Goal: Transaction & Acquisition: Book appointment/travel/reservation

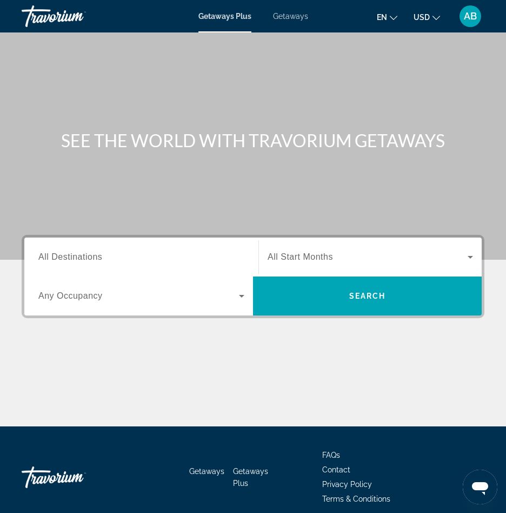
click at [98, 250] on div "Search widget" at bounding box center [141, 257] width 206 height 31
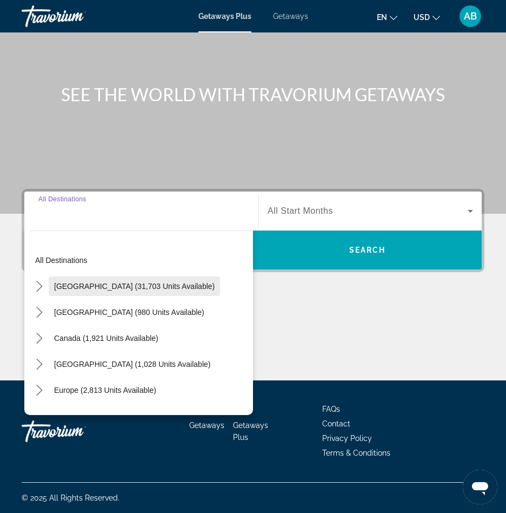
click at [68, 280] on span "Select destination: United States (31,703 units available)" at bounding box center [135, 286] width 172 height 26
type input "**********"
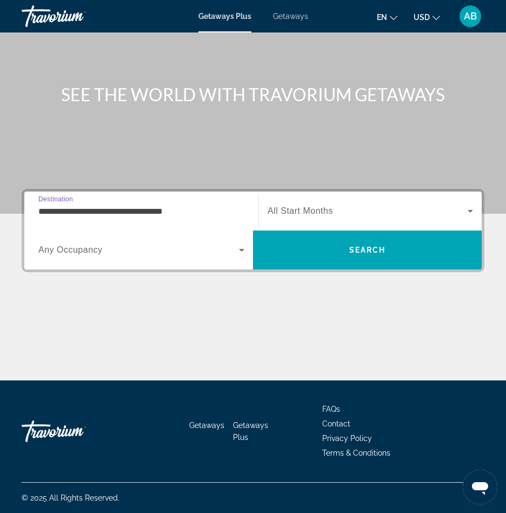
click at [288, 212] on span "All Start Months" at bounding box center [300, 210] width 65 height 9
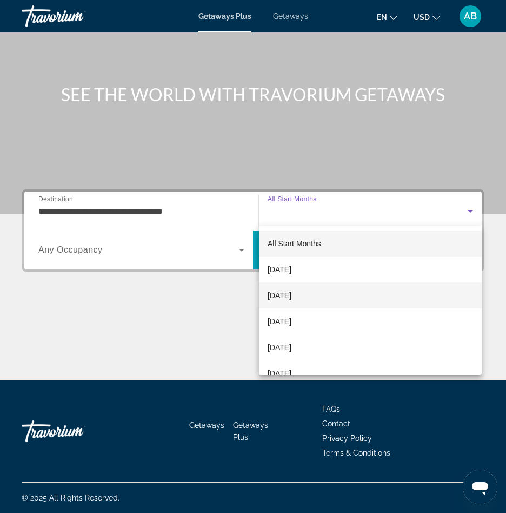
click at [292, 296] on span "[DATE]" at bounding box center [280, 295] width 24 height 13
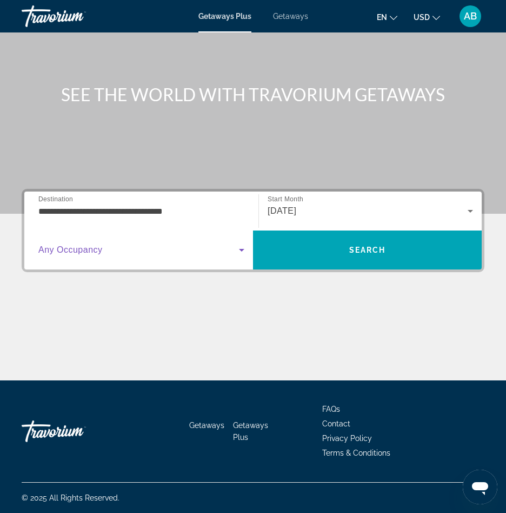
click at [215, 255] on span "Search widget" at bounding box center [138, 249] width 201 height 13
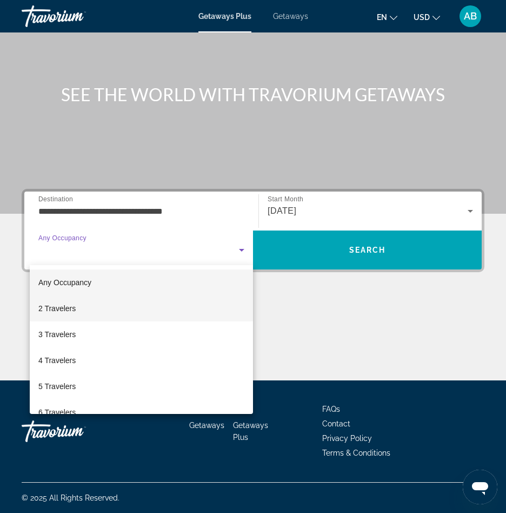
click at [193, 309] on mat-option "2 Travelers" at bounding box center [141, 308] width 223 height 26
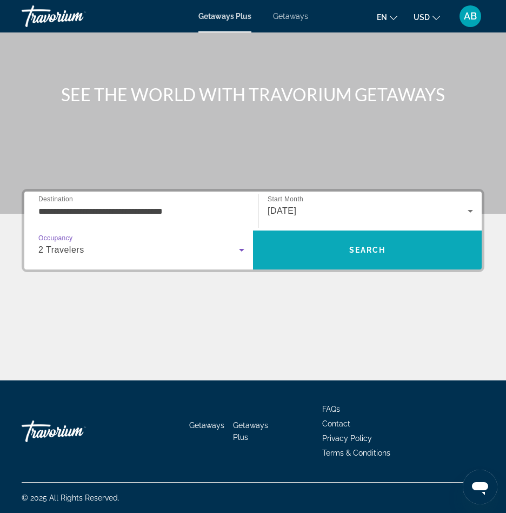
click at [312, 251] on span "Search" at bounding box center [367, 250] width 229 height 26
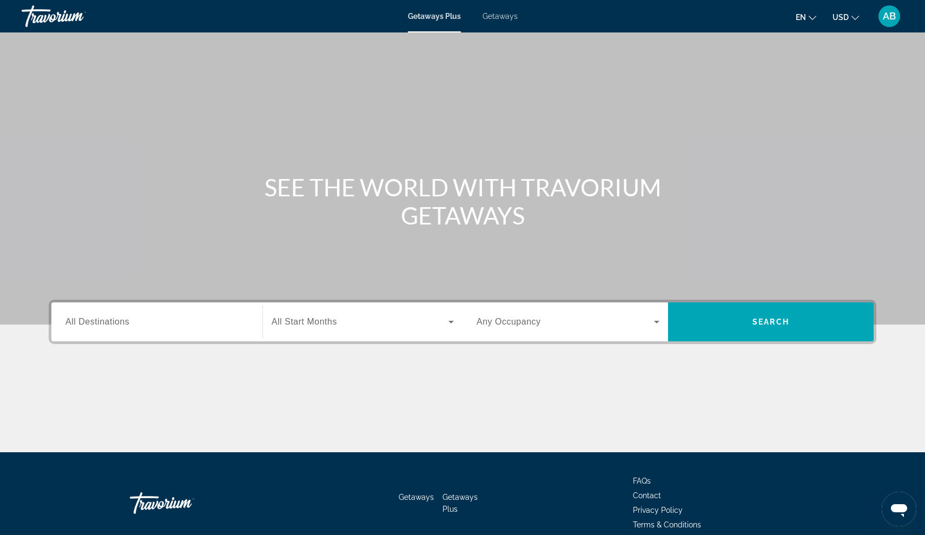
click at [184, 307] on div "Search widget" at bounding box center [156, 322] width 183 height 31
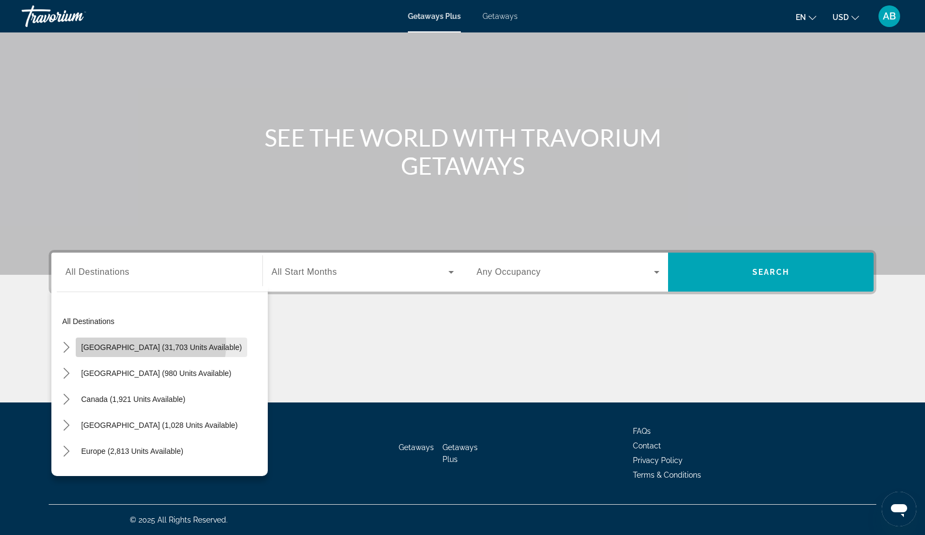
click at [150, 345] on span "[GEOGRAPHIC_DATA] (31,703 units available)" at bounding box center [161, 347] width 161 height 9
type input "**********"
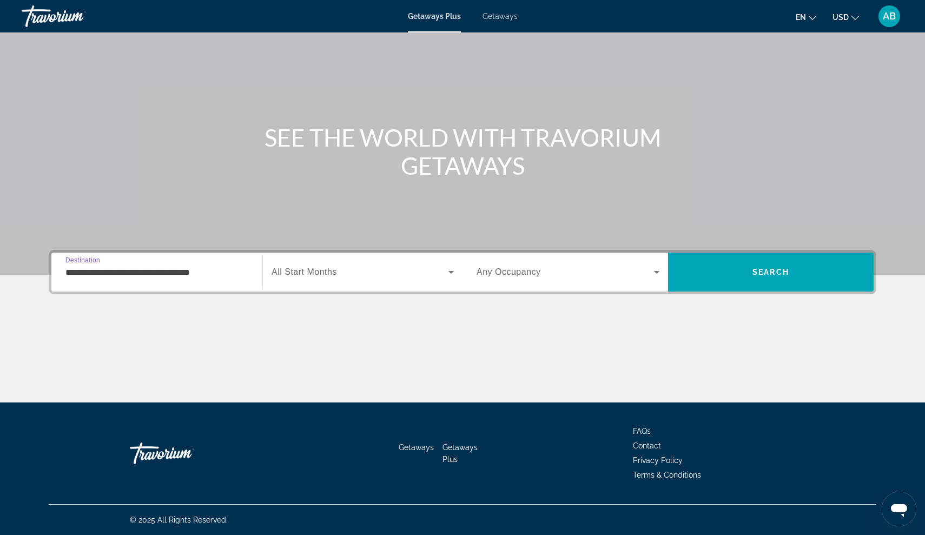
click at [302, 273] on span "All Start Months" at bounding box center [304, 271] width 65 height 9
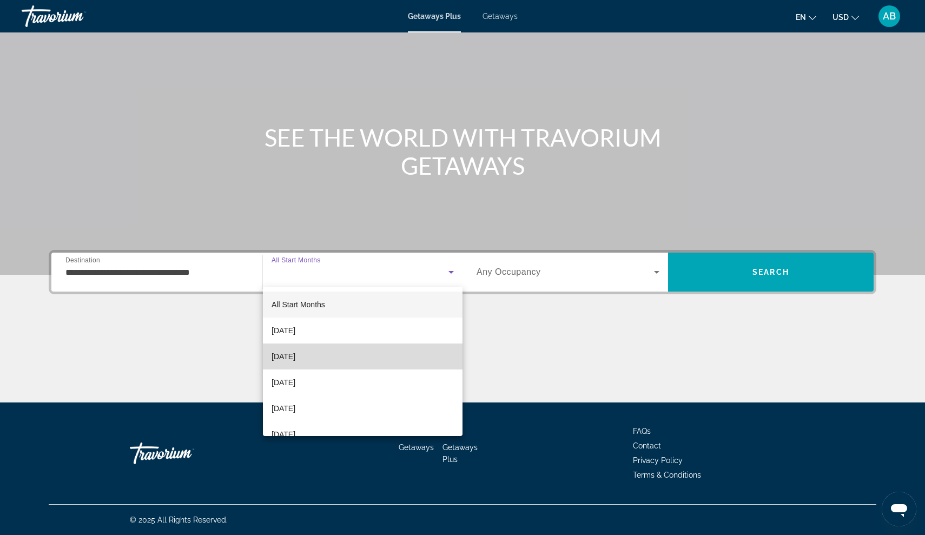
click at [295, 361] on span "[DATE]" at bounding box center [284, 356] width 24 height 13
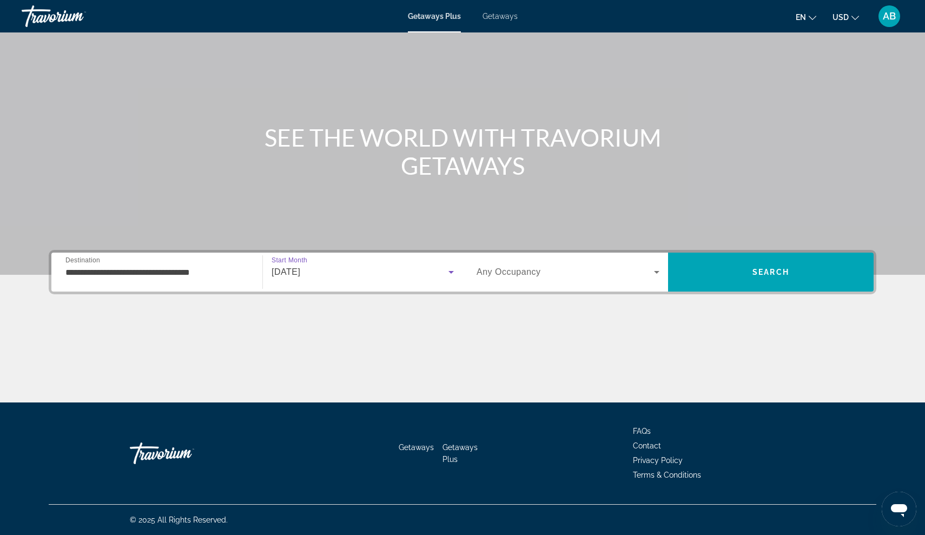
click at [588, 265] on div "Search widget" at bounding box center [568, 272] width 183 height 30
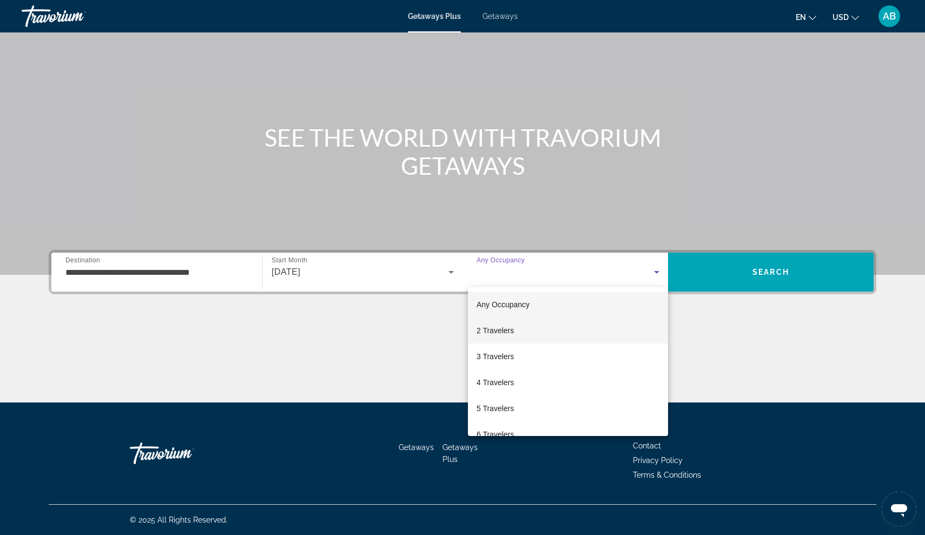
click at [498, 338] on mat-option "2 Travelers" at bounding box center [568, 331] width 200 height 26
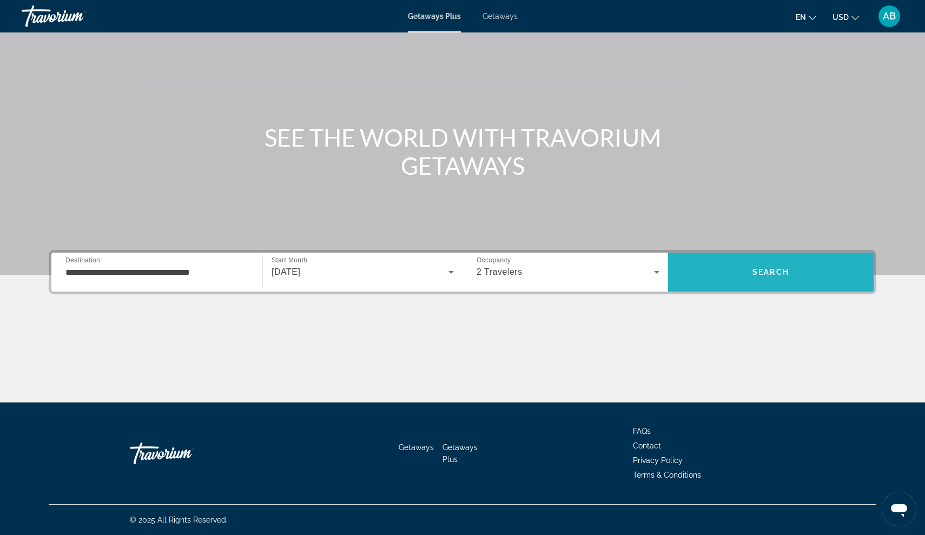
click at [756, 279] on span "Search" at bounding box center [771, 272] width 206 height 26
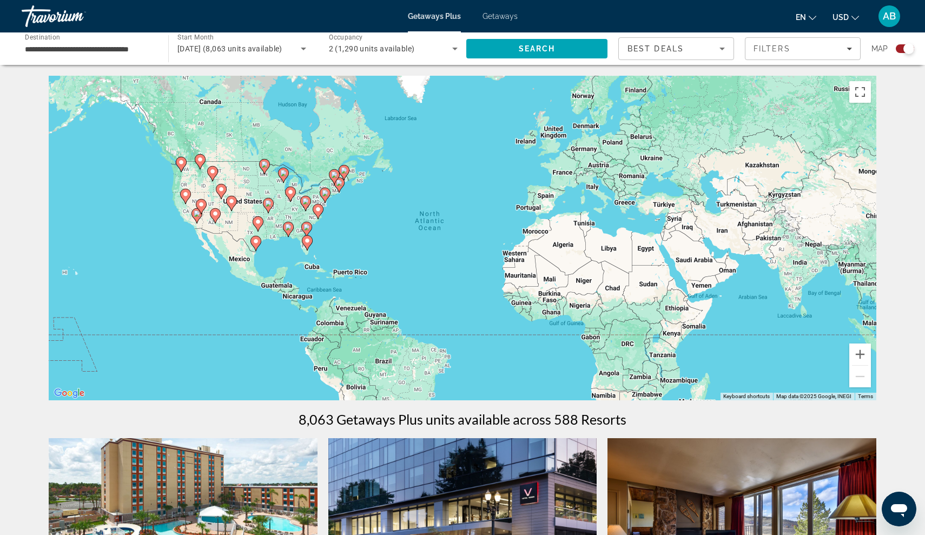
click at [187, 218] on div "To activate drag with keyboard, press Alt + Enter. Once in keyboard drag state,…" at bounding box center [463, 238] width 828 height 325
click at [763, 48] on span "Filters" at bounding box center [772, 48] width 37 height 9
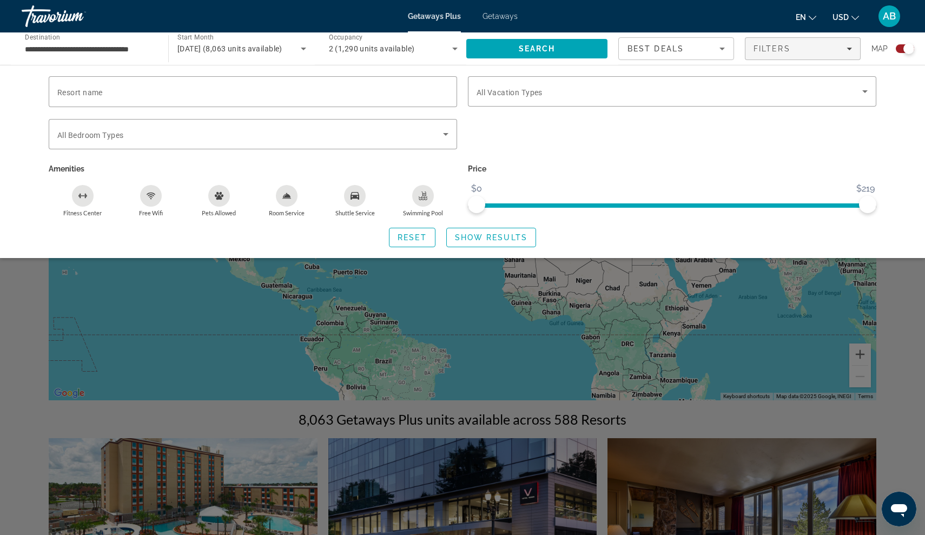
click at [157, 327] on div "Search widget" at bounding box center [462, 348] width 925 height 373
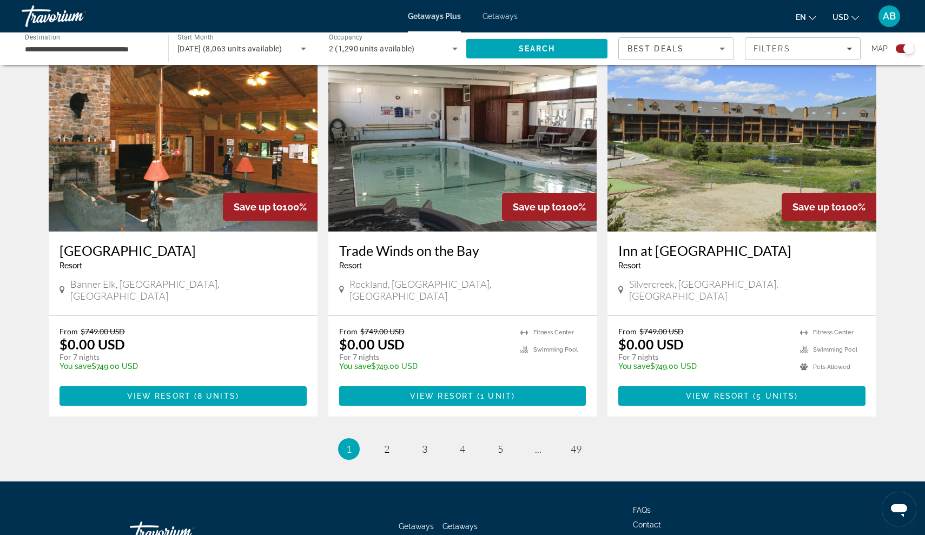
scroll to position [1584, 0]
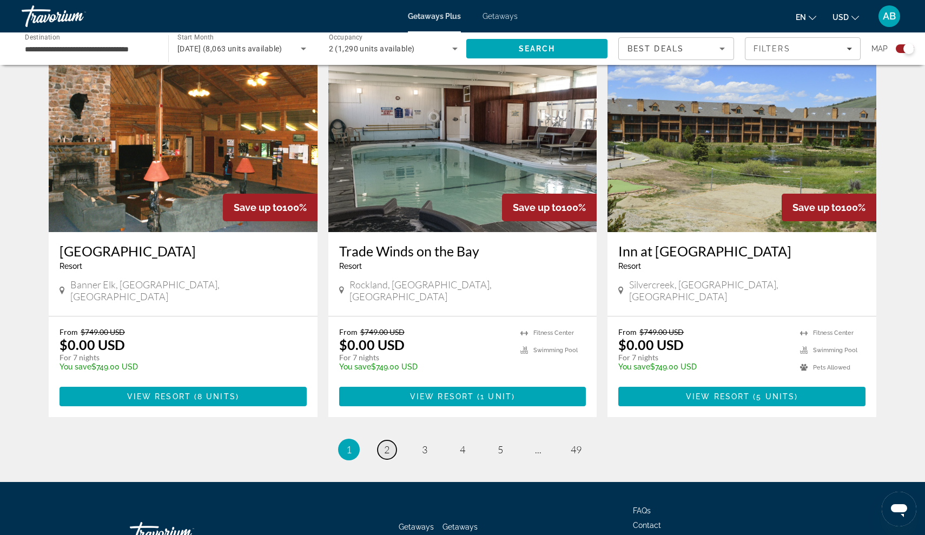
click at [382, 440] on link "page 2" at bounding box center [387, 449] width 19 height 19
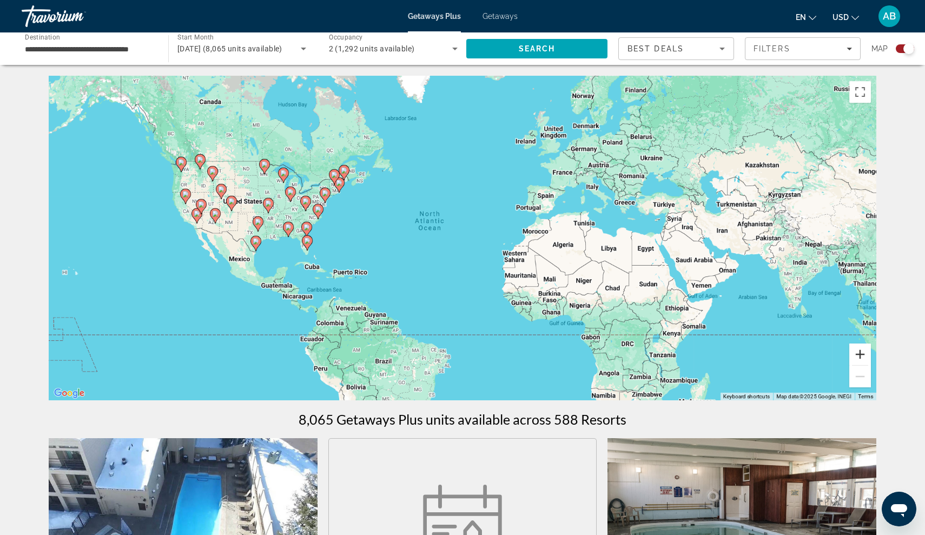
click at [859, 349] on button "Zoom in" at bounding box center [860, 355] width 22 height 22
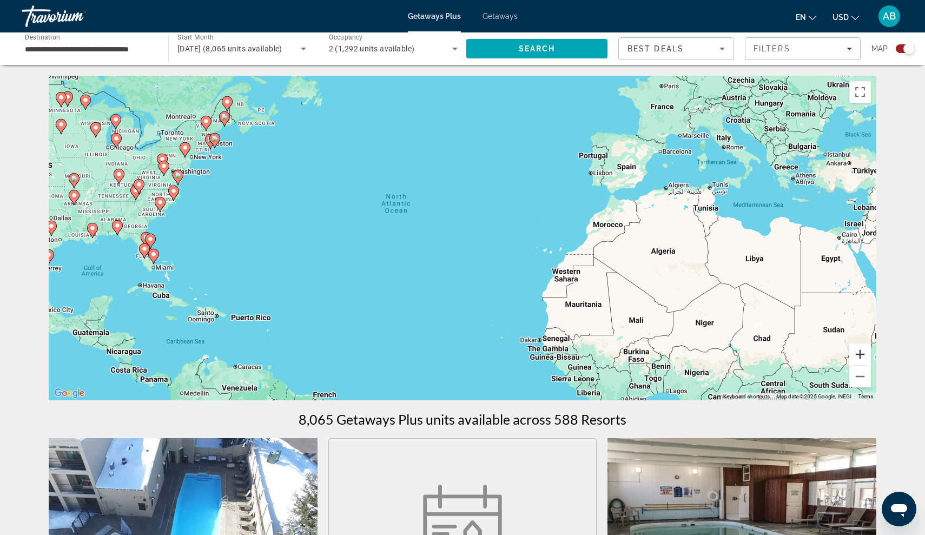
click at [859, 349] on button "Zoom in" at bounding box center [860, 355] width 22 height 22
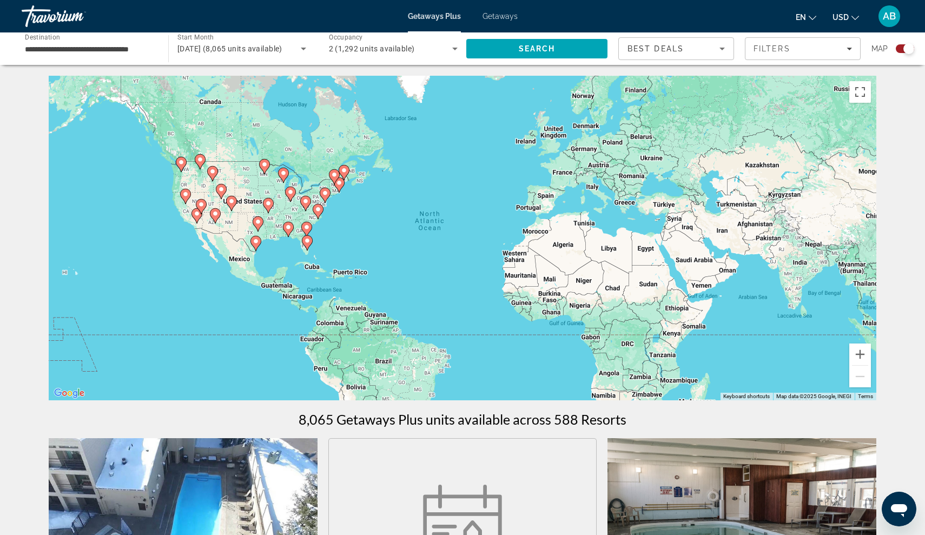
click at [186, 198] on icon "Main content" at bounding box center [186, 196] width 10 height 14
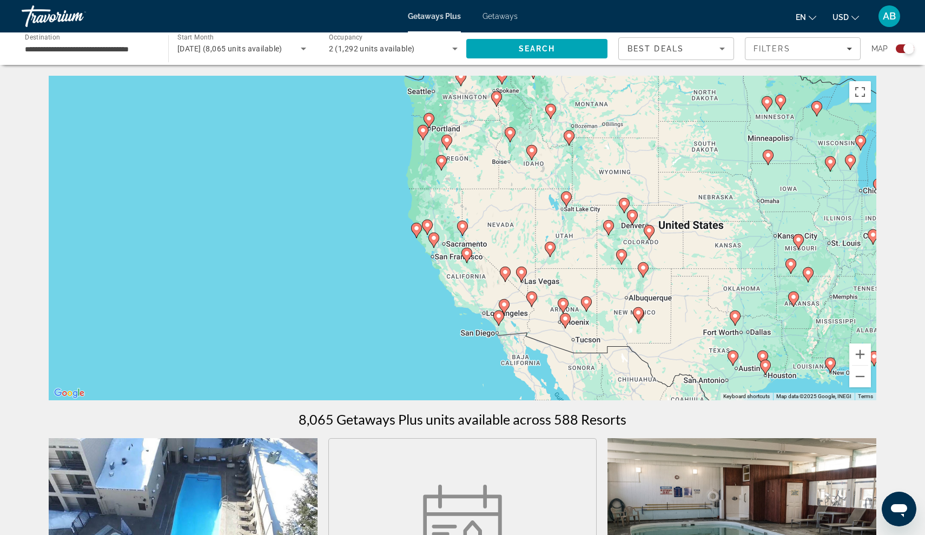
click at [431, 253] on div "To activate drag with keyboard, press Alt + Enter. Once in keyboard drag state,…" at bounding box center [463, 238] width 828 height 325
click at [858, 348] on button "Zoom in" at bounding box center [860, 355] width 22 height 22
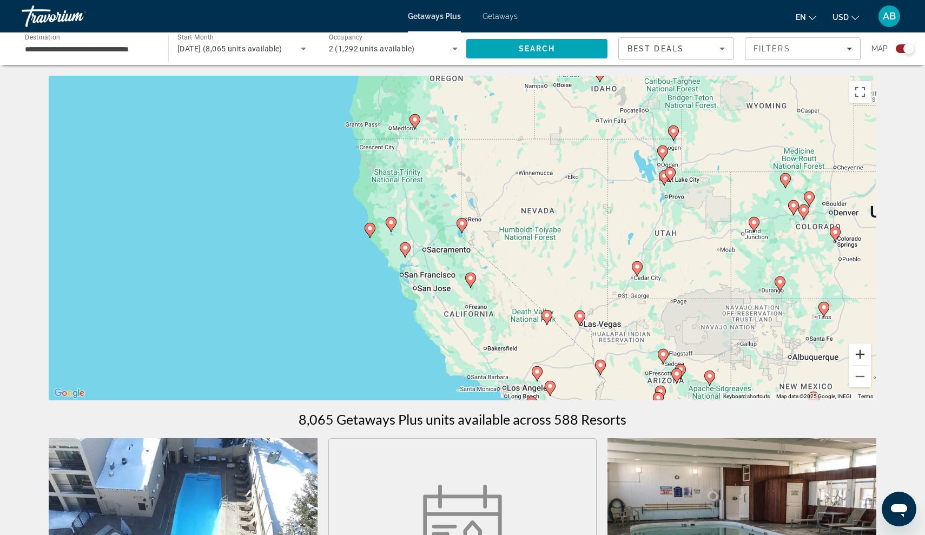
click at [858, 348] on button "Zoom in" at bounding box center [860, 355] width 22 height 22
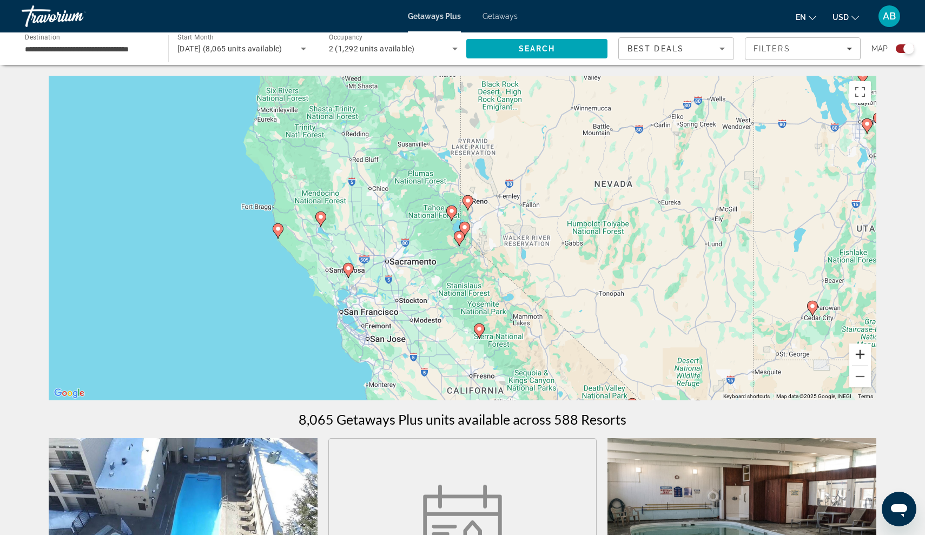
click at [854, 357] on button "Zoom in" at bounding box center [860, 355] width 22 height 22
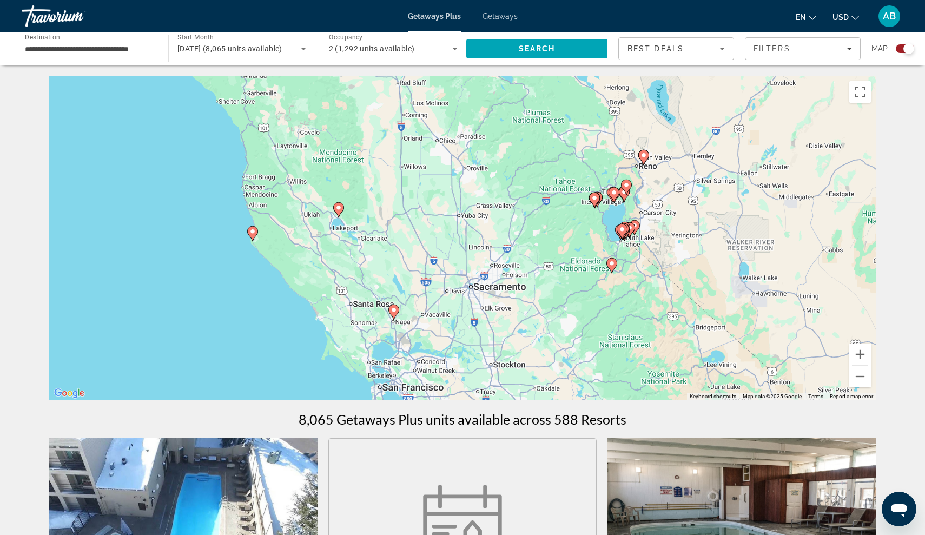
drag, startPoint x: 390, startPoint y: 282, endPoint x: 550, endPoint y: 284, distance: 160.7
click at [550, 284] on div "To activate drag with keyboard, press Alt + Enter. Once in keyboard drag state,…" at bounding box center [463, 238] width 828 height 325
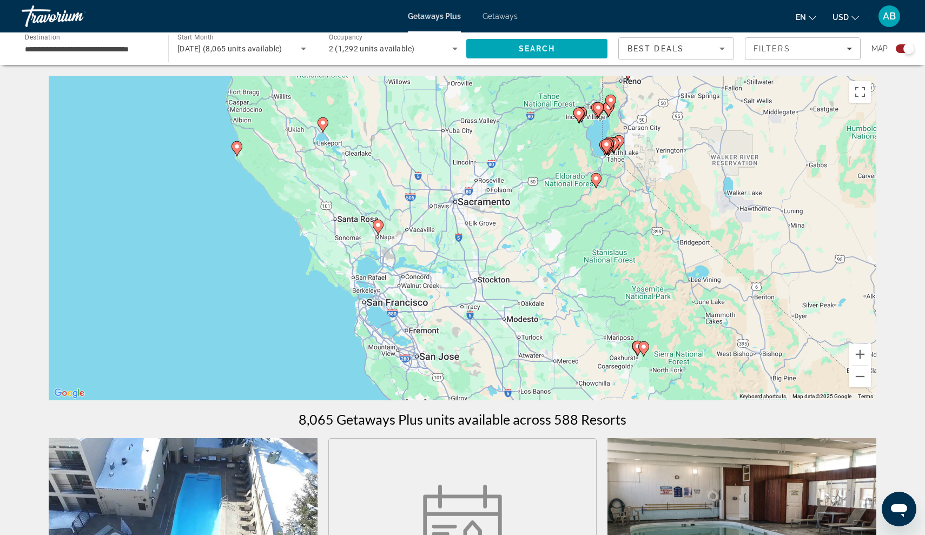
drag, startPoint x: 354, startPoint y: 213, endPoint x: 337, endPoint y: 128, distance: 86.2
click at [337, 128] on div "To activate drag with keyboard, press Alt + Enter. Once in keyboard drag state,…" at bounding box center [463, 238] width 828 height 325
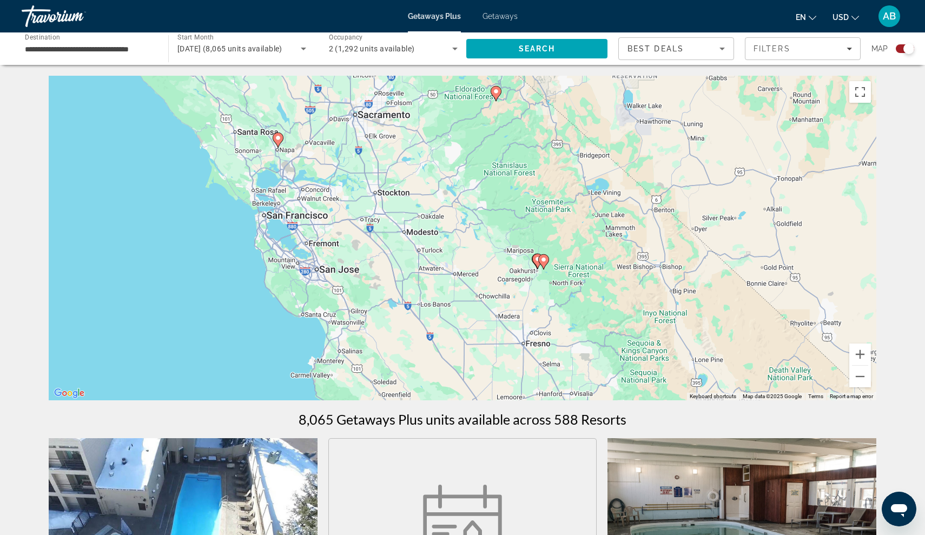
drag, startPoint x: 337, startPoint y: 128, endPoint x: 237, endPoint y: 41, distance: 132.7
click at [864, 352] on button "Zoom in" at bounding box center [860, 355] width 22 height 22
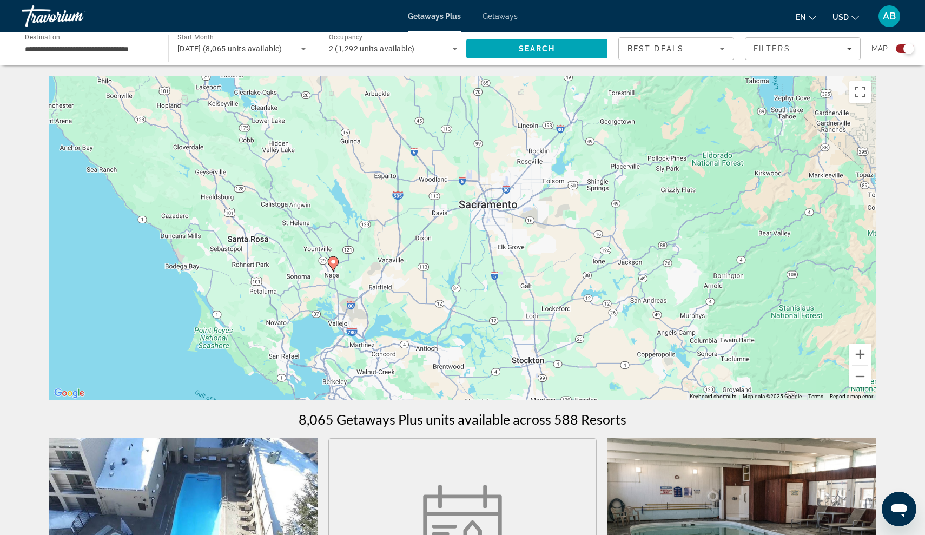
drag, startPoint x: 502, startPoint y: 215, endPoint x: 744, endPoint y: 432, distance: 325.7
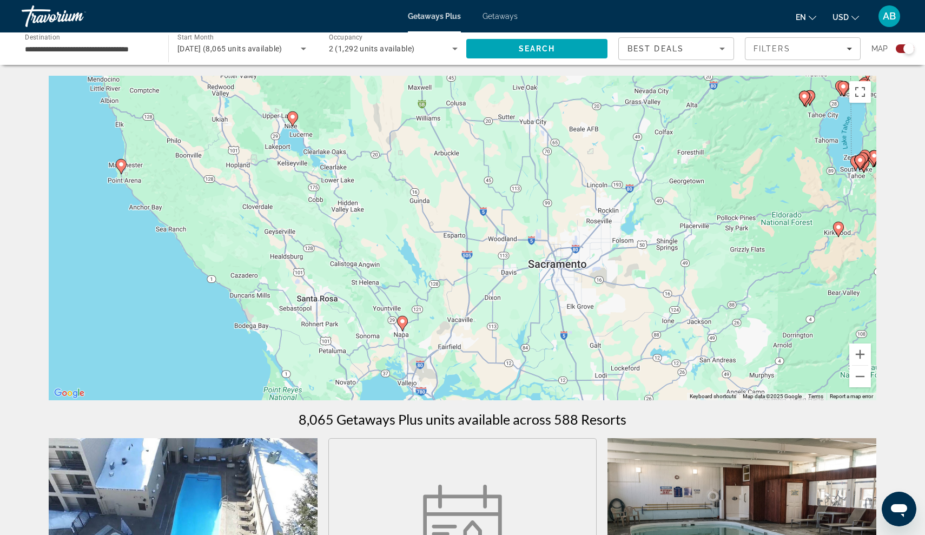
drag, startPoint x: 496, startPoint y: 280, endPoint x: 593, endPoint y: 373, distance: 134.7
click at [593, 373] on div "To activate drag with keyboard, press Alt + Enter. Once in keyboard drag state,…" at bounding box center [463, 238] width 828 height 325
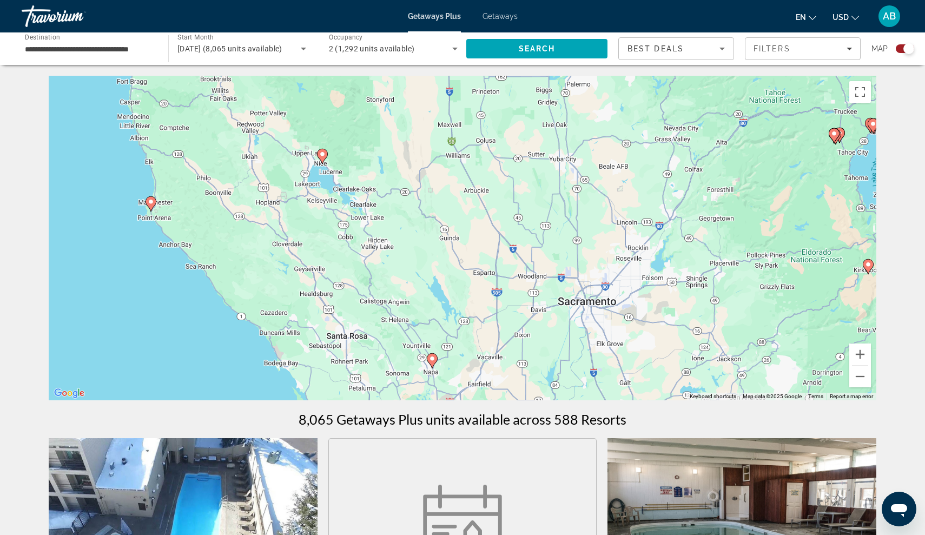
click at [436, 361] on icon "Main content" at bounding box center [432, 361] width 10 height 14
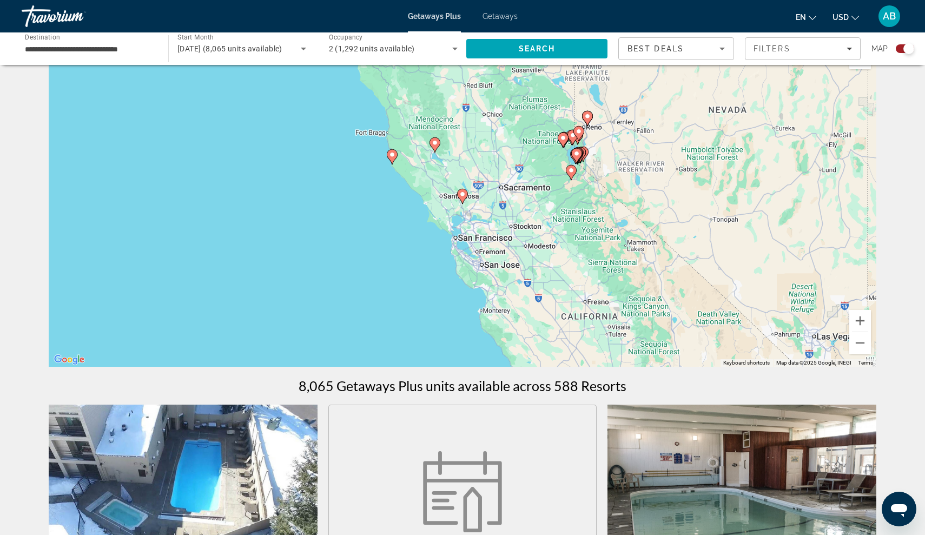
scroll to position [32, 0]
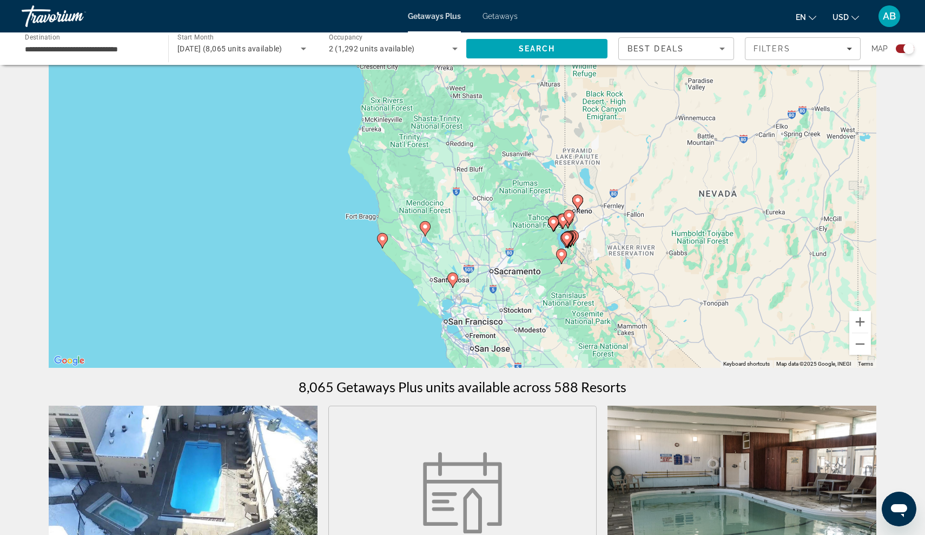
drag, startPoint x: 456, startPoint y: 132, endPoint x: 445, endPoint y: 216, distance: 85.0
click at [445, 218] on div "To activate drag with keyboard, press Alt + Enter. Once in keyboard drag state,…" at bounding box center [463, 205] width 828 height 325
click at [854, 313] on button "Zoom in" at bounding box center [860, 322] width 22 height 22
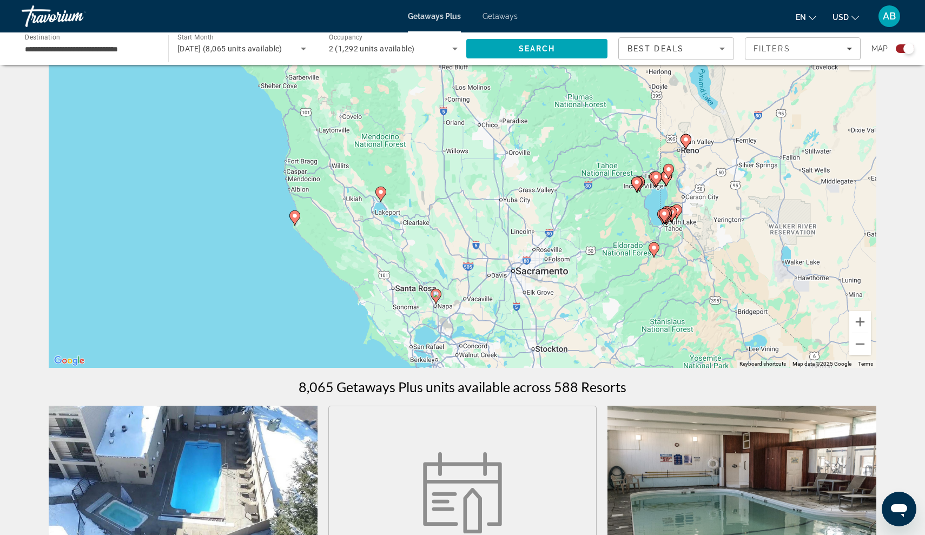
drag, startPoint x: 635, startPoint y: 214, endPoint x: 629, endPoint y: 144, distance: 70.0
click at [629, 144] on div "To activate drag with keyboard, press Alt + Enter. Once in keyboard drag state,…" at bounding box center [463, 205] width 828 height 325
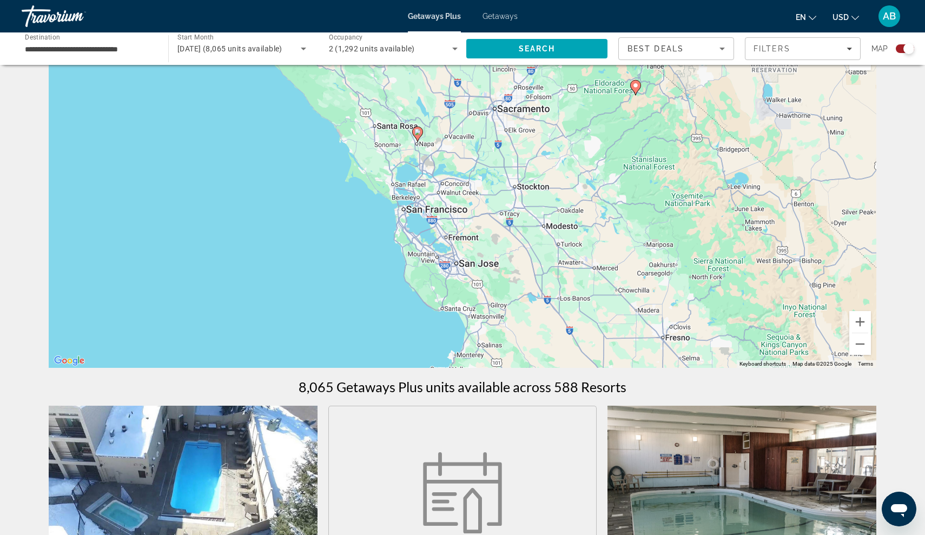
drag, startPoint x: 430, startPoint y: 224, endPoint x: 407, endPoint y: 55, distance: 170.9
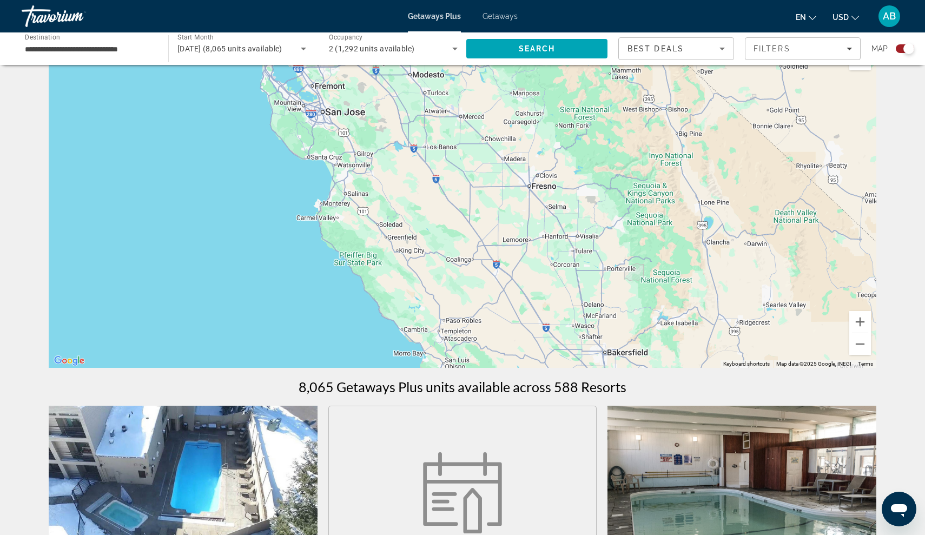
drag, startPoint x: 486, startPoint y: 166, endPoint x: 355, endPoint y: 17, distance: 198.2
click at [355, 17] on div "**********" at bounding box center [462, 235] width 925 height 535
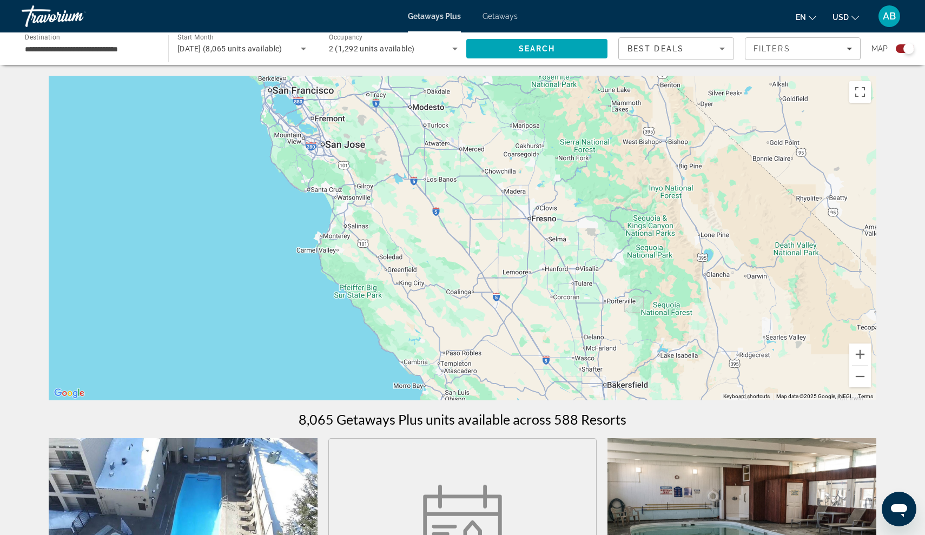
scroll to position [0, 0]
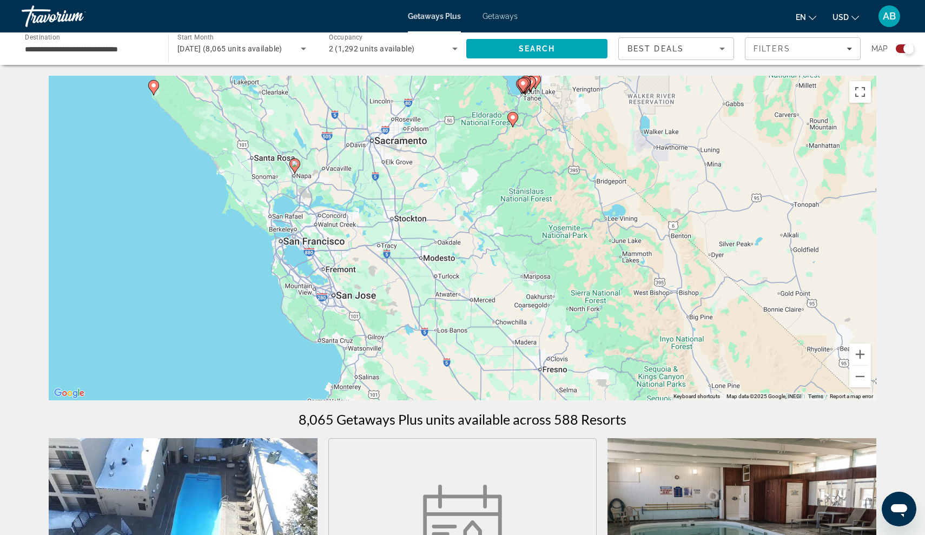
drag, startPoint x: 478, startPoint y: 279, endPoint x: 489, endPoint y: 432, distance: 153.5
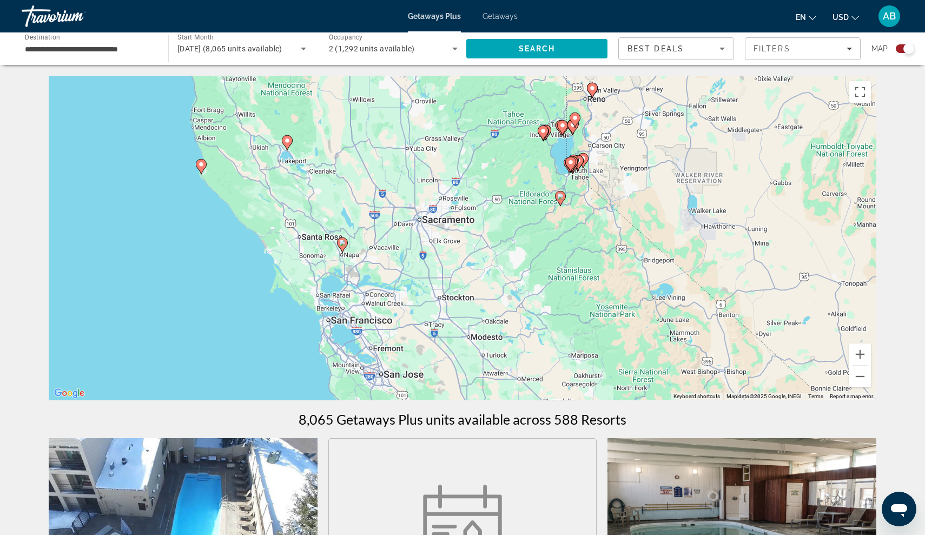
drag, startPoint x: 374, startPoint y: 239, endPoint x: 426, endPoint y: 329, distance: 104.0
click at [426, 329] on div "To activate drag with keyboard, press Alt + Enter. Once in keyboard drag state,…" at bounding box center [463, 238] width 828 height 325
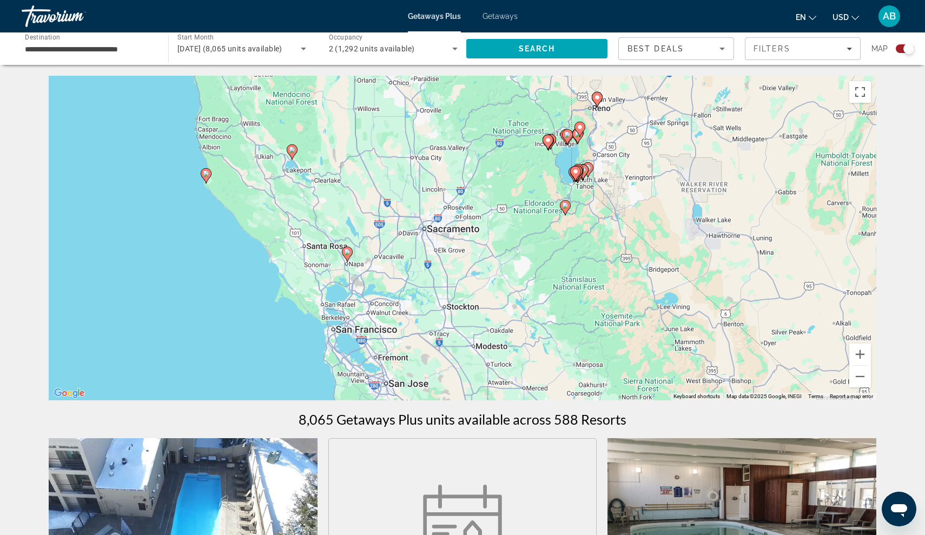
click at [349, 258] on icon "Main content" at bounding box center [347, 254] width 10 height 14
type input "**********"
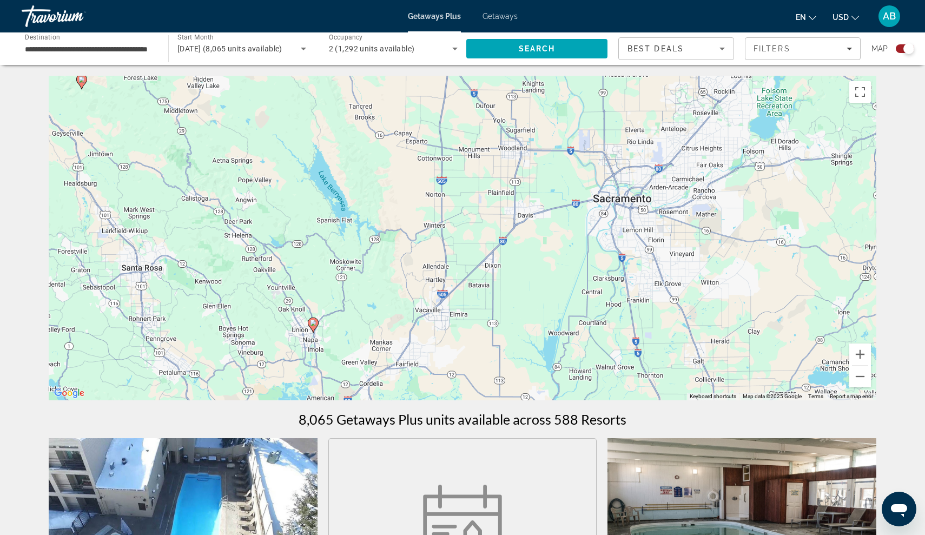
drag, startPoint x: 266, startPoint y: 252, endPoint x: 582, endPoint y: 250, distance: 316.0
click at [582, 250] on div "To activate drag with keyboard, press Alt + Enter. Once in keyboard drag state,…" at bounding box center [463, 238] width 828 height 325
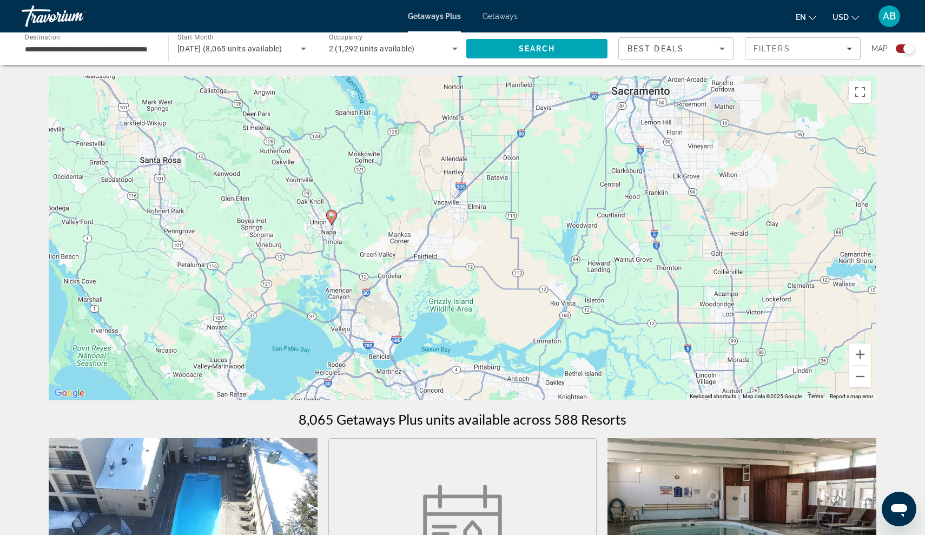
drag, startPoint x: 364, startPoint y: 360, endPoint x: 383, endPoint y: 249, distance: 113.1
click at [383, 249] on div "To activate drag with keyboard, press Alt + Enter. Once in keyboard drag state,…" at bounding box center [463, 238] width 828 height 325
click at [863, 376] on button "Zoom out" at bounding box center [860, 377] width 22 height 22
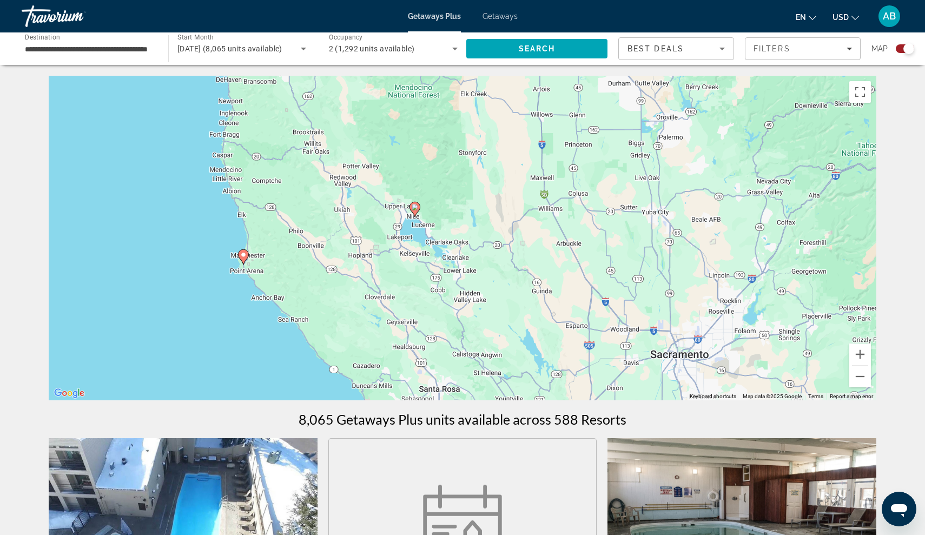
drag, startPoint x: 579, startPoint y: 238, endPoint x: 721, endPoint y: 448, distance: 253.3
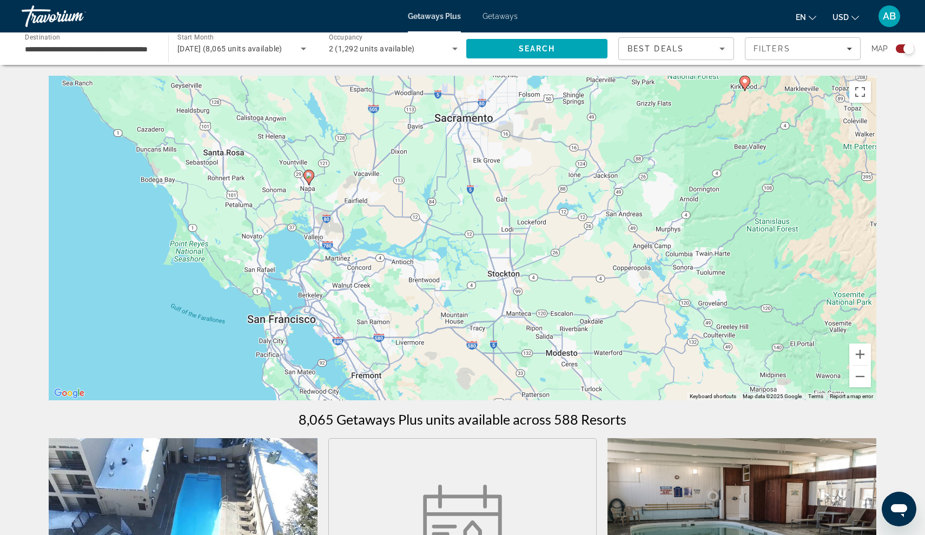
drag, startPoint x: 608, startPoint y: 280, endPoint x: 370, endPoint y: 17, distance: 354.3
click at [370, 16] on div "**********" at bounding box center [462, 267] width 925 height 535
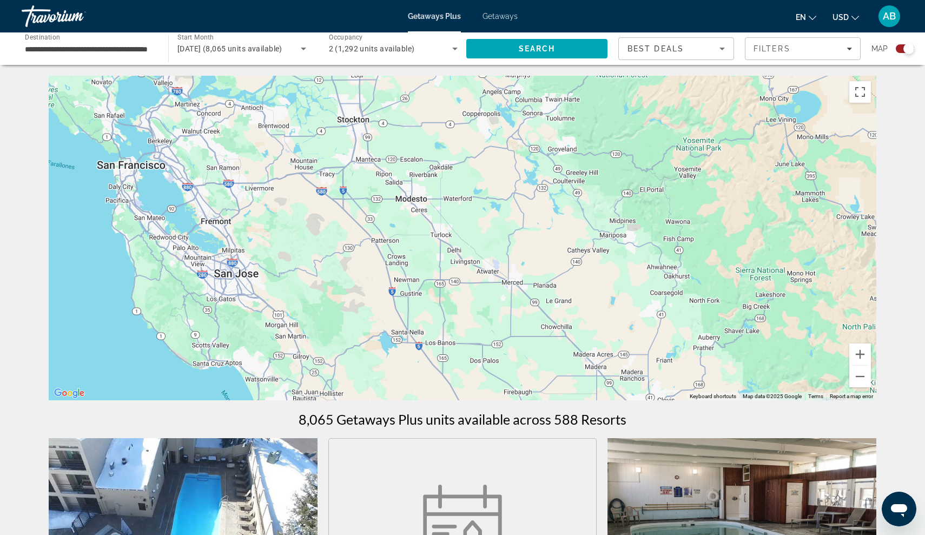
drag, startPoint x: 482, startPoint y: 143, endPoint x: 331, endPoint y: -4, distance: 210.8
click at [331, 0] on html "**********" at bounding box center [462, 267] width 925 height 535
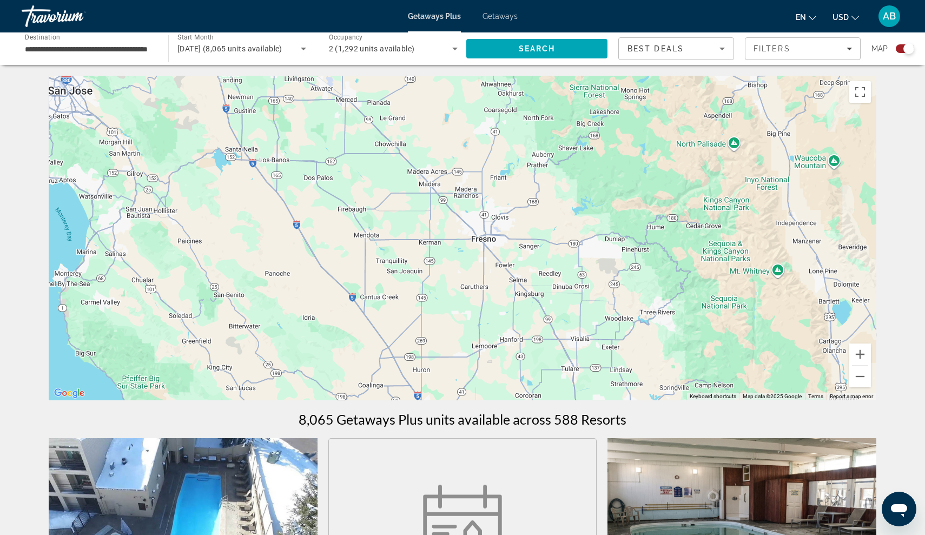
drag, startPoint x: 411, startPoint y: 126, endPoint x: 246, endPoint y: -56, distance: 245.5
click at [246, 0] on html "**********" at bounding box center [462, 267] width 925 height 535
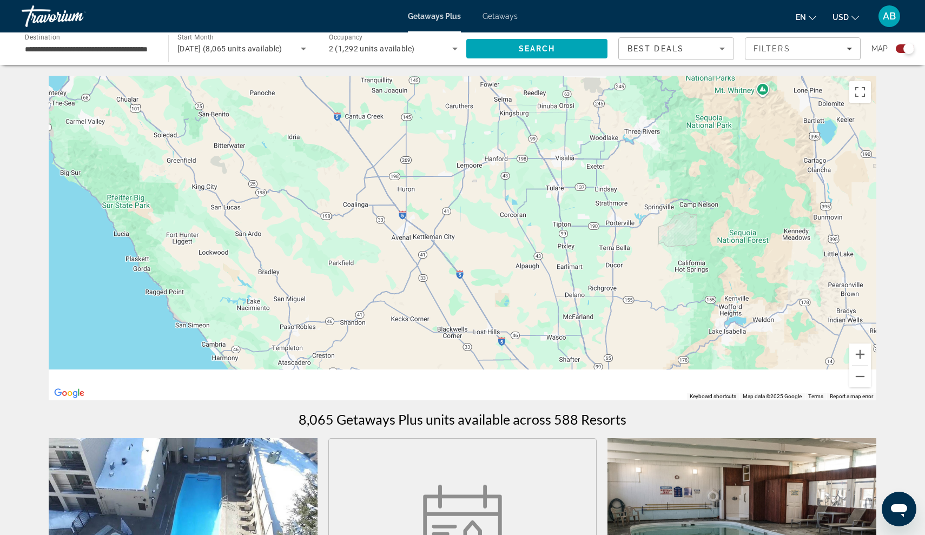
drag, startPoint x: 285, startPoint y: 136, endPoint x: 268, endPoint y: -54, distance: 191.2
click at [268, 0] on html "**********" at bounding box center [462, 267] width 925 height 535
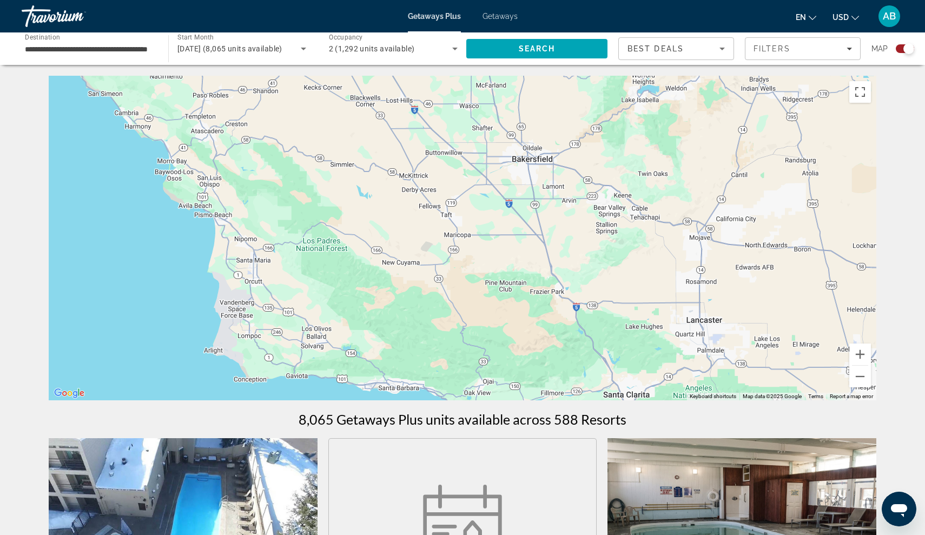
drag, startPoint x: 350, startPoint y: 315, endPoint x: 252, endPoint y: 52, distance: 280.4
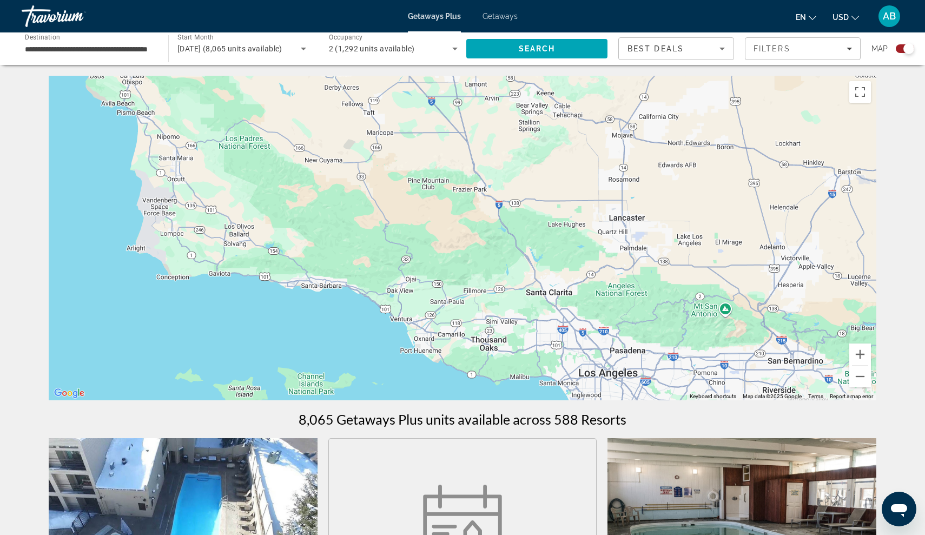
drag, startPoint x: 303, startPoint y: 157, endPoint x: 272, endPoint y: 233, distance: 82.0
click at [272, 233] on div "To activate drag with keyboard, press Alt + Enter. Once in keyboard drag state,…" at bounding box center [463, 238] width 828 height 325
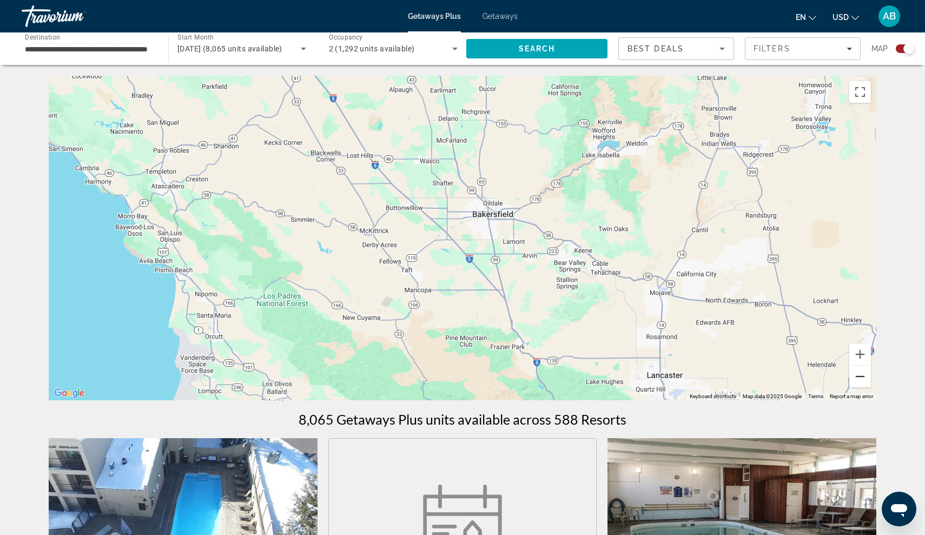
click at [857, 380] on button "Zoom out" at bounding box center [860, 377] width 22 height 22
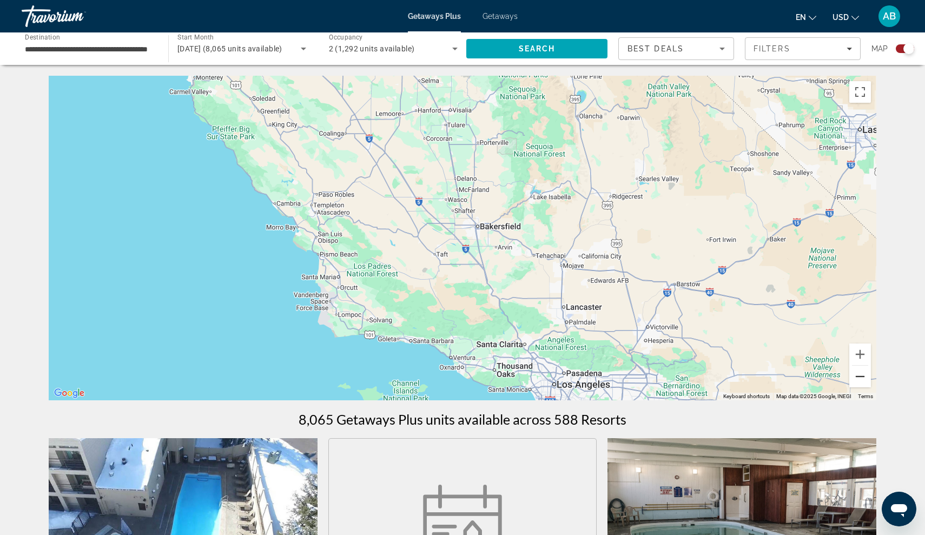
click at [858, 381] on button "Zoom out" at bounding box center [860, 377] width 22 height 22
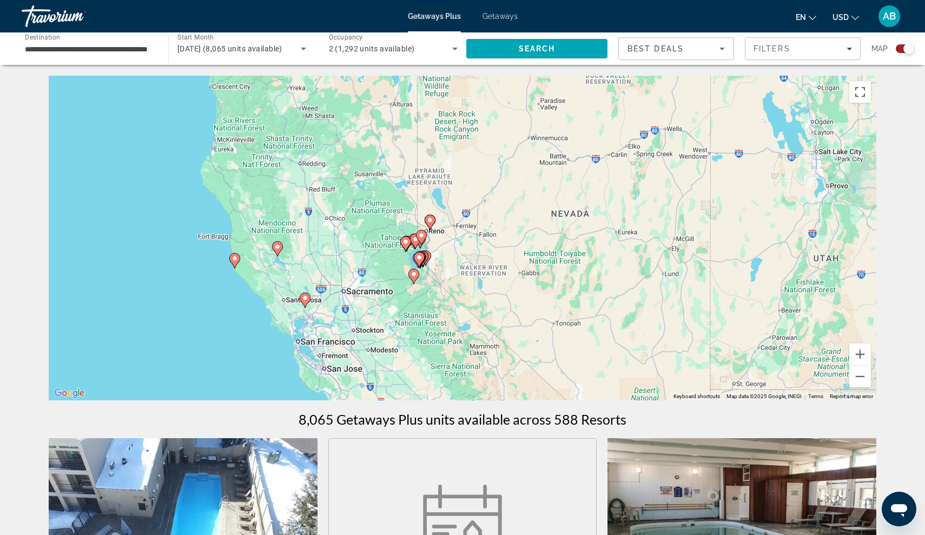
drag, startPoint x: 550, startPoint y: 214, endPoint x: 545, endPoint y: 476, distance: 261.9
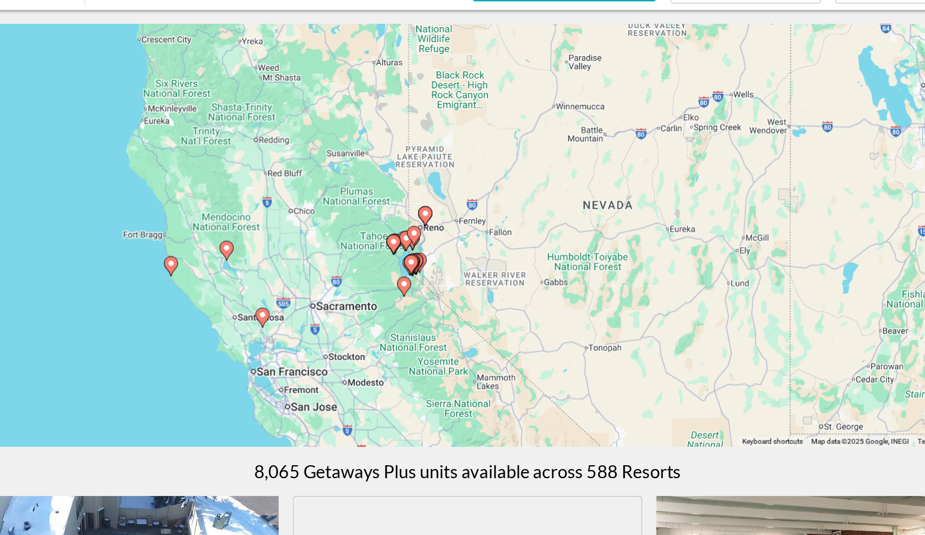
scroll to position [13, 0]
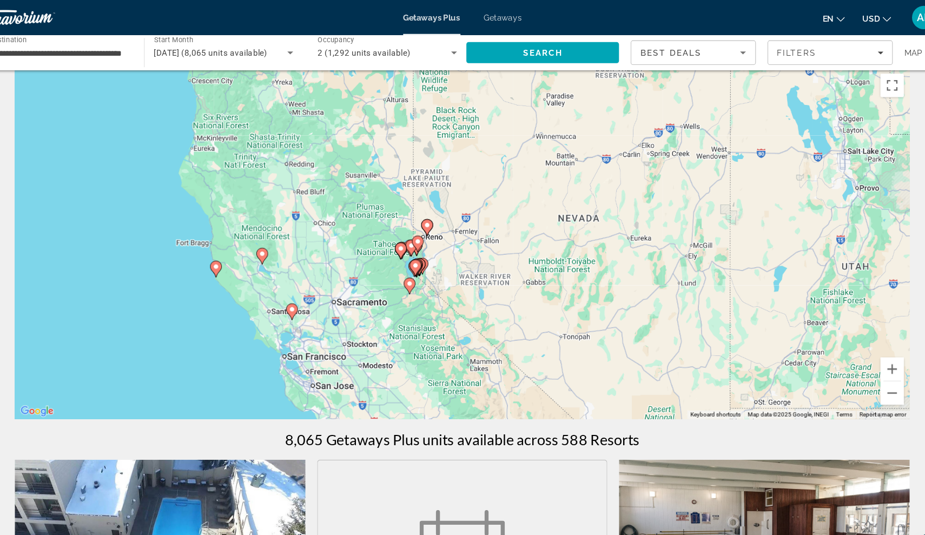
click at [265, 289] on div "To activate drag with keyboard, press Alt + Enter. Once in keyboard drag state,…" at bounding box center [463, 225] width 828 height 325
click at [302, 286] on image "Main content" at bounding box center [305, 286] width 6 height 6
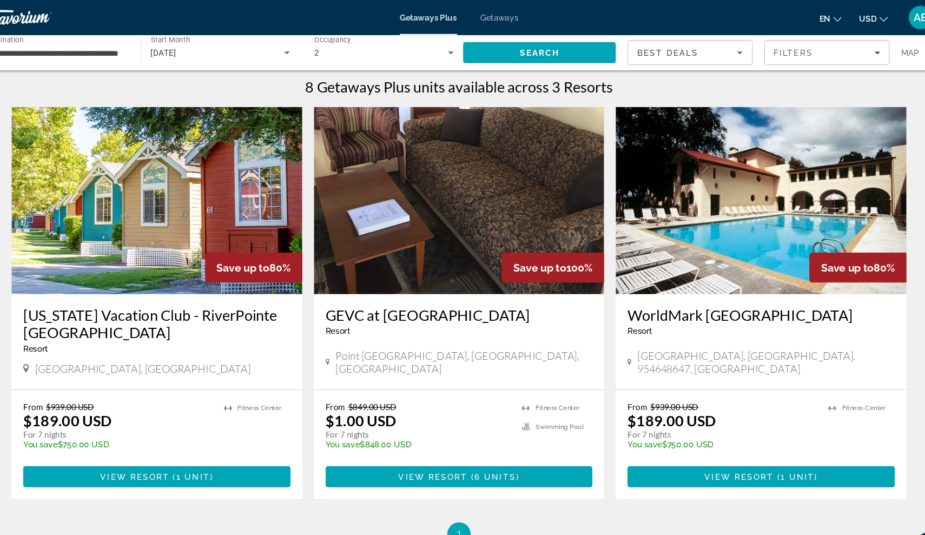
scroll to position [338, 0]
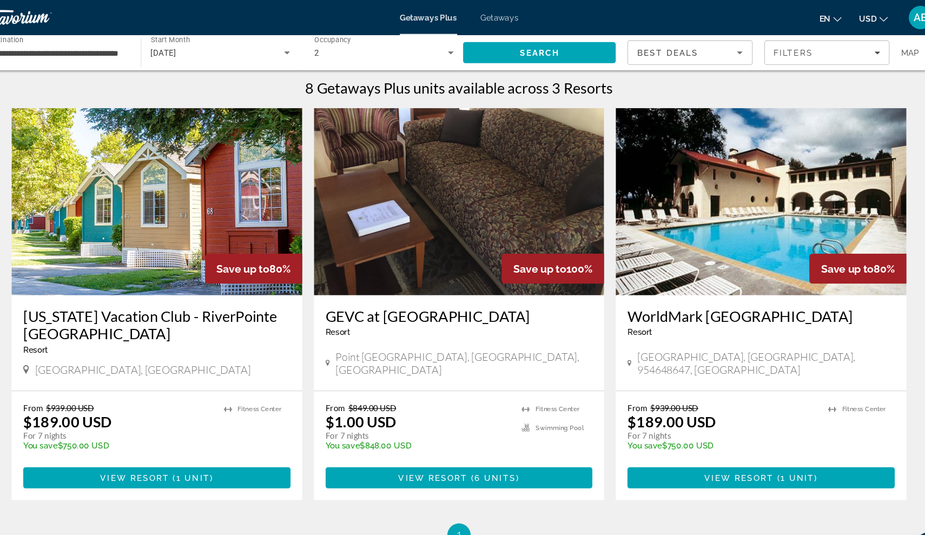
click at [618, 296] on h3 "WorldMark [GEOGRAPHIC_DATA]" at bounding box center [741, 292] width 247 height 16
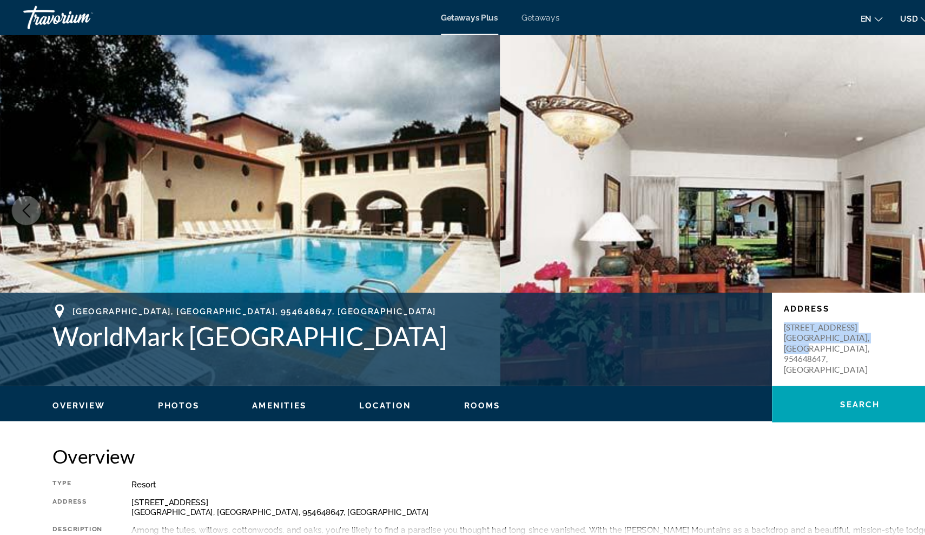
drag, startPoint x: 726, startPoint y: 293, endPoint x: 742, endPoint y: 330, distance: 40.9
click at [742, 330] on div "Address [STREET_ADDRESS]" at bounding box center [795, 314] width 162 height 87
copy p "[STREET_ADDRESS]"
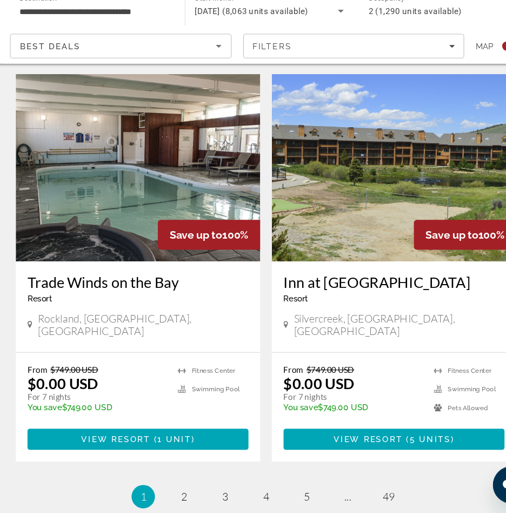
scroll to position [2315, 0]
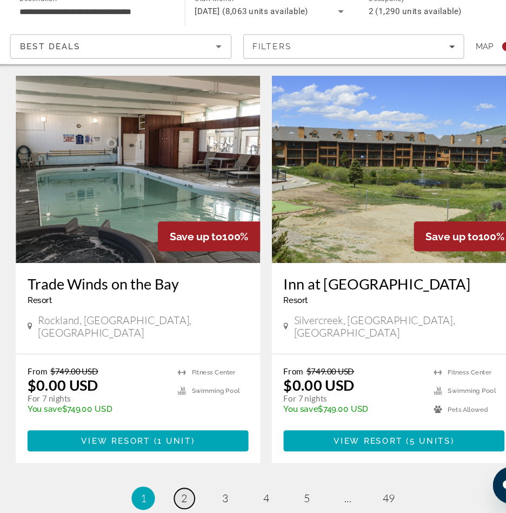
click at [175, 493] on span "2" at bounding box center [177, 499] width 5 height 12
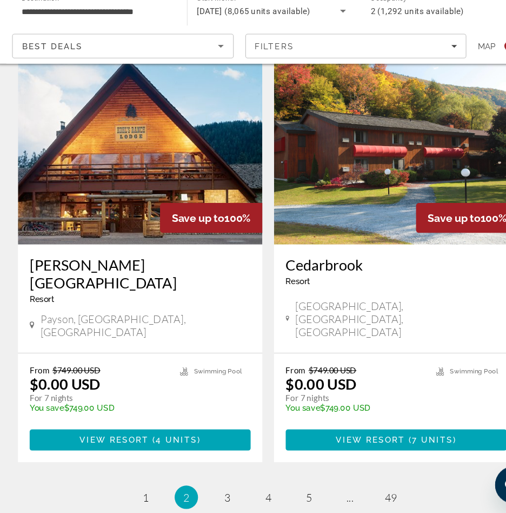
scroll to position [2283, 0]
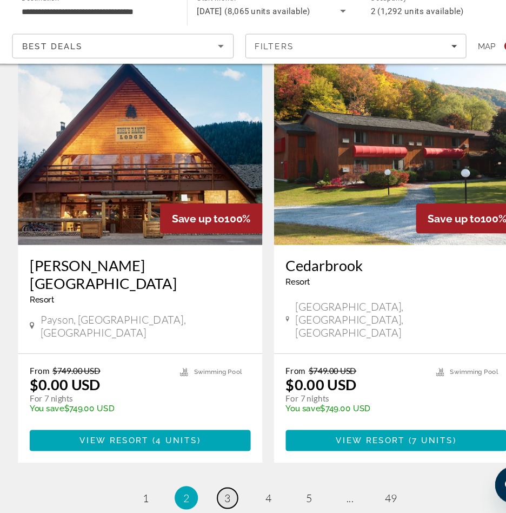
click at [214, 490] on link "page 3" at bounding box center [215, 499] width 19 height 19
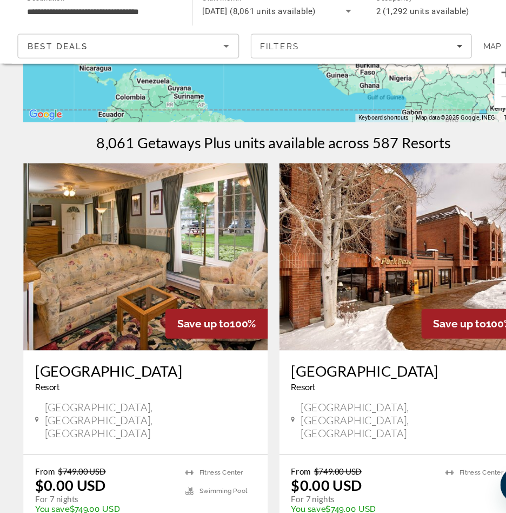
scroll to position [174, 0]
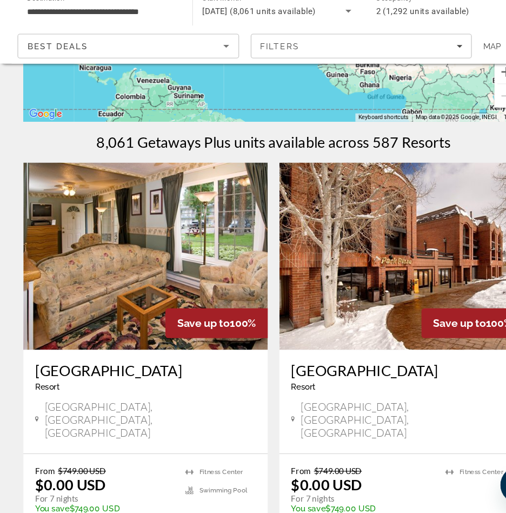
click at [96, 373] on h3 "[GEOGRAPHIC_DATA]" at bounding box center [134, 381] width 205 height 16
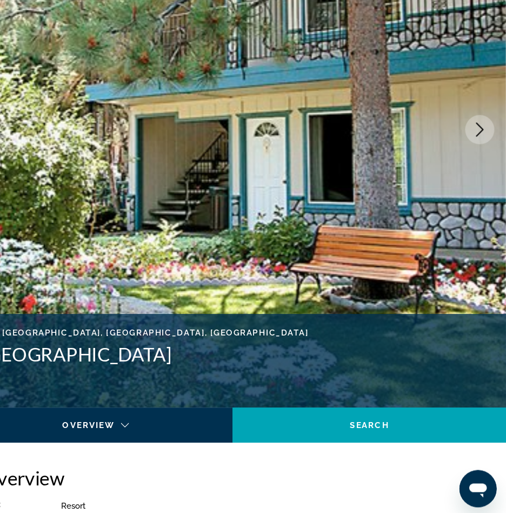
scroll to position [135, 0]
click at [476, 148] on icon "Next image" at bounding box center [482, 154] width 13 height 13
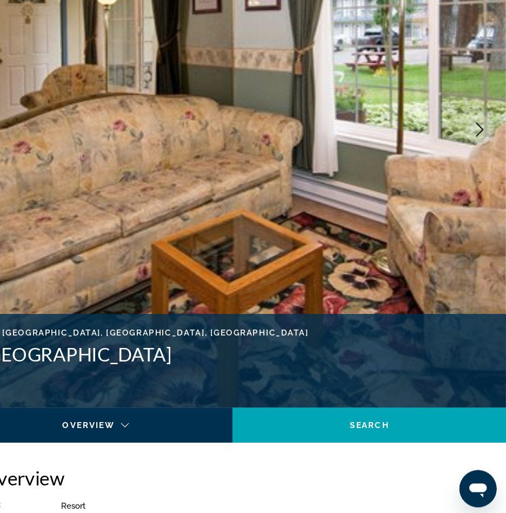
click at [476, 148] on icon "Next image" at bounding box center [482, 154] width 13 height 13
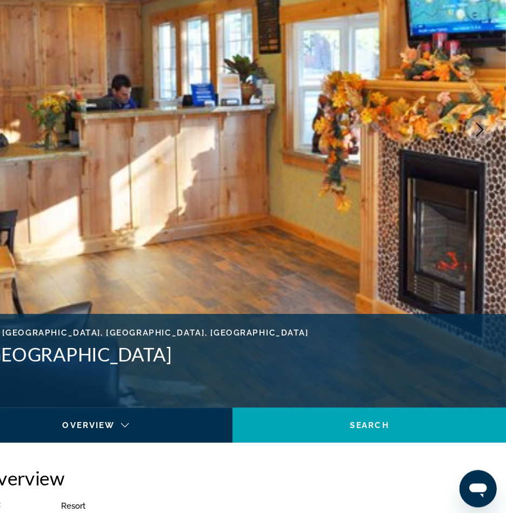
click at [476, 148] on icon "Next image" at bounding box center [482, 154] width 13 height 13
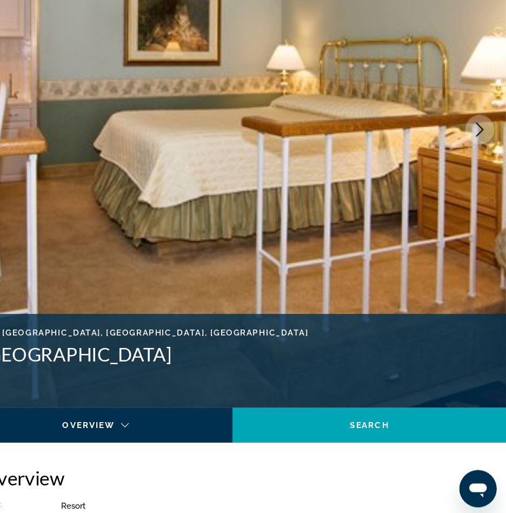
click at [476, 148] on icon "Next image" at bounding box center [482, 154] width 13 height 13
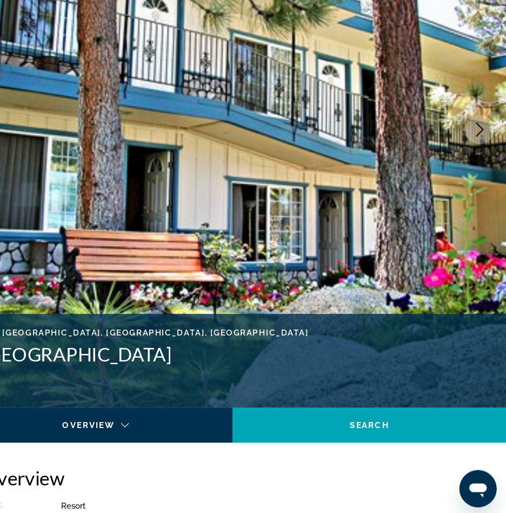
click at [476, 148] on icon "Next image" at bounding box center [482, 154] width 13 height 13
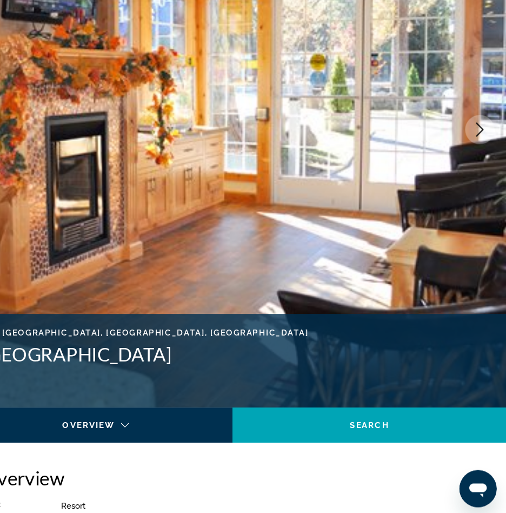
click at [476, 148] on icon "Next image" at bounding box center [482, 154] width 13 height 13
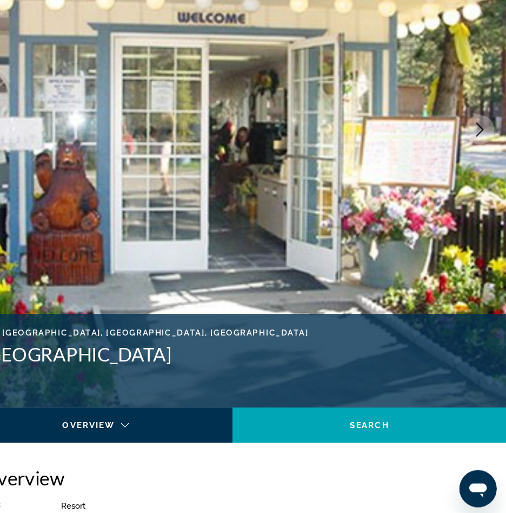
click at [476, 148] on icon "Next image" at bounding box center [482, 154] width 13 height 13
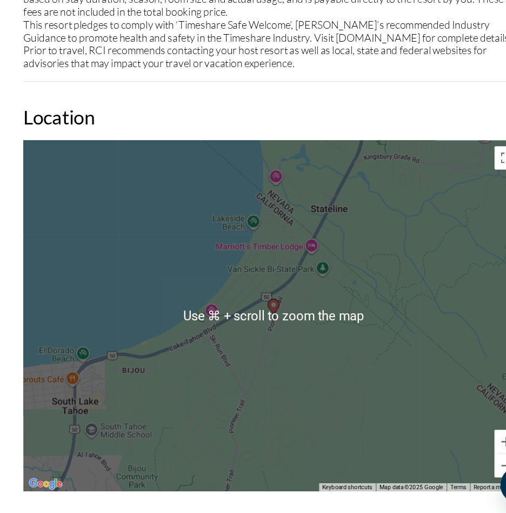
scroll to position [1752, 0]
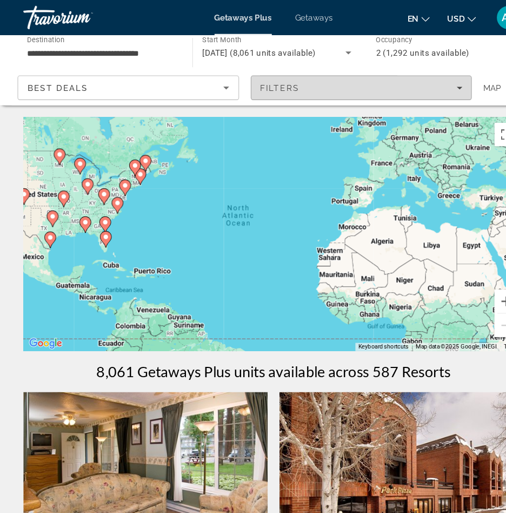
click at [276, 70] on span "Filters" at bounding box center [335, 81] width 204 height 26
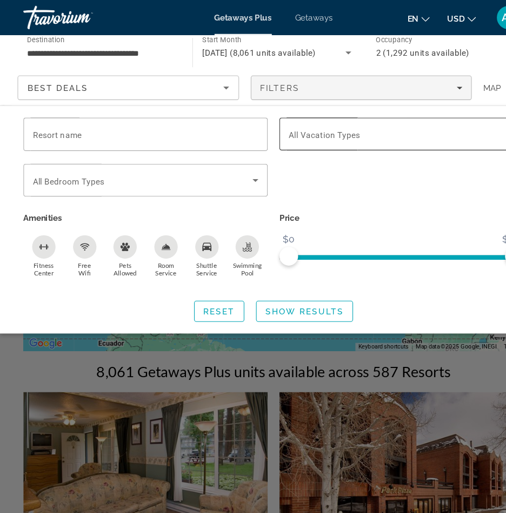
click at [286, 131] on div "Search widget" at bounding box center [371, 124] width 209 height 30
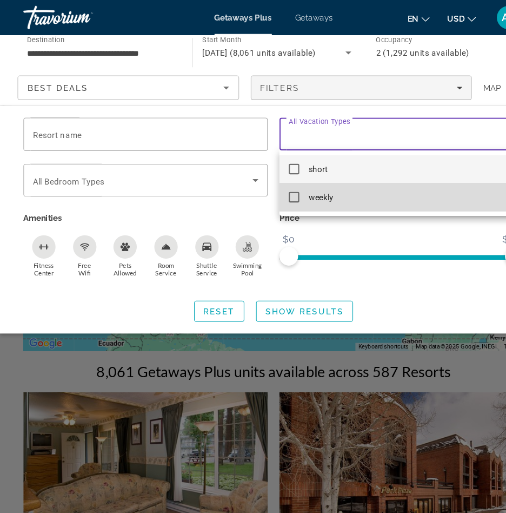
click at [279, 175] on mat-option "weekly" at bounding box center [372, 182] width 226 height 26
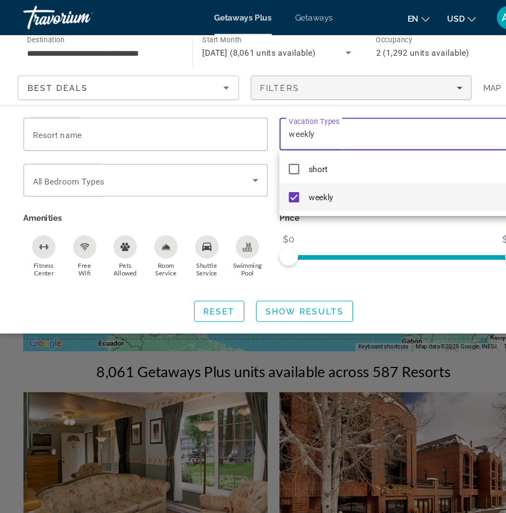
click at [226, 128] on div at bounding box center [253, 256] width 506 height 513
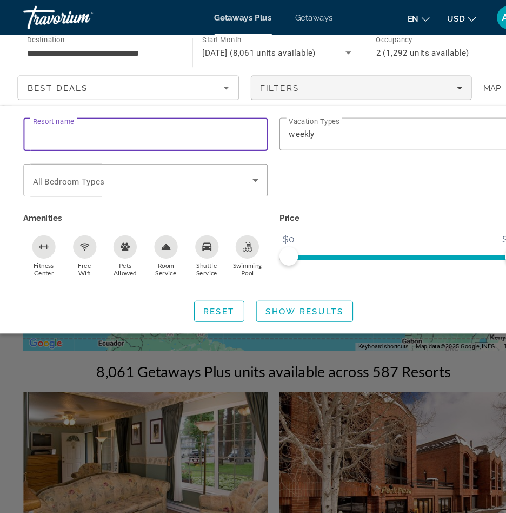
click at [226, 127] on input "Resort name" at bounding box center [134, 124] width 209 height 13
click at [285, 197] on p "Price" at bounding box center [372, 201] width 226 height 15
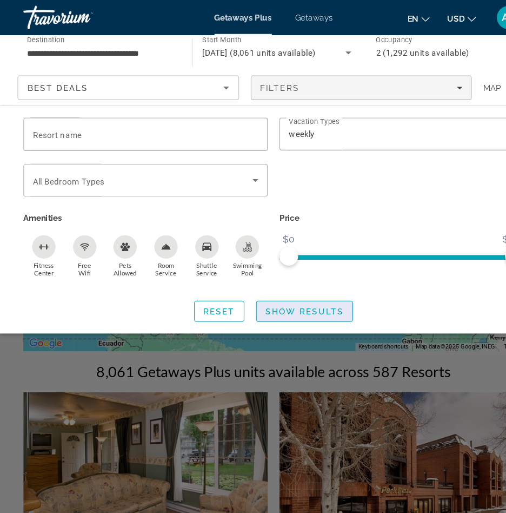
click at [252, 288] on span "Show Results" at bounding box center [282, 288] width 73 height 9
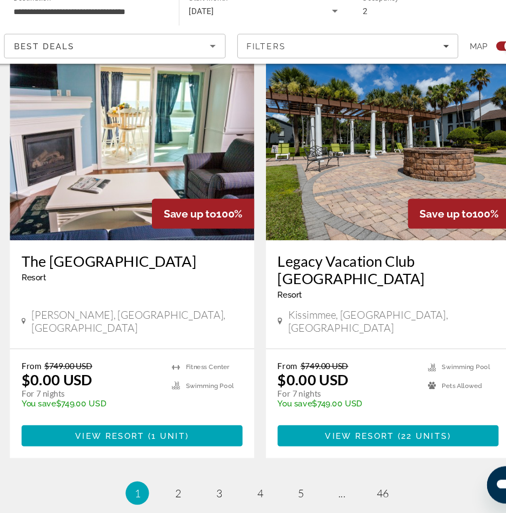
scroll to position [2282, 0]
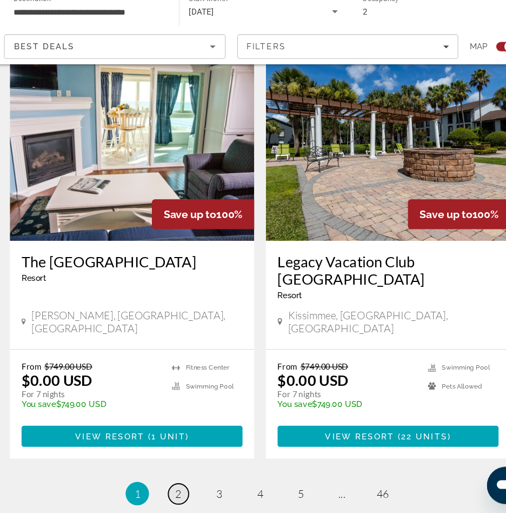
click at [168, 485] on link "page 2" at bounding box center [177, 494] width 19 height 19
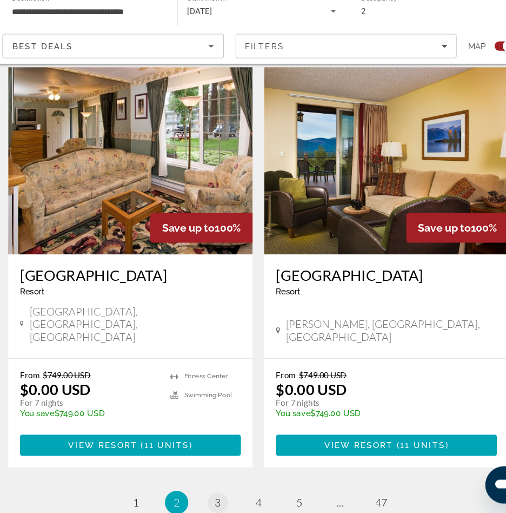
scroll to position [2250, 0]
click at [206, 494] on link "page 3" at bounding box center [215, 503] width 19 height 19
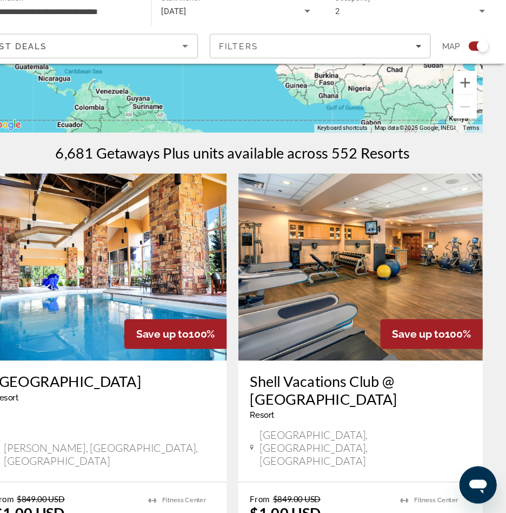
scroll to position [164, 0]
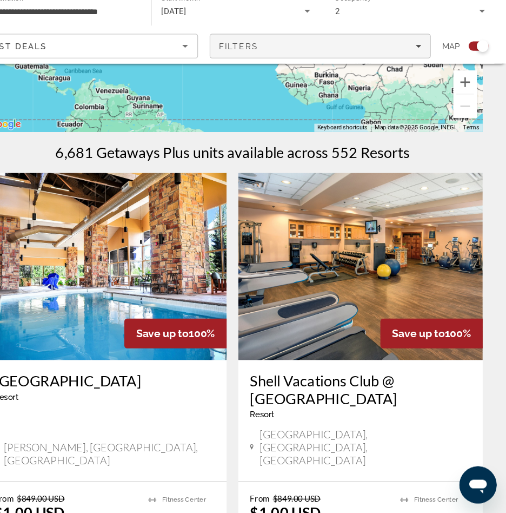
click at [219, 34] on div "[DATE]" at bounding box center [256, 49] width 139 height 30
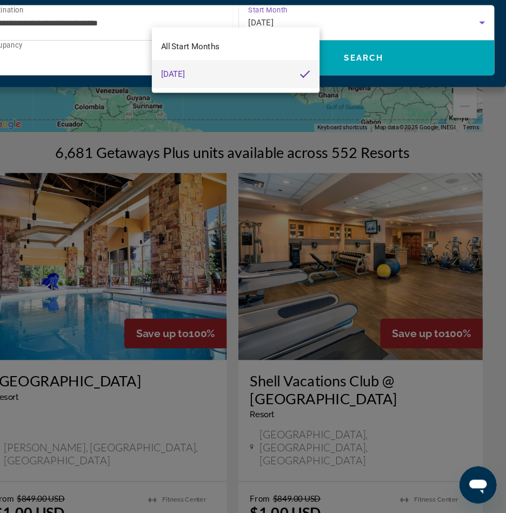
click at [235, 140] on div at bounding box center [253, 256] width 506 height 513
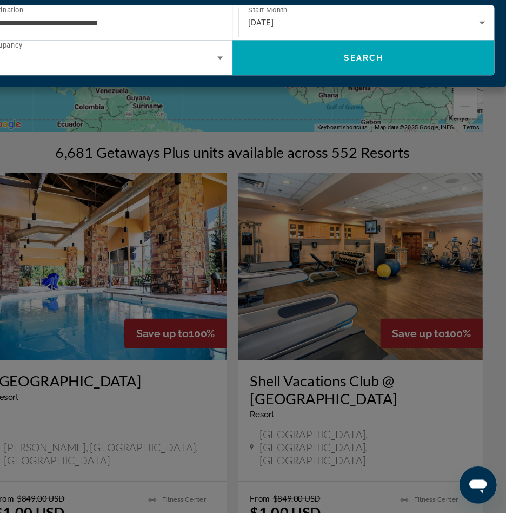
click at [253, 273] on div "Main content" at bounding box center [253, 256] width 506 height 513
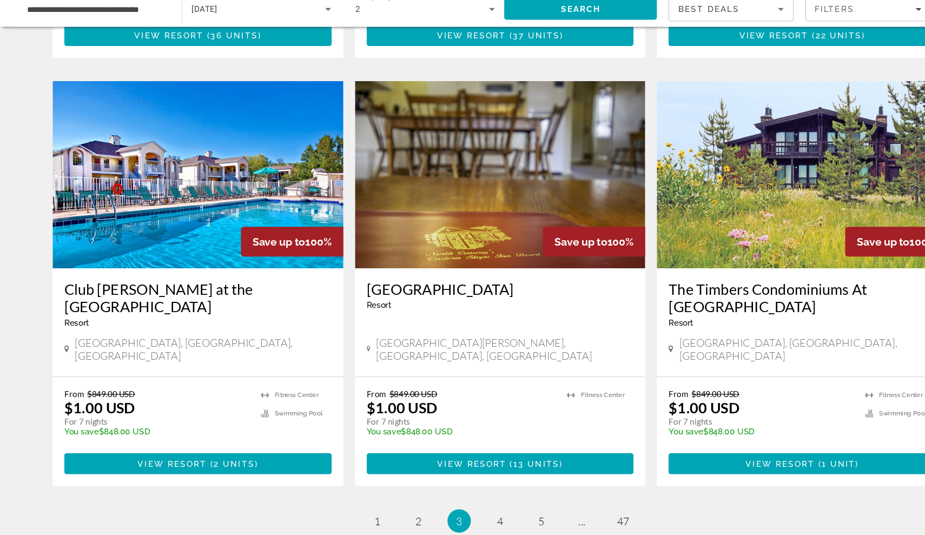
scroll to position [1506, 0]
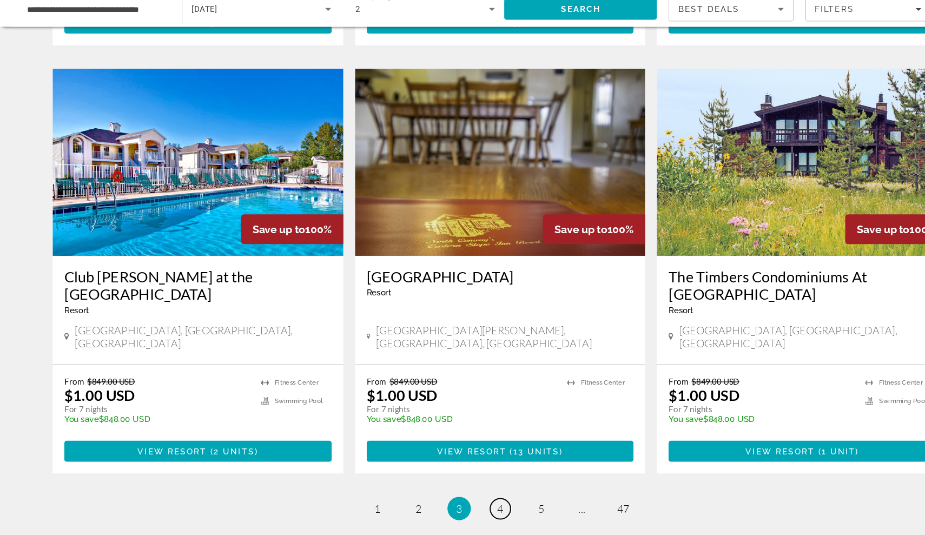
click at [465, 505] on span "4" at bounding box center [462, 511] width 5 height 12
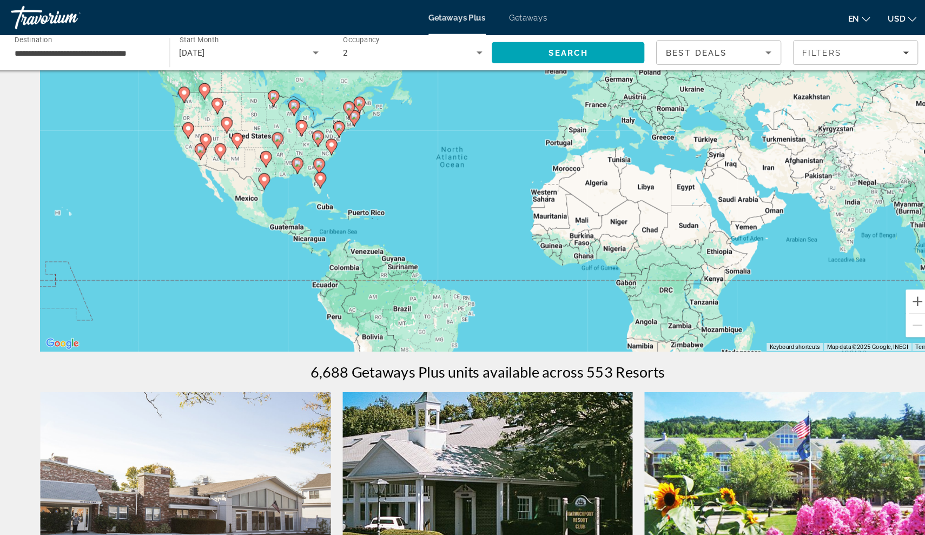
scroll to position [35, 0]
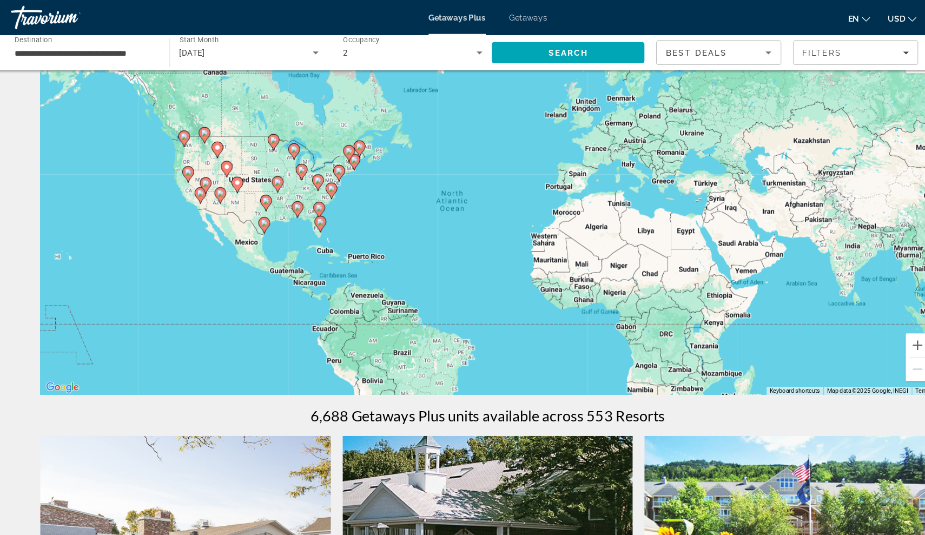
click at [169, 176] on div "To activate drag with keyboard, press Alt + Enter. Once in keyboard drag state,…" at bounding box center [463, 203] width 828 height 325
click at [174, 179] on div "To activate drag with keyboard, press Alt + Enter. Once in keyboard drag state,…" at bounding box center [463, 203] width 828 height 325
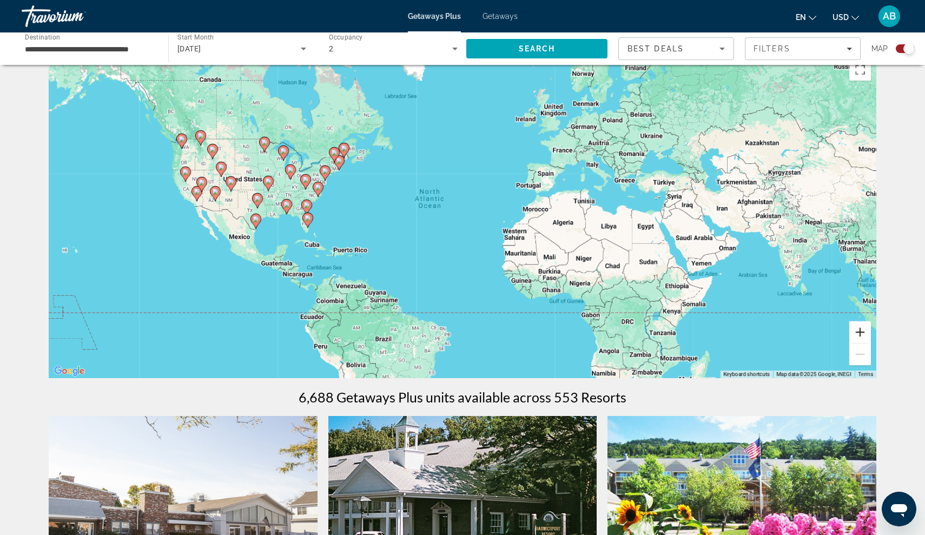
click at [863, 340] on button "Zoom in" at bounding box center [860, 332] width 22 height 22
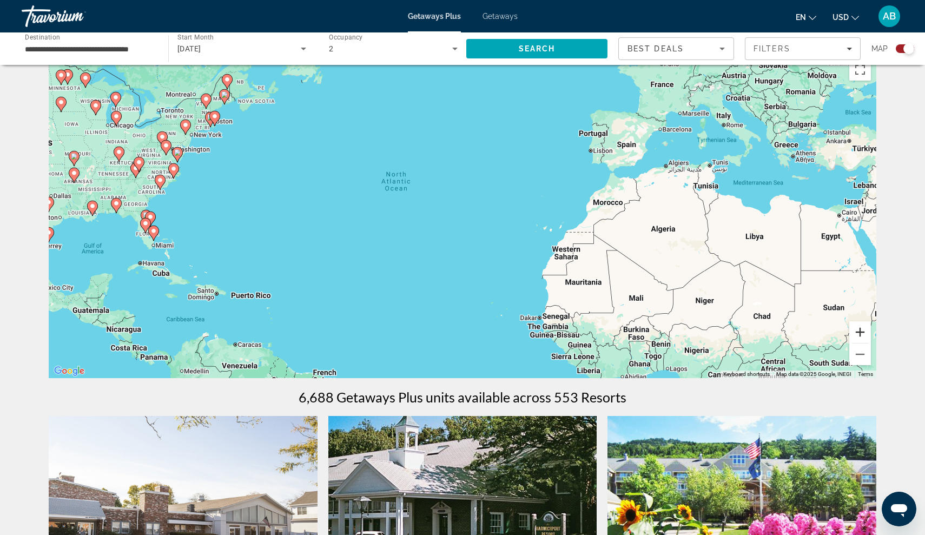
click at [854, 332] on button "Zoom in" at bounding box center [860, 332] width 22 height 22
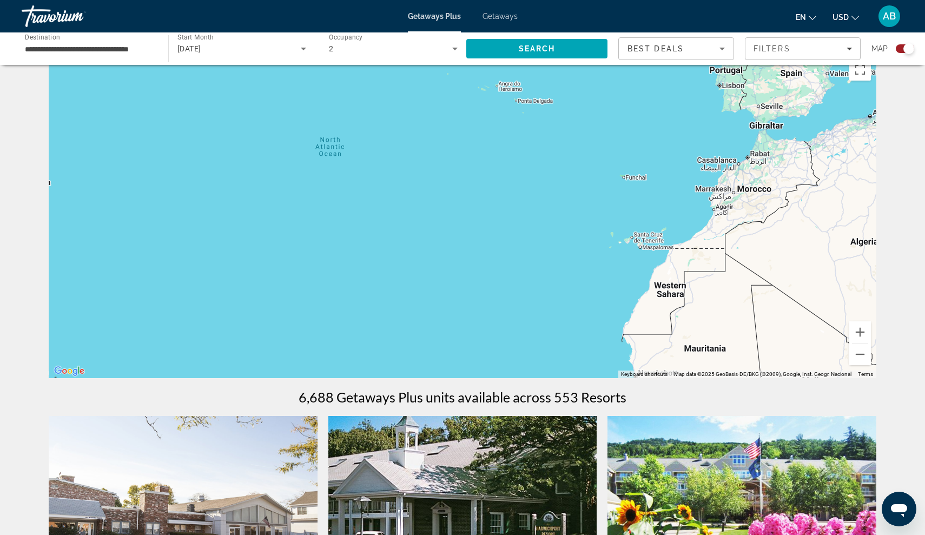
drag, startPoint x: 556, startPoint y: 278, endPoint x: 925, endPoint y: 300, distance: 369.7
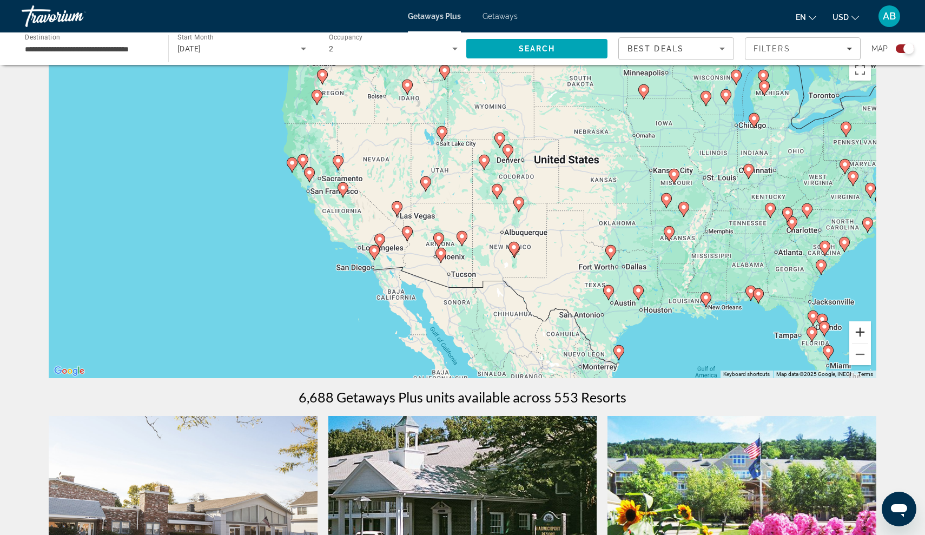
click at [859, 336] on button "Zoom in" at bounding box center [860, 332] width 22 height 22
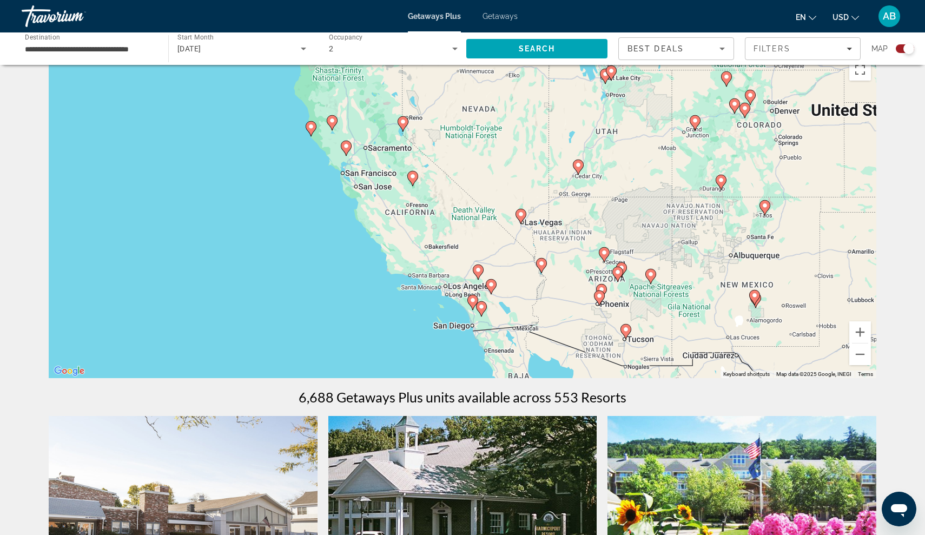
drag, startPoint x: 668, startPoint y: 242, endPoint x: 860, endPoint y: 249, distance: 191.7
click at [860, 249] on div "To activate drag with keyboard, press Alt + Enter. Once in keyboard drag state,…" at bounding box center [463, 216] width 828 height 325
click at [861, 327] on button "Zoom in" at bounding box center [860, 332] width 22 height 22
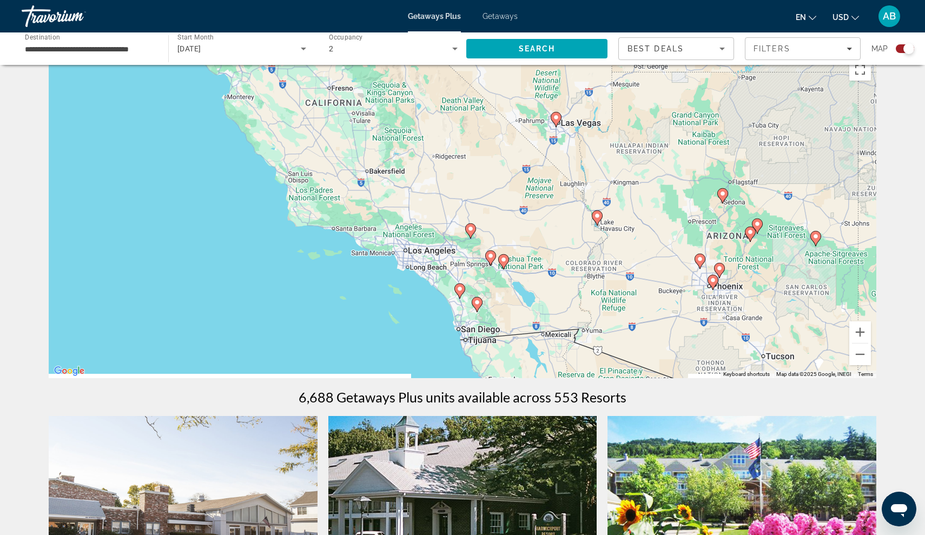
drag, startPoint x: 585, startPoint y: 253, endPoint x: 560, endPoint y: 144, distance: 112.2
click at [560, 144] on div "To activate drag with keyboard, press Alt + Enter. Once in keyboard drag state,…" at bounding box center [463, 216] width 828 height 325
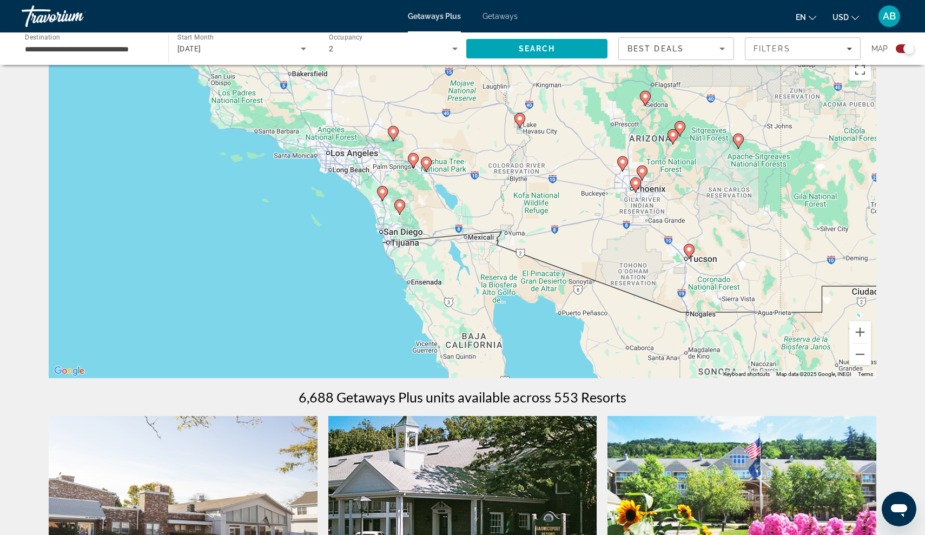
drag, startPoint x: 466, startPoint y: 162, endPoint x: 387, endPoint y: 64, distance: 126.2
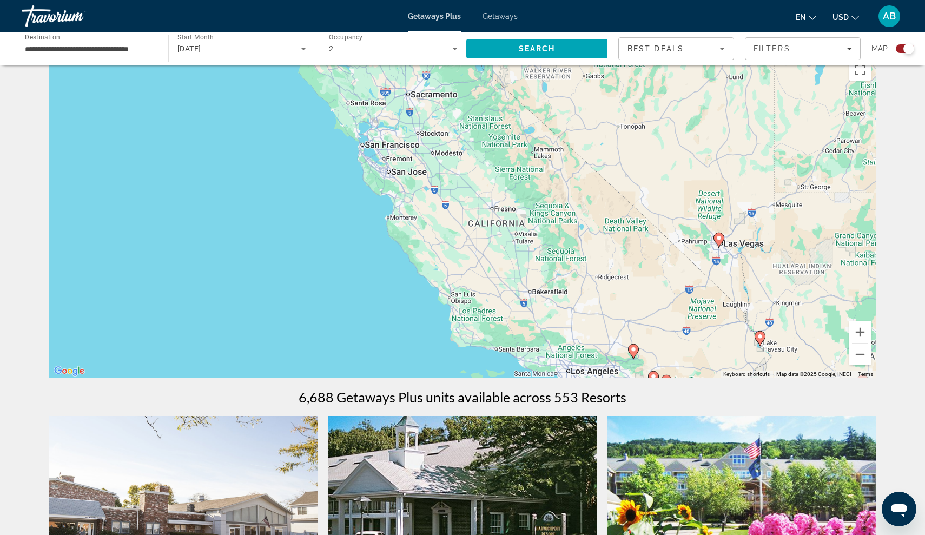
drag, startPoint x: 320, startPoint y: 157, endPoint x: 563, endPoint y: 379, distance: 329.0
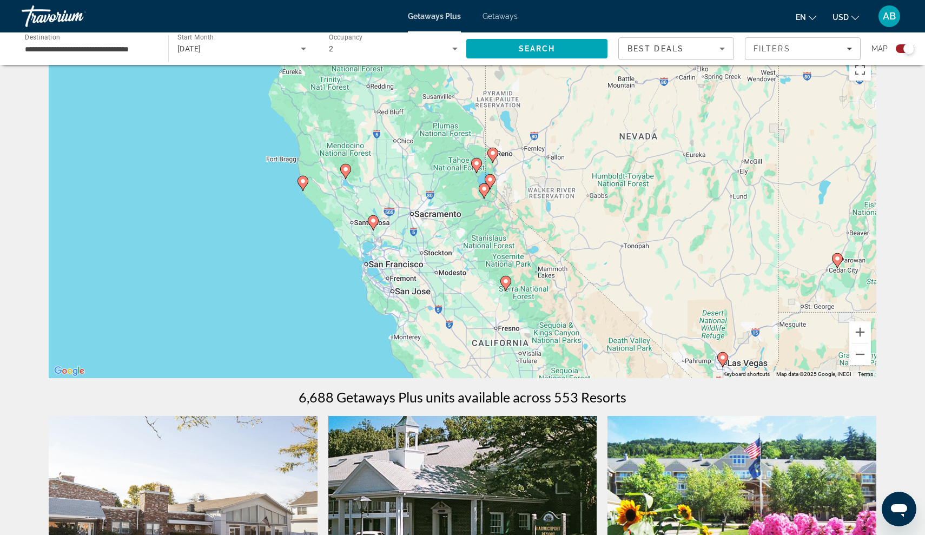
drag, startPoint x: 441, startPoint y: 217, endPoint x: 441, endPoint y: 340, distance: 123.4
click at [441, 340] on div "To activate drag with keyboard, press Alt + Enter. Once in keyboard drag state,…" at bounding box center [463, 216] width 828 height 325
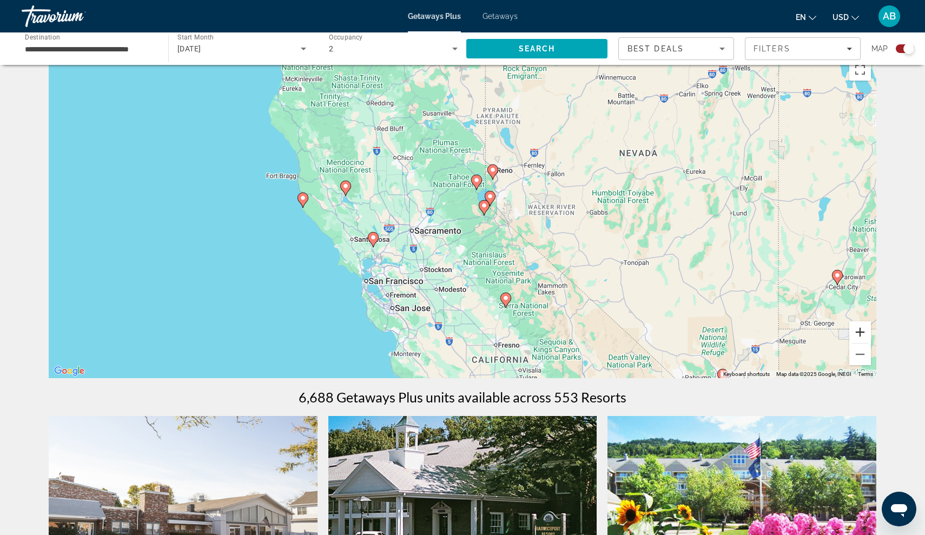
click at [866, 334] on button "Zoom in" at bounding box center [860, 332] width 22 height 22
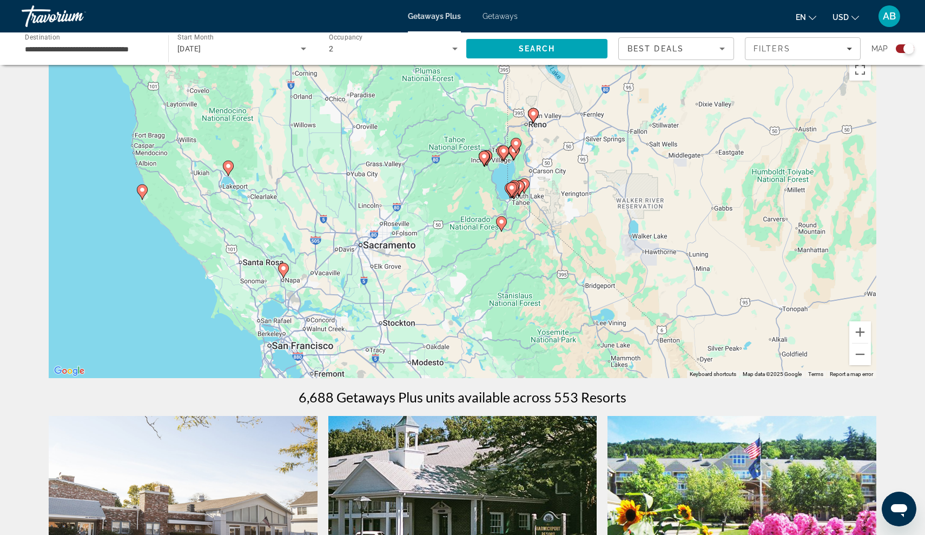
click at [229, 169] on icon "Main content" at bounding box center [228, 168] width 10 height 14
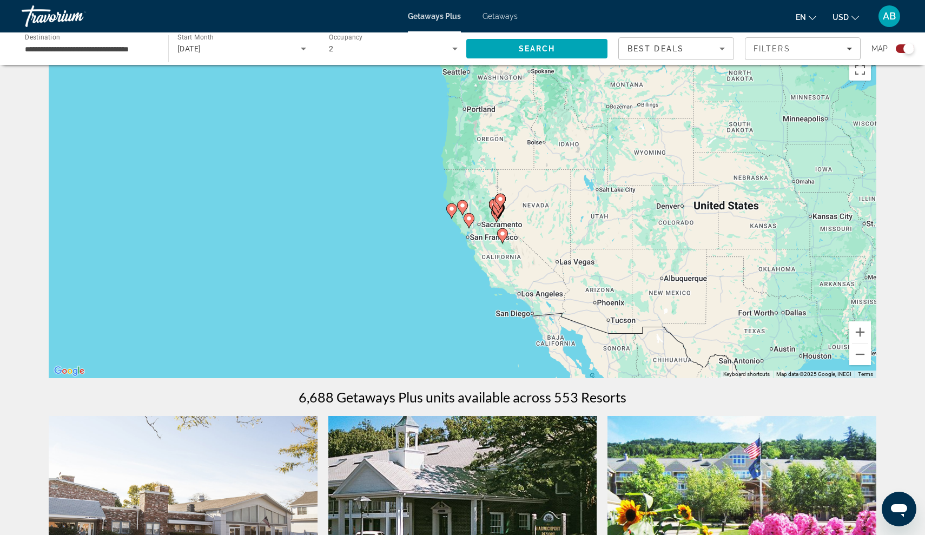
click at [463, 207] on image "Main content" at bounding box center [462, 205] width 6 height 6
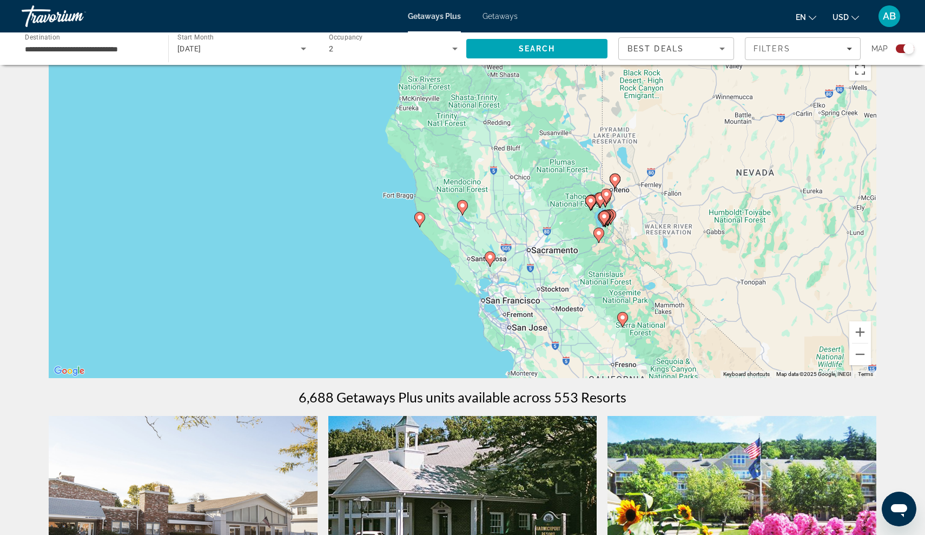
click at [421, 220] on image "Main content" at bounding box center [420, 217] width 6 height 6
type input "**********"
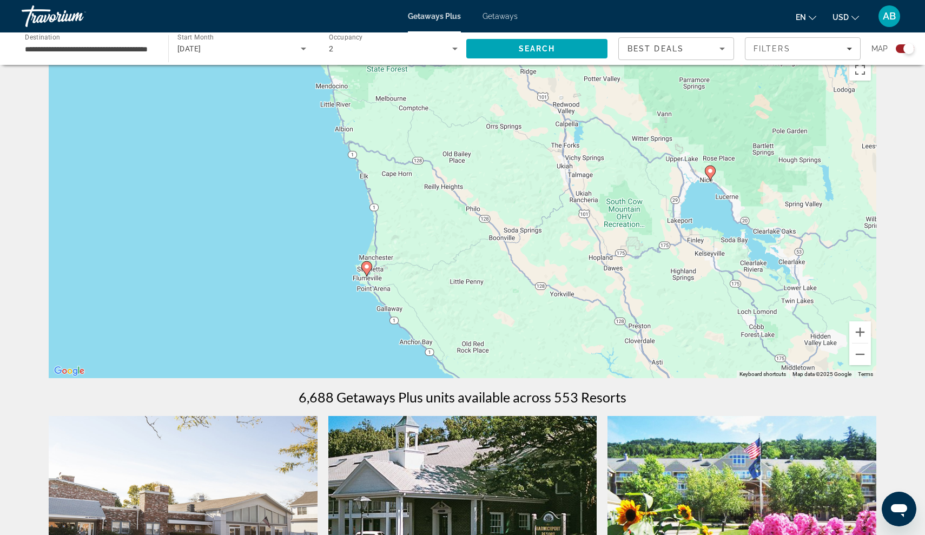
drag, startPoint x: 701, startPoint y: 228, endPoint x: 545, endPoint y: 326, distance: 184.5
click at [544, 326] on div "To activate drag with keyboard, press Alt + Enter. Once in keyboard drag state,…" at bounding box center [463, 216] width 828 height 325
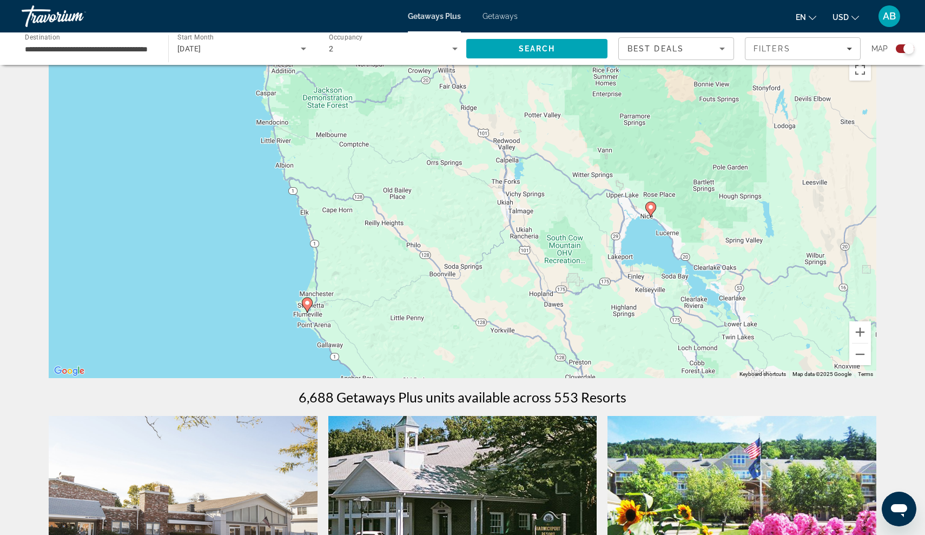
click at [651, 212] on icon "Main content" at bounding box center [651, 209] width 10 height 14
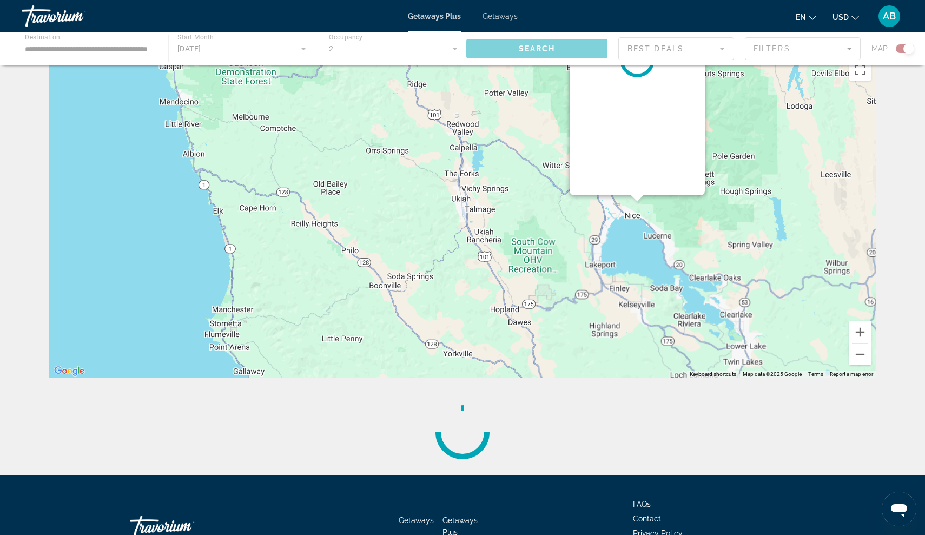
scroll to position [0, 0]
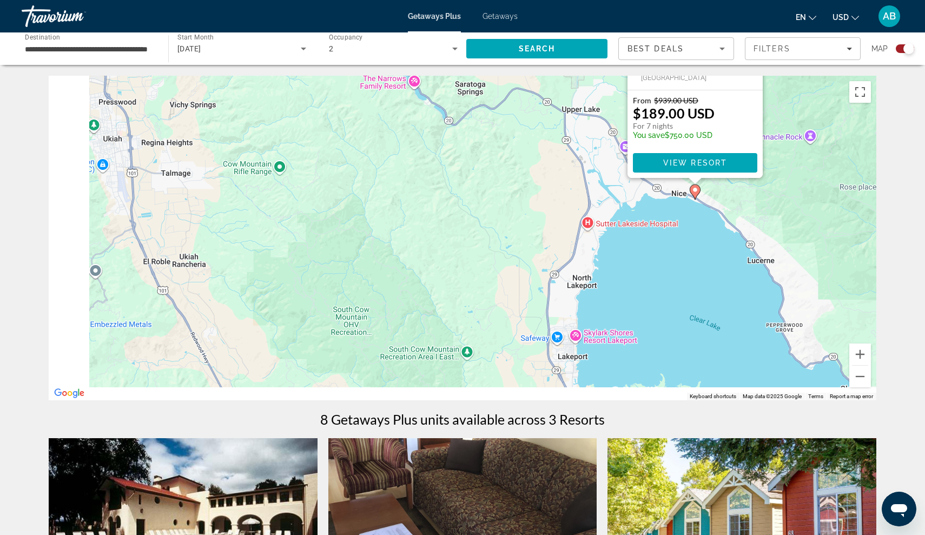
drag, startPoint x: 306, startPoint y: 325, endPoint x: 561, endPoint y: 127, distance: 322.3
click at [561, 127] on div "To navigate, press the arrow keys. To activate drag with keyboard, press Alt + …" at bounding box center [463, 238] width 828 height 325
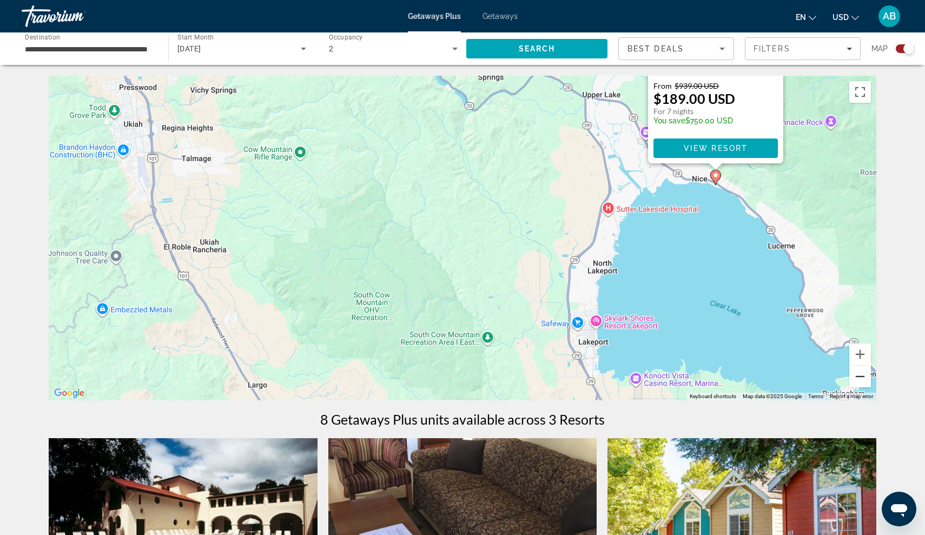
click at [855, 377] on button "Zoom out" at bounding box center [860, 377] width 22 height 22
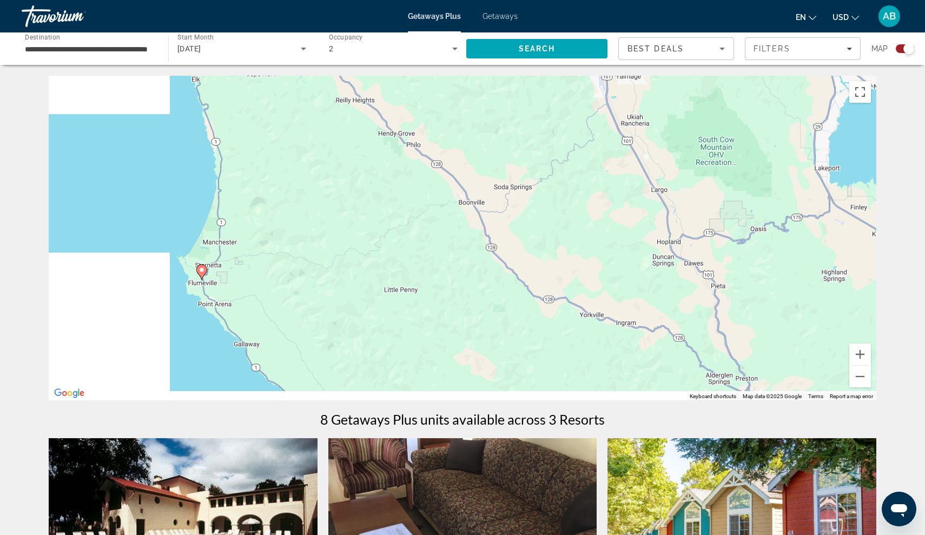
drag, startPoint x: 471, startPoint y: 289, endPoint x: 783, endPoint y: 162, distance: 337.3
click at [783, 162] on div "To navigate, press the arrow keys. To activate drag with keyboard, press Alt + …" at bounding box center [463, 238] width 828 height 325
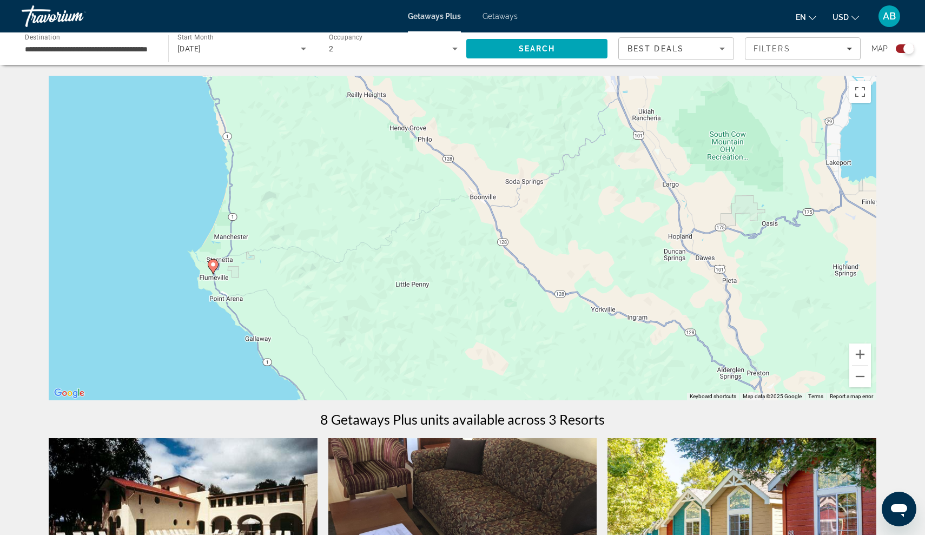
click at [213, 268] on icon "Main content" at bounding box center [213, 267] width 10 height 14
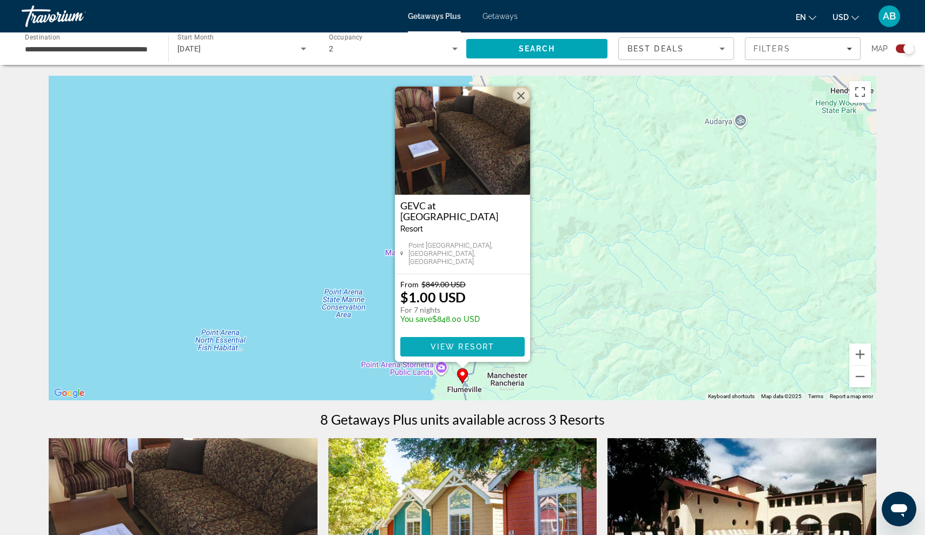
click at [491, 347] on span "View Resort" at bounding box center [463, 346] width 64 height 9
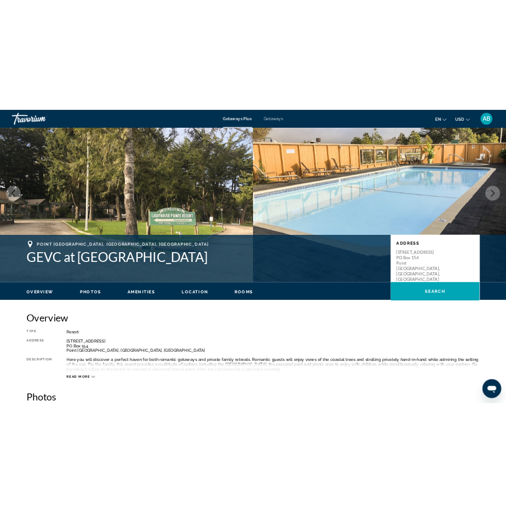
scroll to position [43, 0]
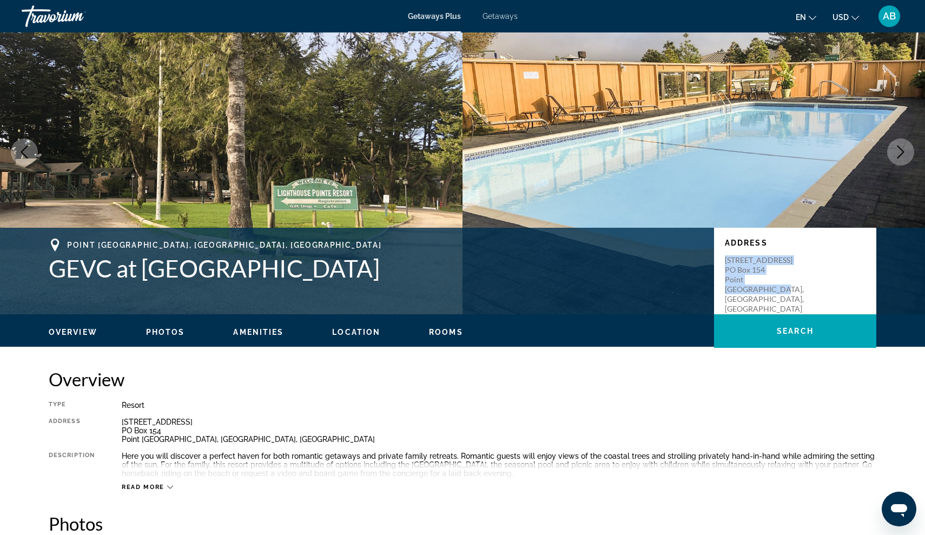
drag, startPoint x: 724, startPoint y: 253, endPoint x: 799, endPoint y: 294, distance: 84.8
click at [799, 294] on div "Address [STREET_ADDRESS]" at bounding box center [795, 271] width 162 height 87
copy p "[STREET_ADDRESS]"
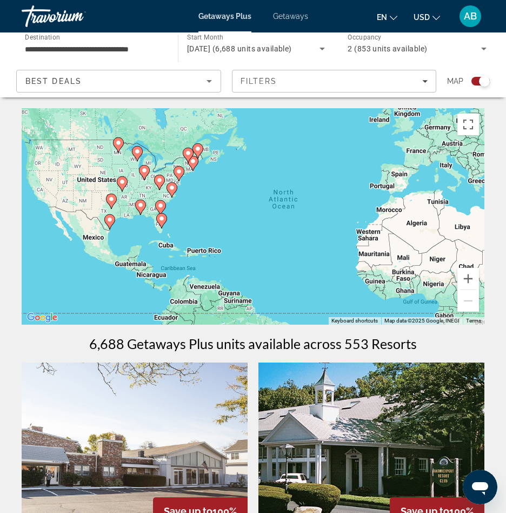
drag, startPoint x: 116, startPoint y: 251, endPoint x: 282, endPoint y: 260, distance: 166.4
click at [282, 260] on div "To activate drag with keyboard, press Alt + Enter. Once in keyboard drag state,…" at bounding box center [253, 216] width 463 height 216
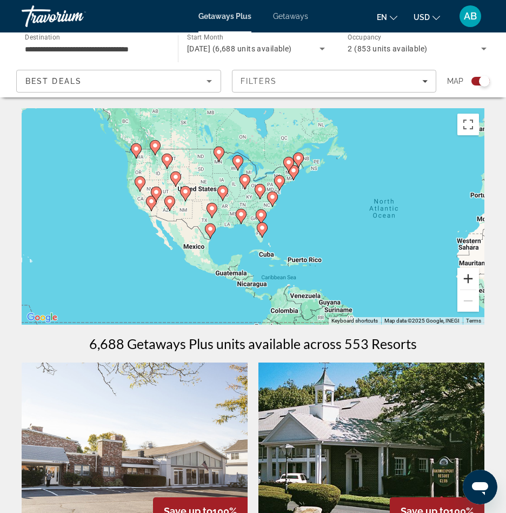
click at [467, 273] on button "Zoom in" at bounding box center [469, 279] width 22 height 22
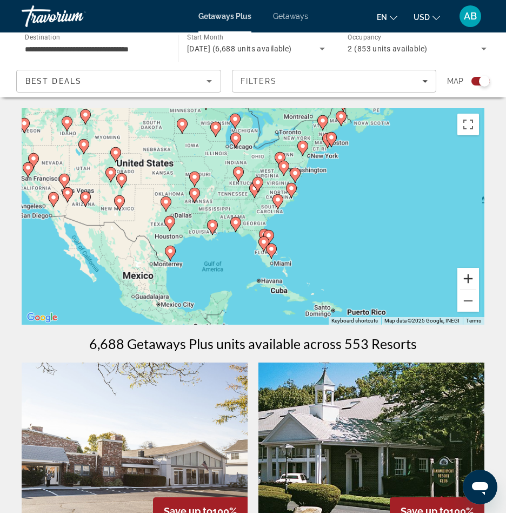
click at [467, 273] on button "Zoom in" at bounding box center [469, 279] width 22 height 22
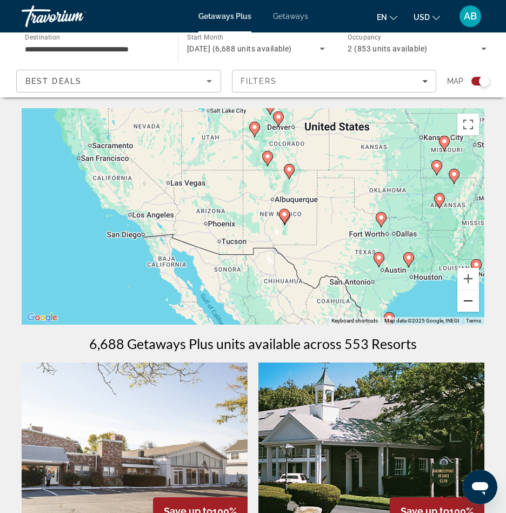
drag, startPoint x: 158, startPoint y: 275, endPoint x: 471, endPoint y: 296, distance: 313.5
click at [471, 296] on div "To activate drag with keyboard, press Alt + Enter. Once in keyboard drag state,…" at bounding box center [253, 216] width 463 height 216
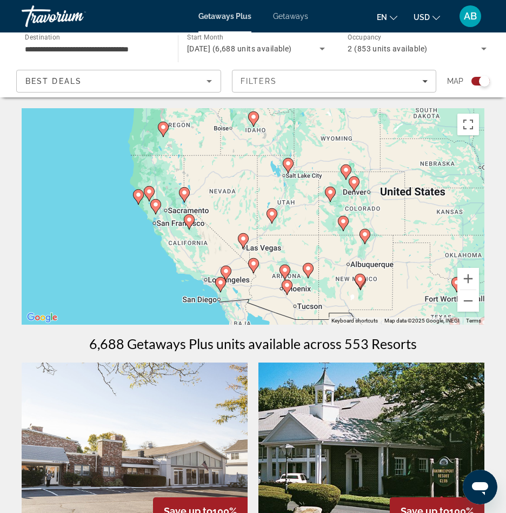
drag, startPoint x: 158, startPoint y: 180, endPoint x: 232, endPoint y: 245, distance: 98.5
click at [232, 245] on div "To activate drag with keyboard, press Alt + Enter. Once in keyboard drag state,…" at bounding box center [253, 216] width 463 height 216
click at [475, 278] on button "Zoom in" at bounding box center [469, 279] width 22 height 22
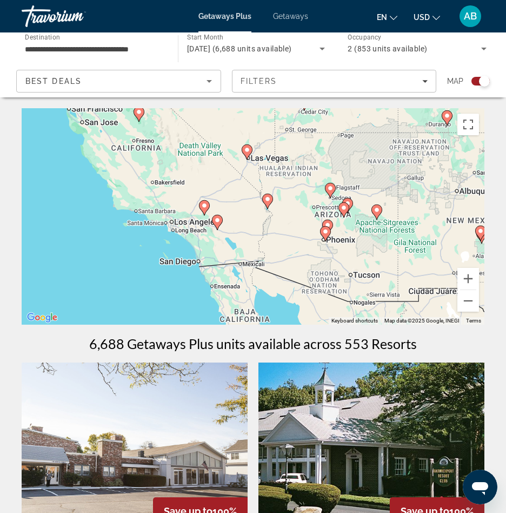
drag, startPoint x: 243, startPoint y: 224, endPoint x: 256, endPoint y: 102, distance: 123.0
click at [467, 280] on button "Zoom in" at bounding box center [469, 279] width 22 height 22
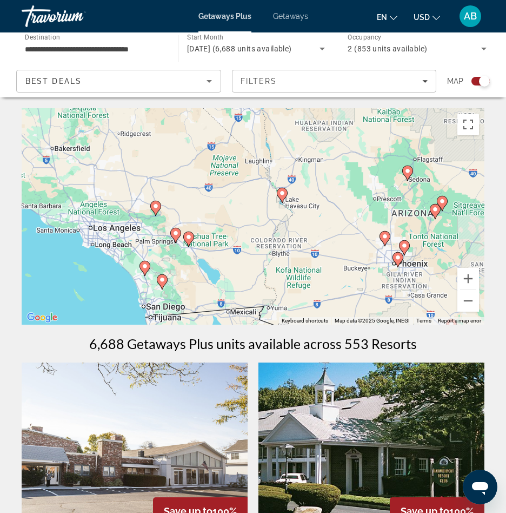
click at [142, 267] on icon "Main content" at bounding box center [145, 268] width 10 height 14
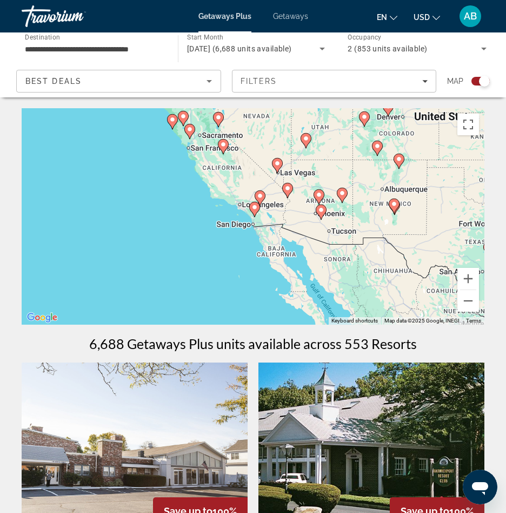
click at [253, 208] on image "Main content" at bounding box center [255, 207] width 6 height 6
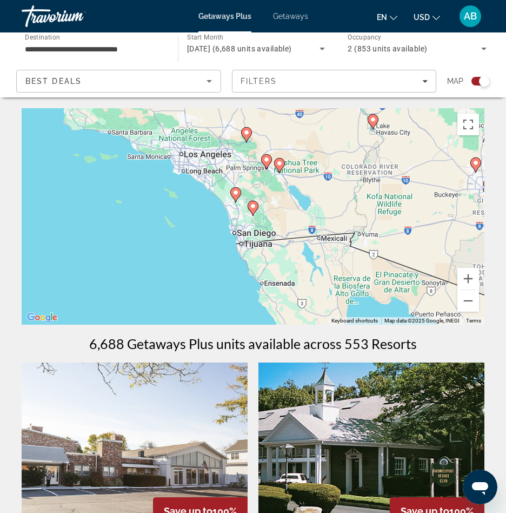
click at [254, 207] on image "Main content" at bounding box center [253, 206] width 6 height 6
type input "**********"
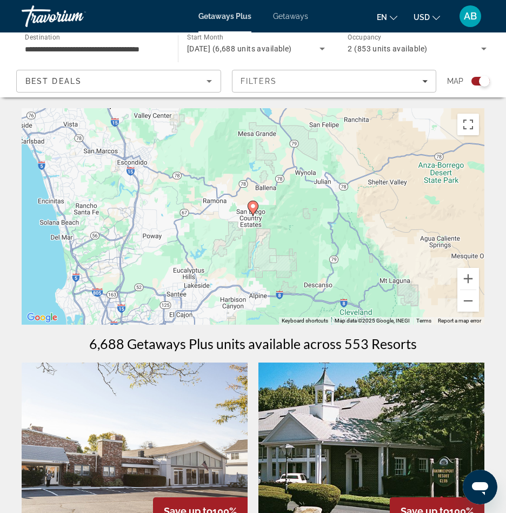
click at [254, 201] on icon "Main content" at bounding box center [253, 208] width 10 height 14
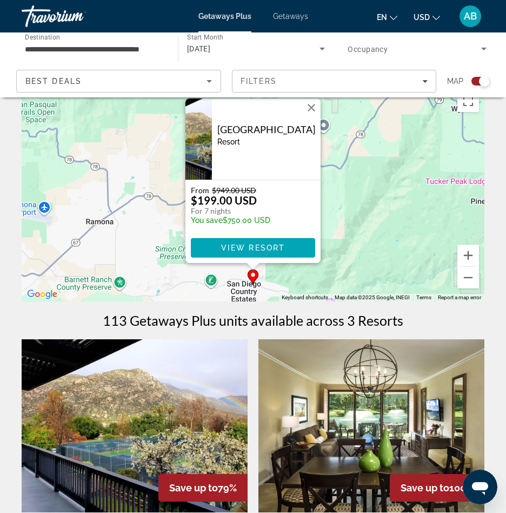
scroll to position [32, 0]
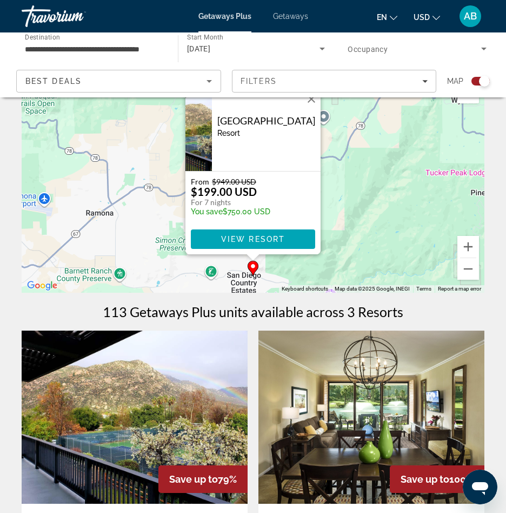
click at [304, 418] on img "Main content" at bounding box center [372, 417] width 226 height 173
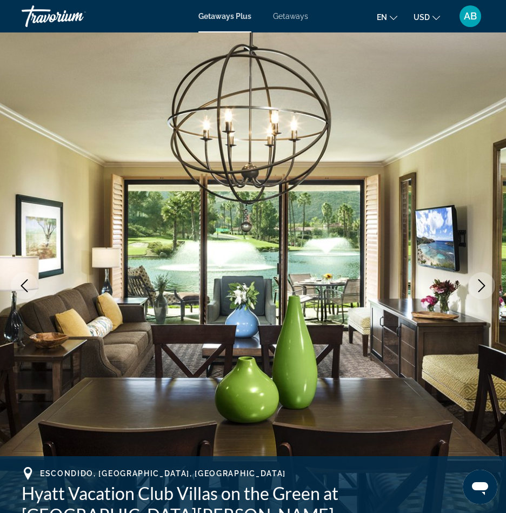
scroll to position [9, 0]
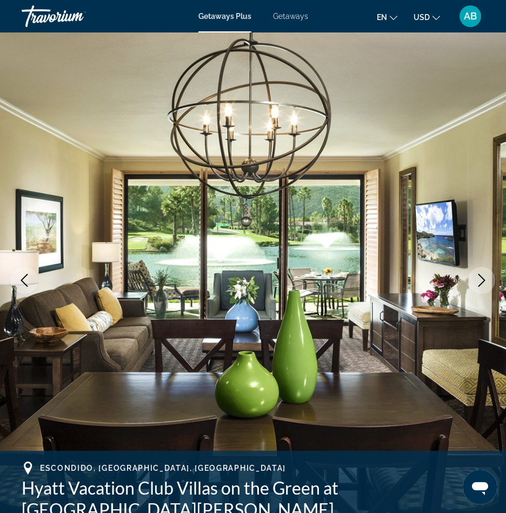
click at [488, 274] on icon "Next image" at bounding box center [482, 280] width 13 height 13
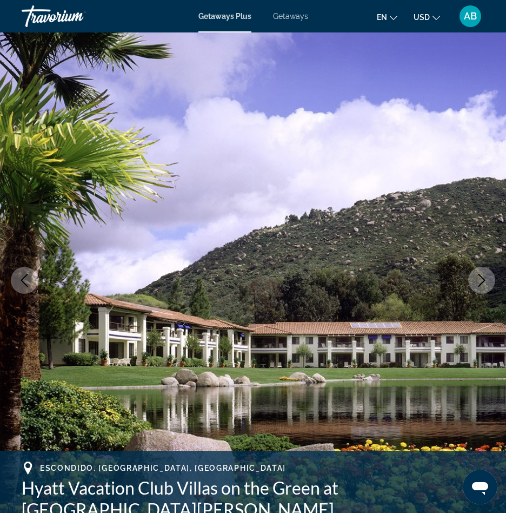
click at [488, 274] on icon "Next image" at bounding box center [482, 280] width 13 height 13
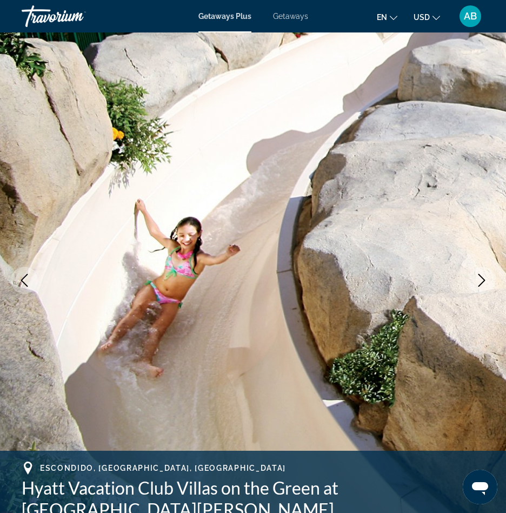
click at [488, 274] on icon "Next image" at bounding box center [482, 280] width 13 height 13
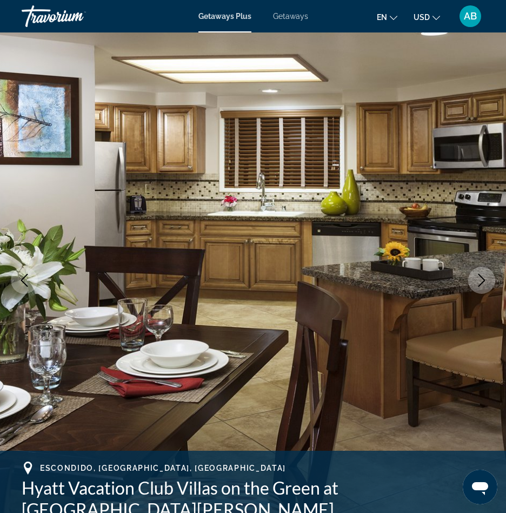
click at [486, 272] on button "Next image" at bounding box center [482, 280] width 27 height 27
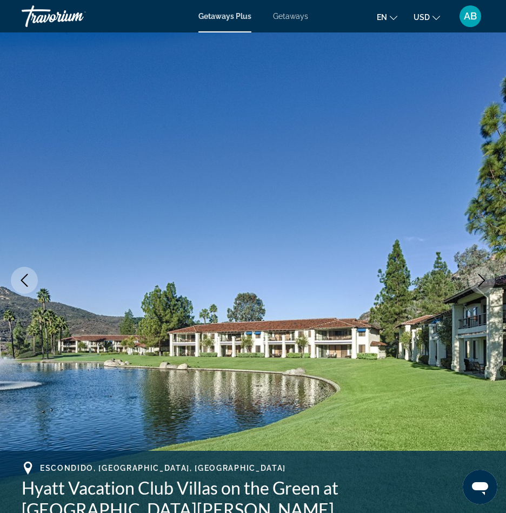
click at [486, 272] on button "Next image" at bounding box center [482, 280] width 27 height 27
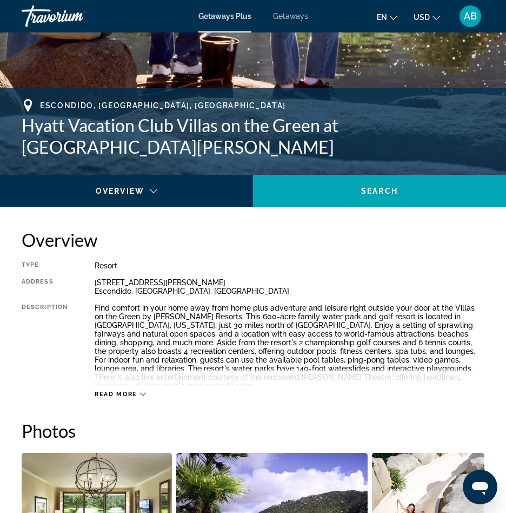
scroll to position [373, 0]
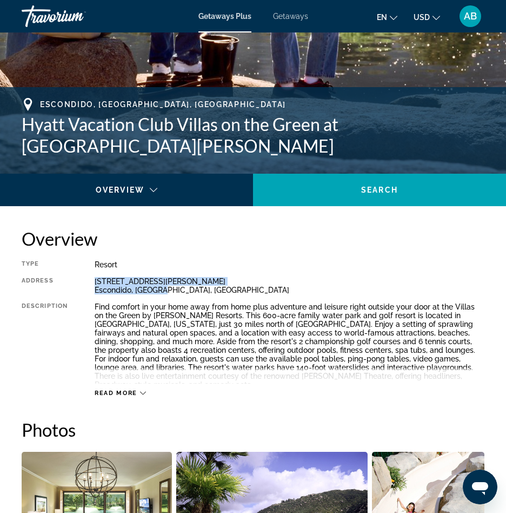
drag, startPoint x: 92, startPoint y: 277, endPoint x: 183, endPoint y: 290, distance: 91.8
click at [183, 290] on div "Type Resort All-Inclusive No All-Inclusive Address [STREET_ADDRESS][PERSON_NAME…" at bounding box center [253, 328] width 463 height 137
copy div "[STREET_ADDRESS][PERSON_NAME]"
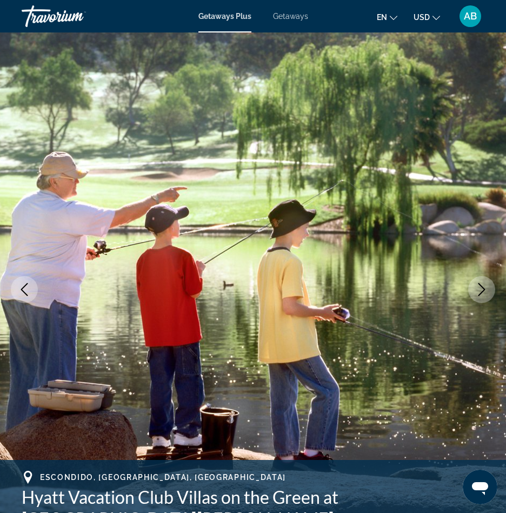
scroll to position [0, 0]
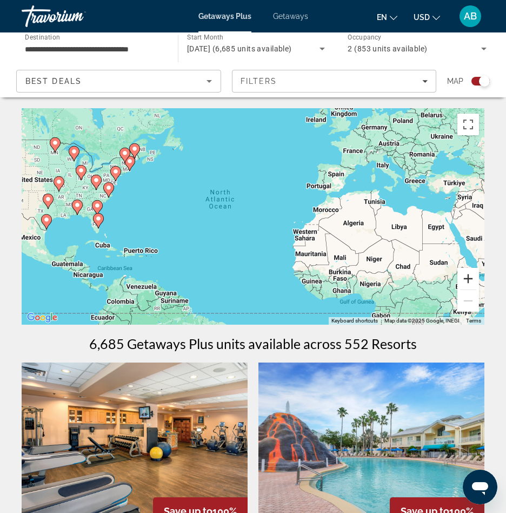
click at [462, 279] on button "Zoom in" at bounding box center [469, 279] width 22 height 22
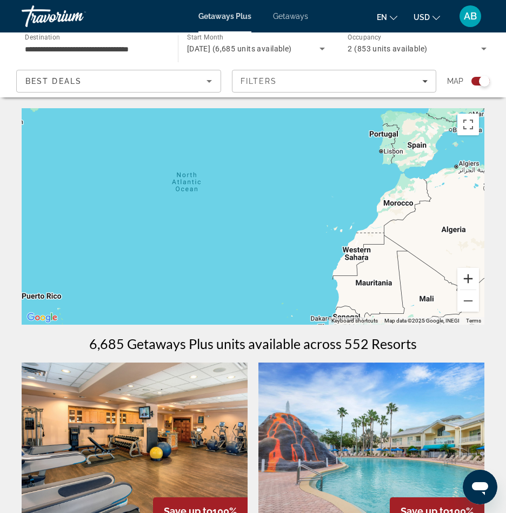
click at [467, 276] on button "Zoom in" at bounding box center [469, 279] width 22 height 22
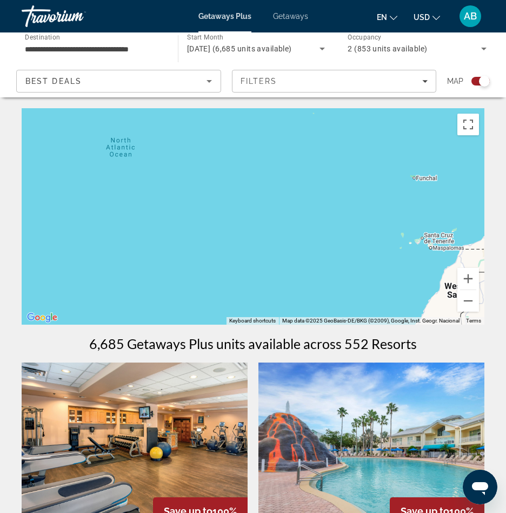
drag, startPoint x: 114, startPoint y: 257, endPoint x: 512, endPoint y: 264, distance: 397.7
click at [506, 264] on html "**********" at bounding box center [253, 256] width 506 height 513
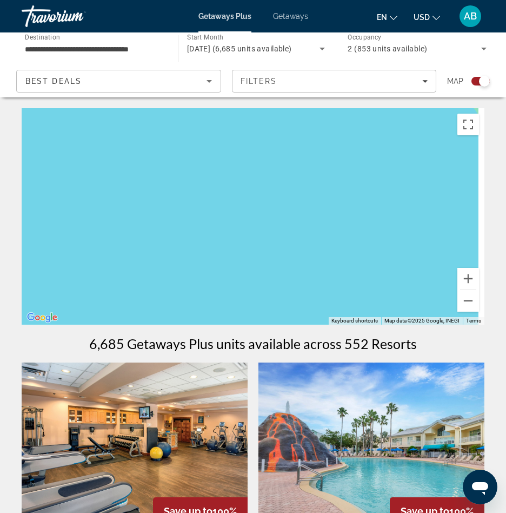
drag, startPoint x: 401, startPoint y: 249, endPoint x: 211, endPoint y: 262, distance: 190.4
click at [212, 261] on div "Main content" at bounding box center [253, 216] width 463 height 216
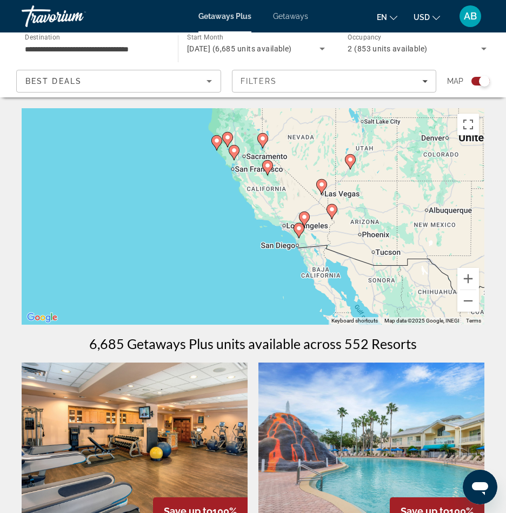
drag, startPoint x: 211, startPoint y: 262, endPoint x: -7, endPoint y: 282, distance: 219.0
click at [0, 282] on html "**********" at bounding box center [253, 256] width 506 height 513
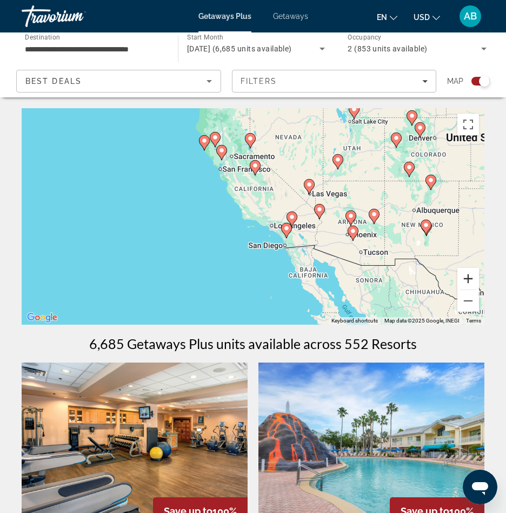
click at [467, 276] on button "Zoom in" at bounding box center [469, 279] width 22 height 22
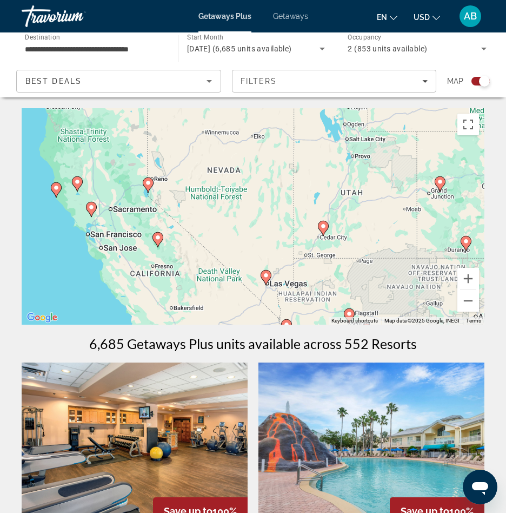
drag, startPoint x: 253, startPoint y: 197, endPoint x: 153, endPoint y: 312, distance: 152.6
click at [153, 312] on div "To activate drag with keyboard, press Alt + Enter. Once in keyboard drag state,…" at bounding box center [253, 216] width 463 height 216
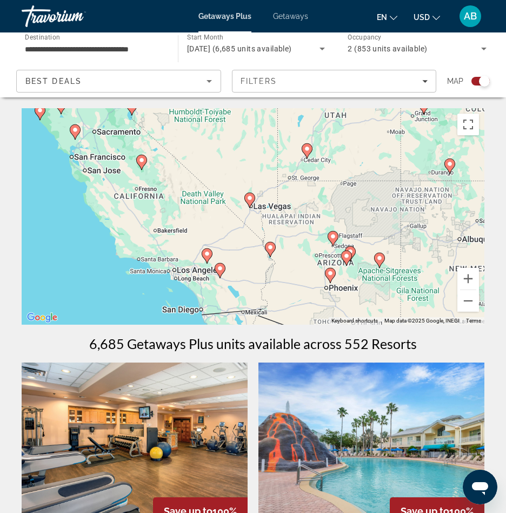
drag, startPoint x: 130, startPoint y: 296, endPoint x: 110, endPoint y: 213, distance: 85.7
click at [110, 213] on div "To activate drag with keyboard, press Alt + Enter. Once in keyboard drag state,…" at bounding box center [253, 216] width 463 height 216
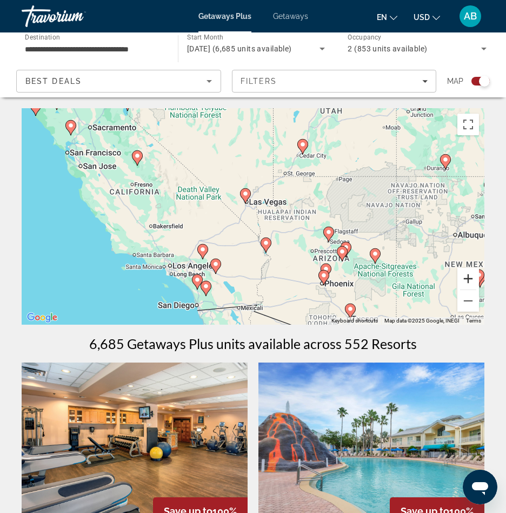
click at [471, 277] on button "Zoom in" at bounding box center [469, 279] width 22 height 22
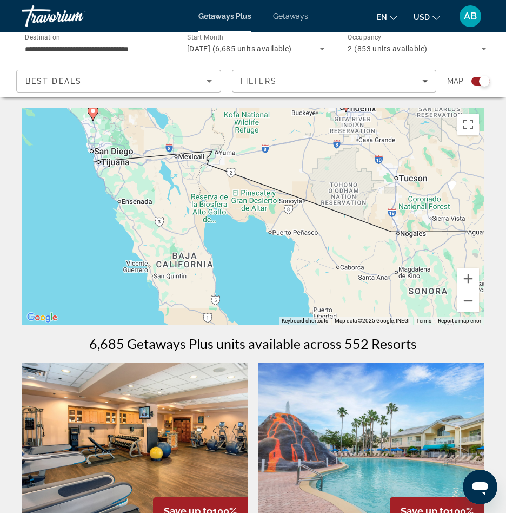
drag, startPoint x: 328, startPoint y: 281, endPoint x: 279, endPoint y: 37, distance: 248.9
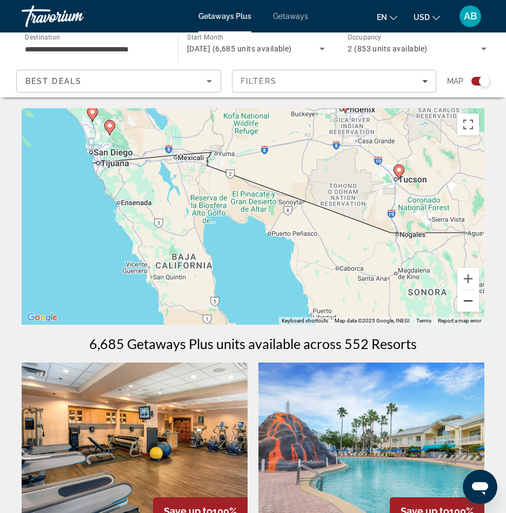
click at [462, 301] on button "Zoom out" at bounding box center [469, 301] width 22 height 22
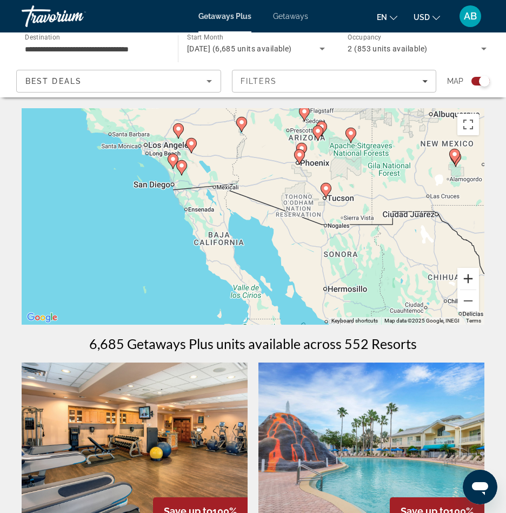
click at [464, 276] on button "Zoom in" at bounding box center [469, 279] width 22 height 22
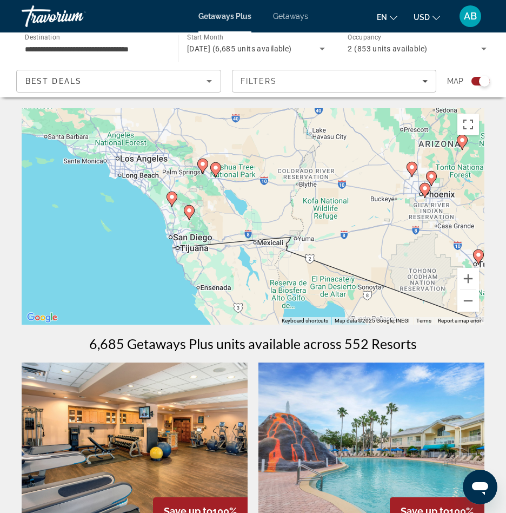
drag, startPoint x: 173, startPoint y: 182, endPoint x: 253, endPoint y: 269, distance: 118.3
click at [253, 269] on div "To activate drag with keyboard, press Alt + Enter. Once in keyboard drag state,…" at bounding box center [253, 216] width 463 height 216
click at [462, 269] on button "Zoom in" at bounding box center [469, 279] width 22 height 22
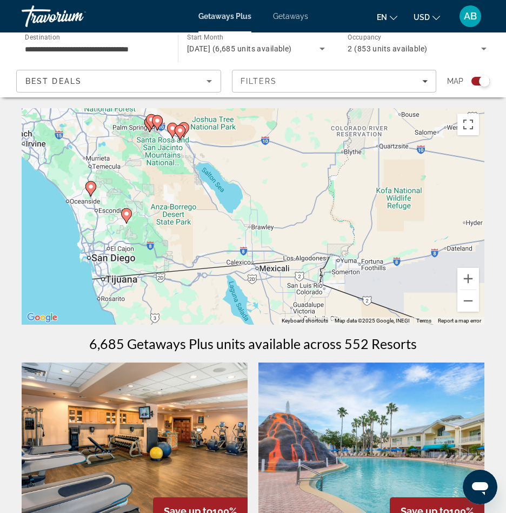
click at [88, 190] on icon "Main content" at bounding box center [91, 189] width 10 height 14
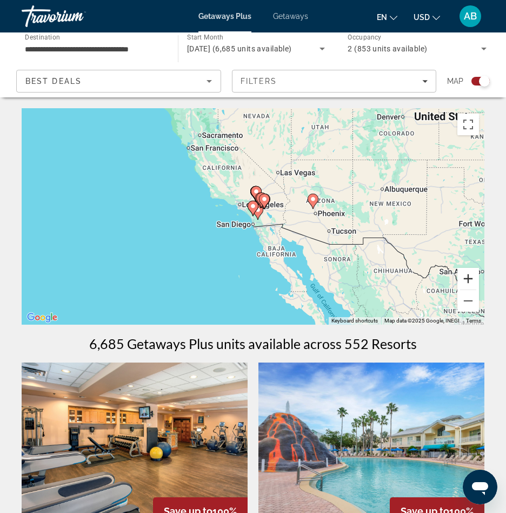
click at [469, 280] on button "Zoom in" at bounding box center [469, 279] width 22 height 22
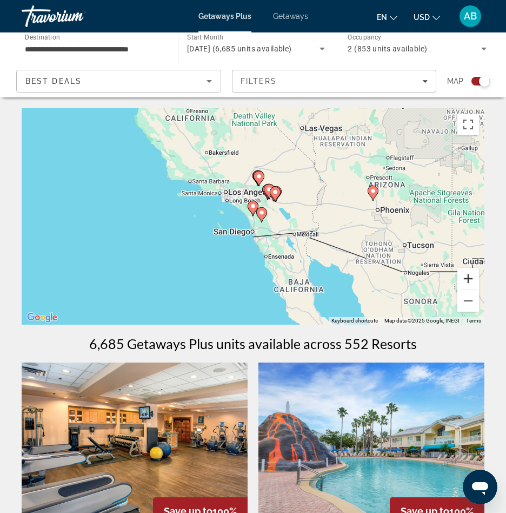
click at [469, 280] on button "Zoom in" at bounding box center [469, 279] width 22 height 22
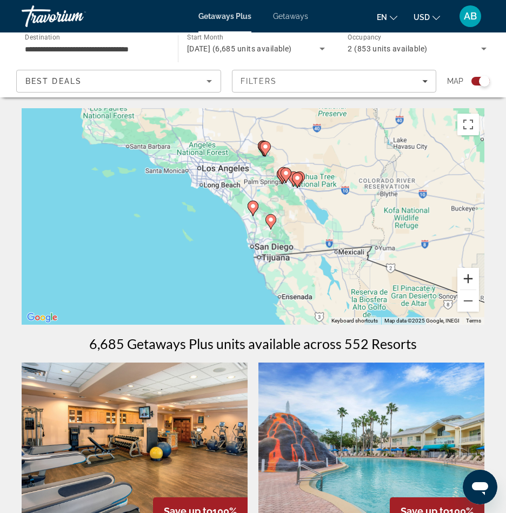
click at [469, 280] on button "Zoom in" at bounding box center [469, 279] width 22 height 22
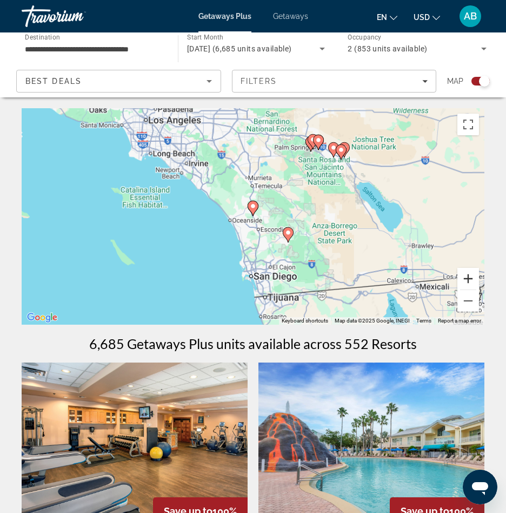
click at [469, 280] on button "Zoom in" at bounding box center [469, 279] width 22 height 22
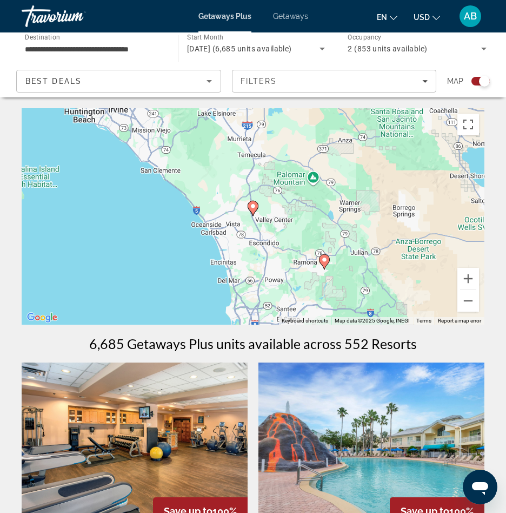
click at [251, 202] on icon "Main content" at bounding box center [253, 208] width 10 height 14
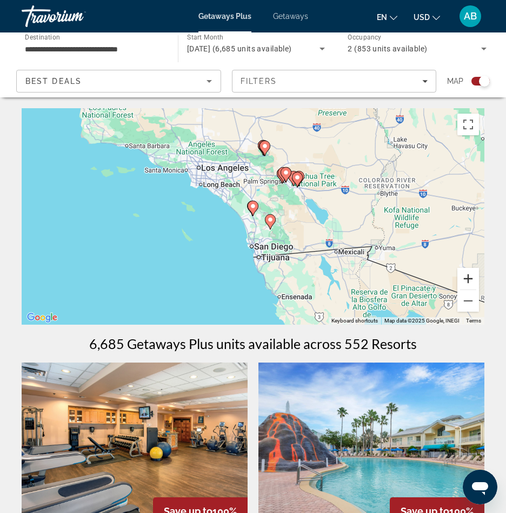
click at [464, 279] on button "Zoom in" at bounding box center [469, 279] width 22 height 22
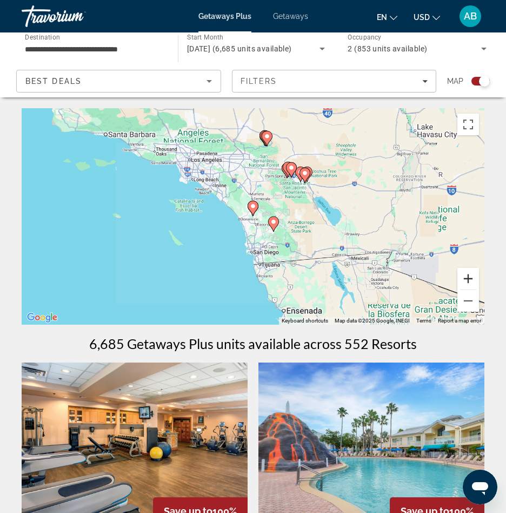
click at [464, 279] on button "Zoom in" at bounding box center [469, 279] width 22 height 22
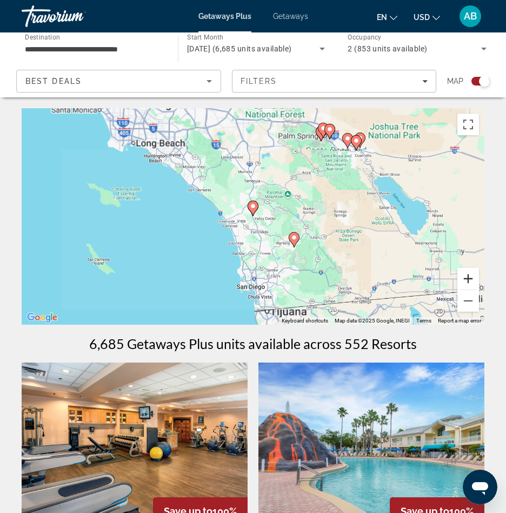
click at [464, 279] on button "Zoom in" at bounding box center [469, 279] width 22 height 22
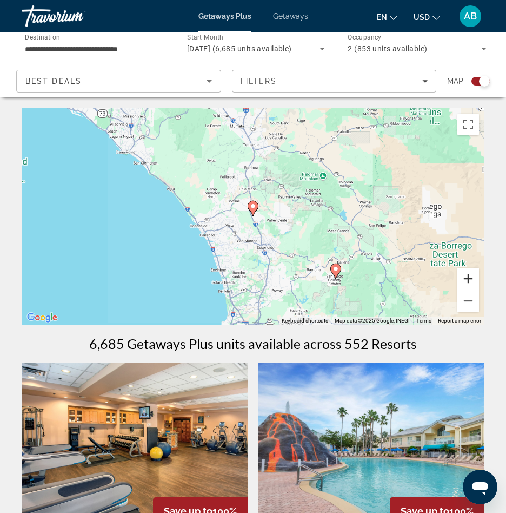
click at [464, 279] on button "Zoom in" at bounding box center [469, 279] width 22 height 22
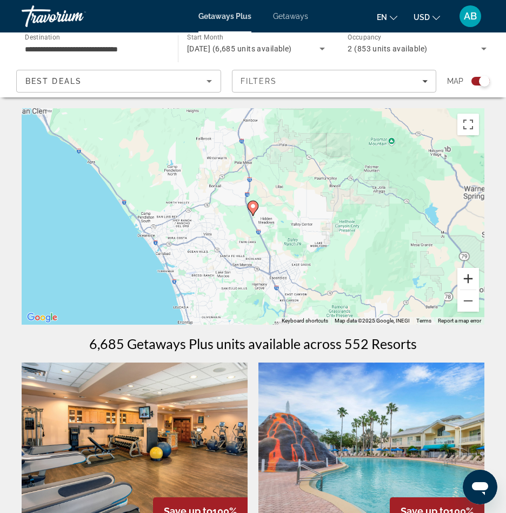
click at [464, 279] on button "Zoom in" at bounding box center [469, 279] width 22 height 22
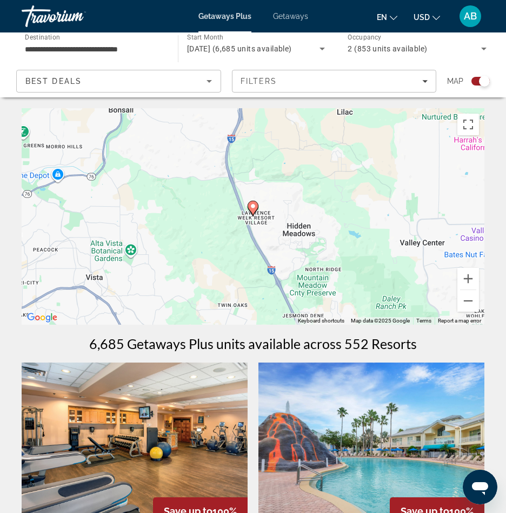
click at [251, 203] on icon "Main content" at bounding box center [253, 208] width 10 height 14
type input "**********"
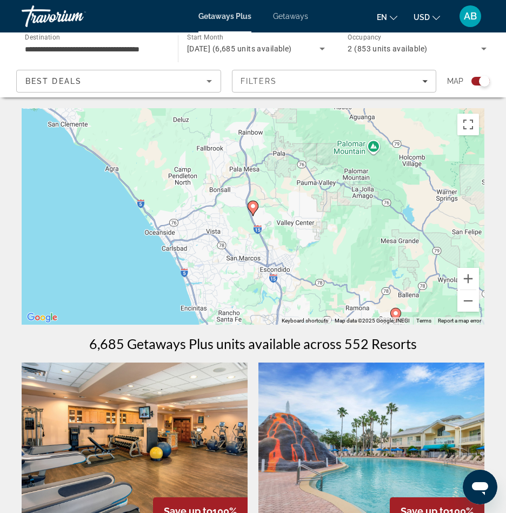
click at [253, 206] on image "Main content" at bounding box center [253, 206] width 6 height 6
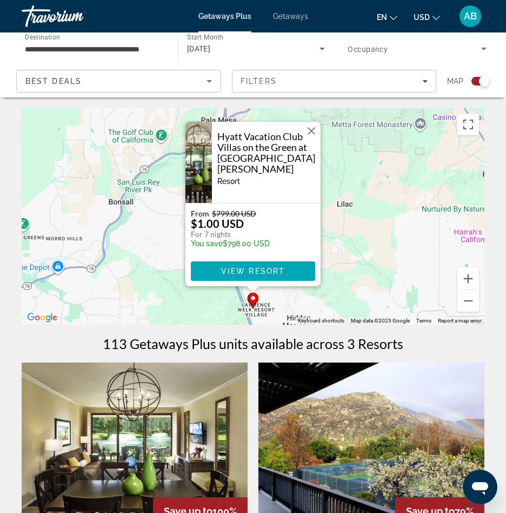
click at [313, 127] on button "Close" at bounding box center [312, 131] width 16 height 16
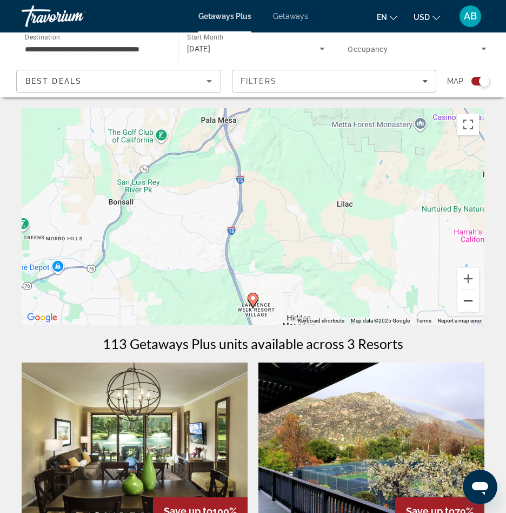
click at [475, 306] on button "Zoom out" at bounding box center [469, 301] width 22 height 22
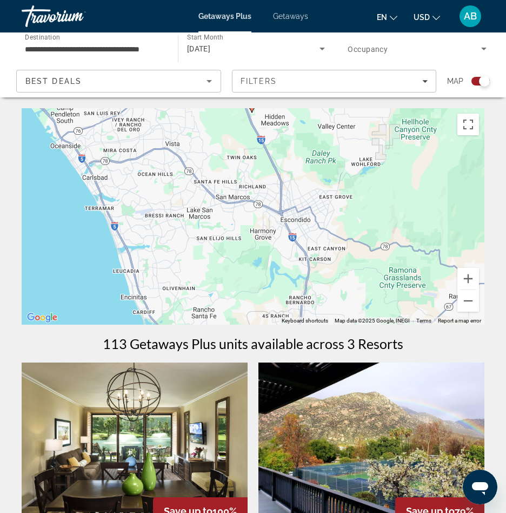
drag, startPoint x: 356, startPoint y: 259, endPoint x: 355, endPoint y: 107, distance: 152.0
click at [473, 294] on button "Zoom out" at bounding box center [469, 301] width 22 height 22
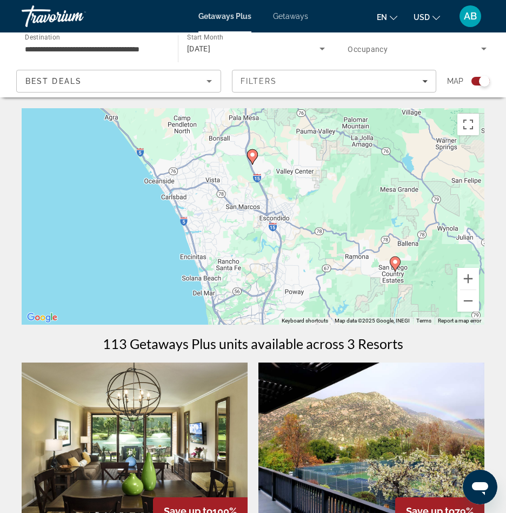
click at [393, 260] on image "Main content" at bounding box center [395, 262] width 6 height 6
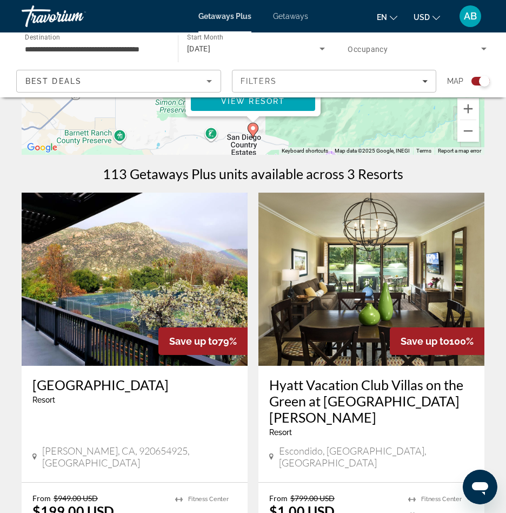
scroll to position [182, 0]
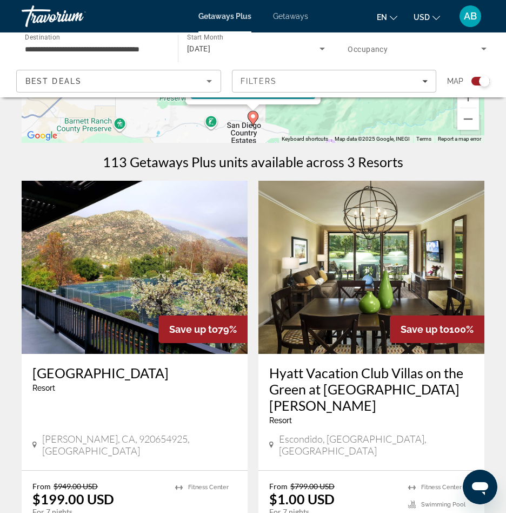
click at [173, 296] on img "Main content" at bounding box center [135, 267] width 226 height 173
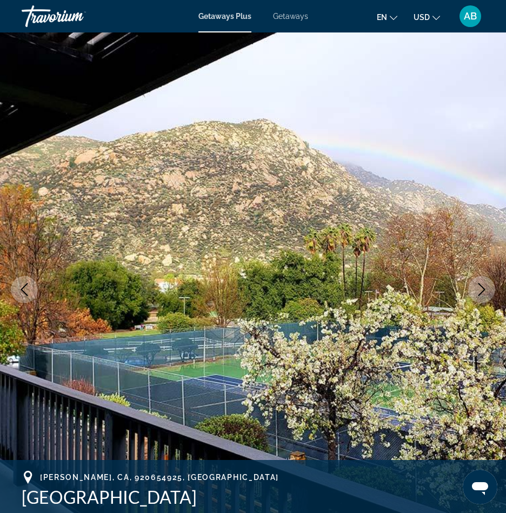
click at [483, 284] on icon "Next image" at bounding box center [482, 289] width 13 height 13
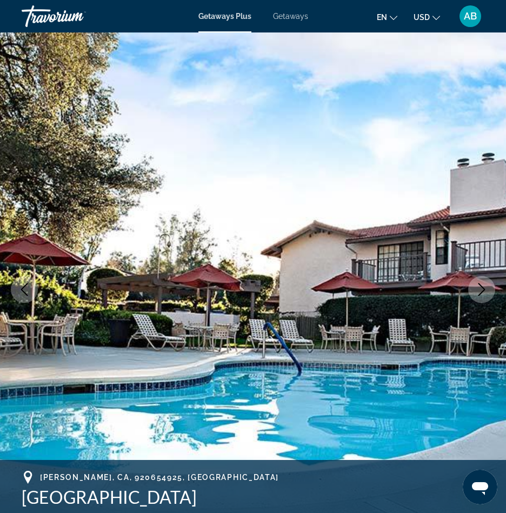
click at [485, 285] on icon "Next image" at bounding box center [482, 289] width 13 height 13
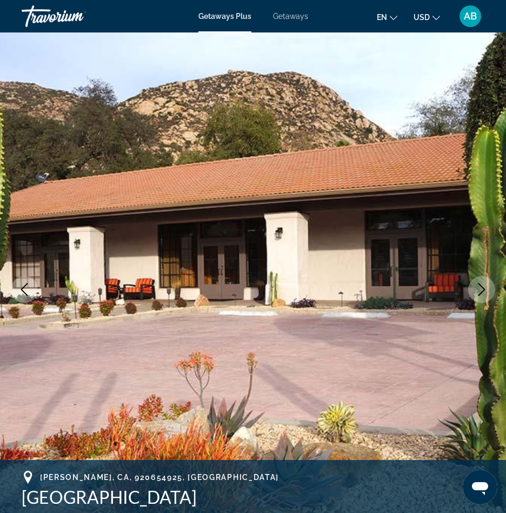
click at [485, 285] on icon "Next image" at bounding box center [482, 289] width 13 height 13
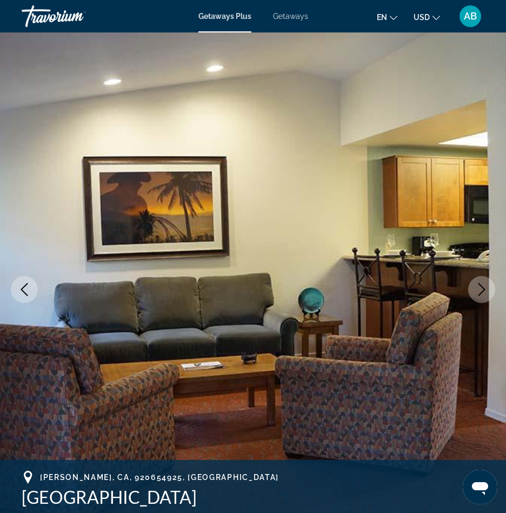
click at [485, 285] on icon "Next image" at bounding box center [482, 289] width 13 height 13
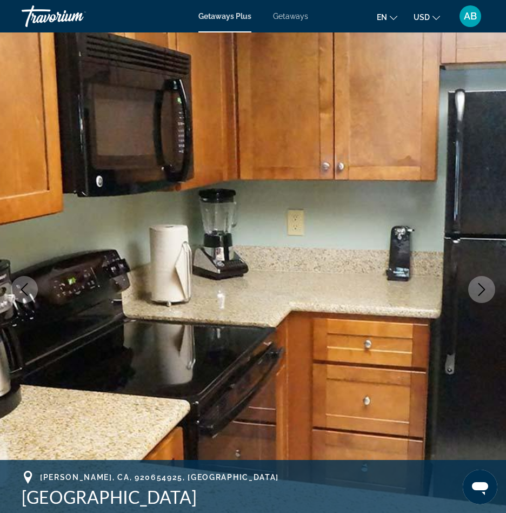
click at [480, 286] on icon "Next image" at bounding box center [482, 289] width 13 height 13
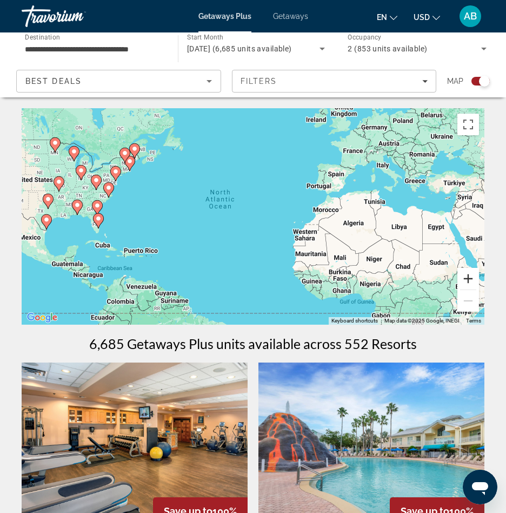
click at [471, 276] on button "Zoom in" at bounding box center [469, 279] width 22 height 22
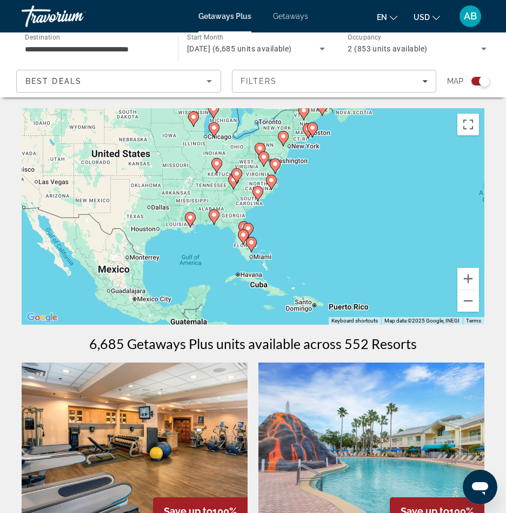
drag, startPoint x: 202, startPoint y: 196, endPoint x: 512, endPoint y: 208, distance: 309.7
click at [506, 208] on html "**********" at bounding box center [253, 256] width 506 height 513
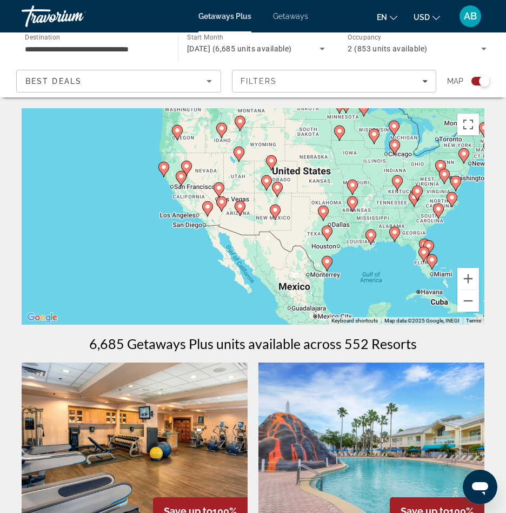
drag, startPoint x: 143, startPoint y: 215, endPoint x: 330, endPoint y: 230, distance: 186.7
click at [330, 230] on g "Main content" at bounding box center [327, 233] width 11 height 15
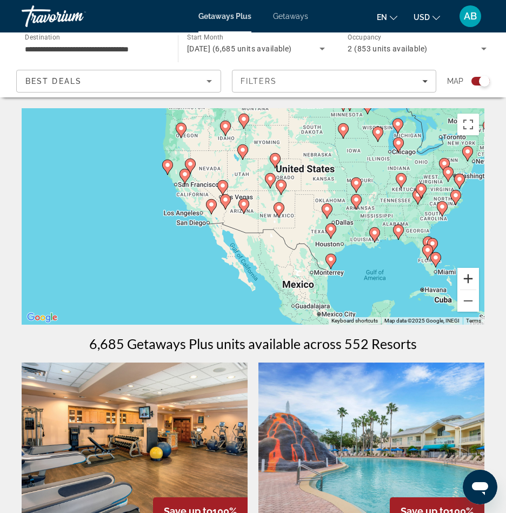
click at [468, 278] on button "Zoom in" at bounding box center [469, 279] width 22 height 22
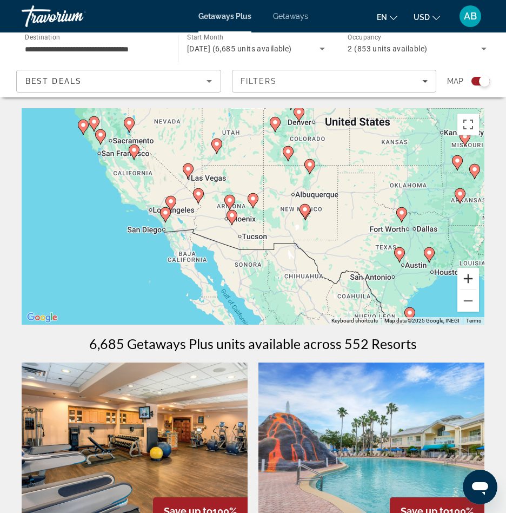
click at [468, 278] on button "Zoom in" at bounding box center [469, 279] width 22 height 22
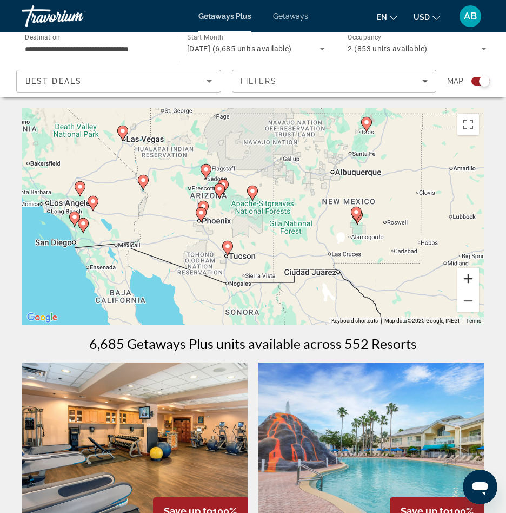
click at [468, 278] on button "Zoom in" at bounding box center [469, 279] width 22 height 22
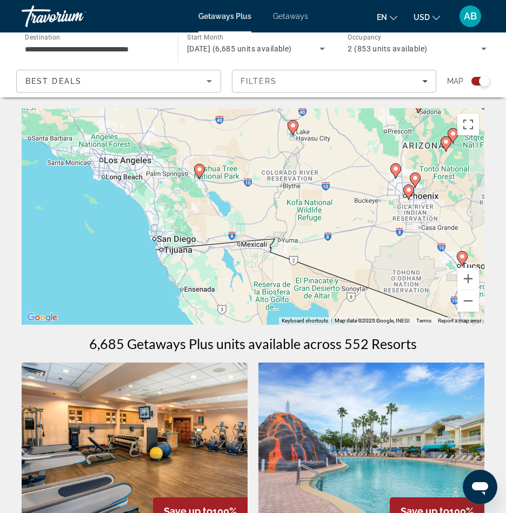
drag, startPoint x: 138, startPoint y: 261, endPoint x: 401, endPoint y: 232, distance: 264.5
click at [401, 232] on div "To activate drag with keyboard, press Alt + Enter. Once in keyboard drag state,…" at bounding box center [253, 216] width 463 height 216
click at [470, 278] on button "Zoom in" at bounding box center [469, 279] width 22 height 22
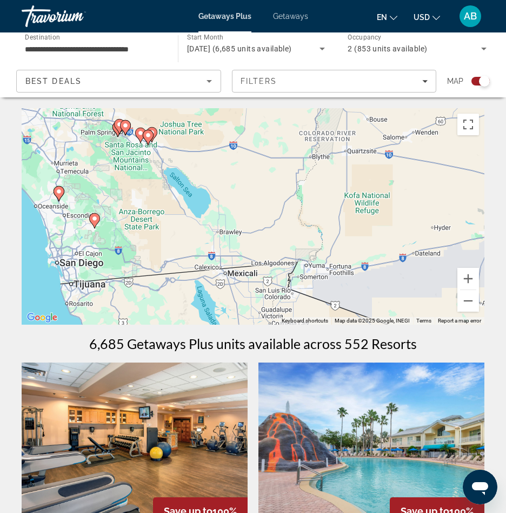
click at [58, 193] on image "Main content" at bounding box center [59, 191] width 6 height 6
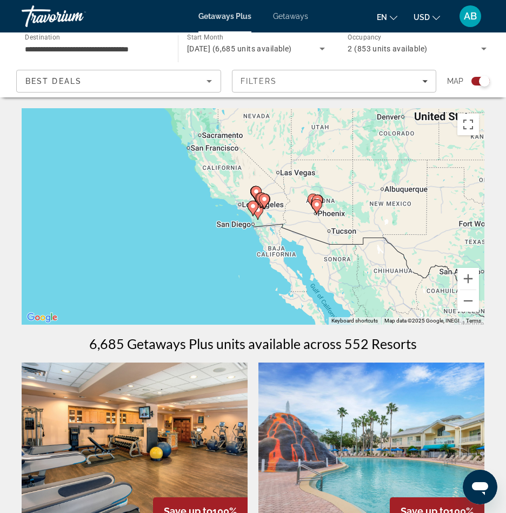
click at [252, 209] on icon "Main content" at bounding box center [253, 208] width 10 height 14
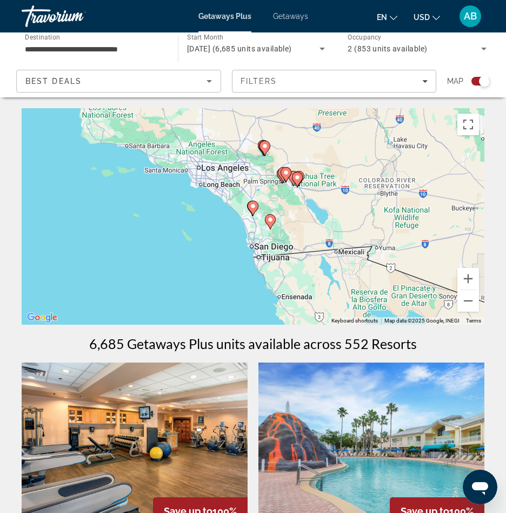
click at [252, 205] on image "Main content" at bounding box center [253, 206] width 6 height 6
type input "**********"
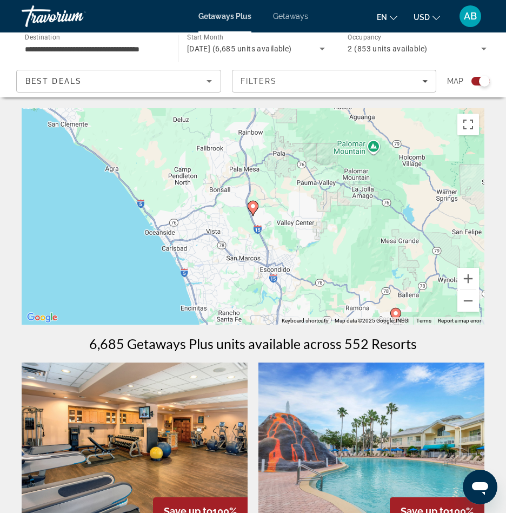
click at [253, 208] on image "Main content" at bounding box center [253, 206] width 6 height 6
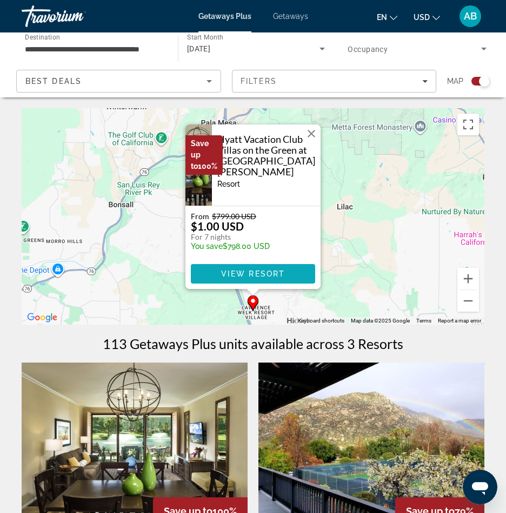
click at [231, 267] on span "Main content" at bounding box center [253, 274] width 124 height 26
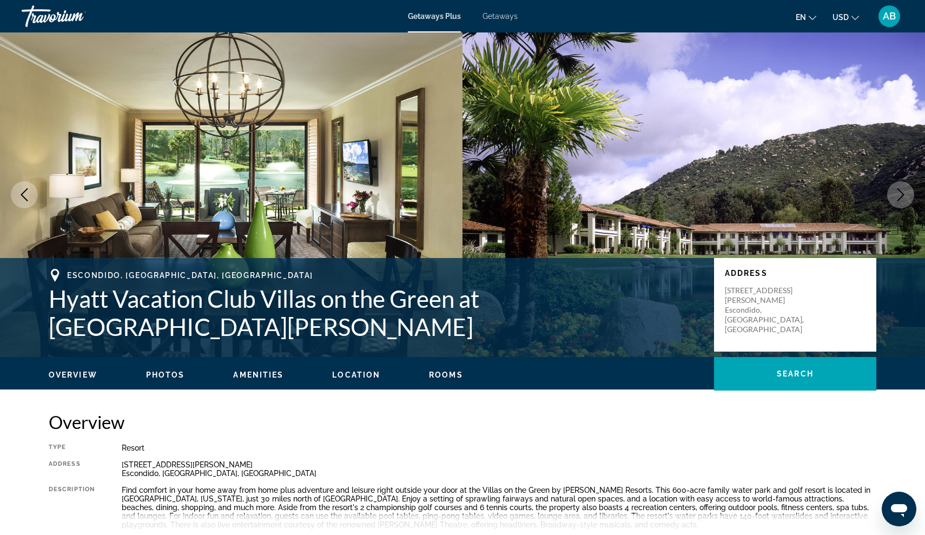
click at [895, 199] on icon "Next image" at bounding box center [900, 194] width 13 height 13
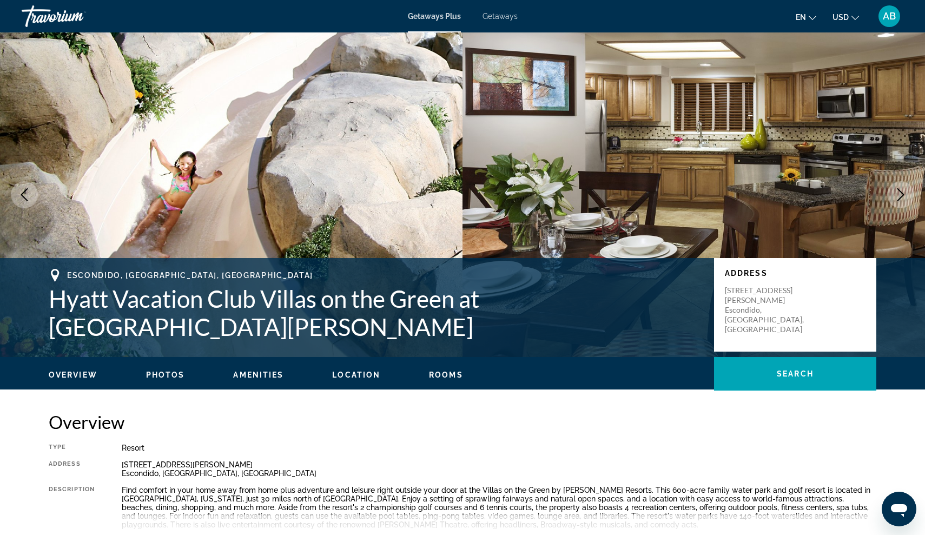
click at [571, 95] on img "Main content" at bounding box center [694, 194] width 463 height 325
click at [419, 126] on img "Main content" at bounding box center [231, 194] width 463 height 325
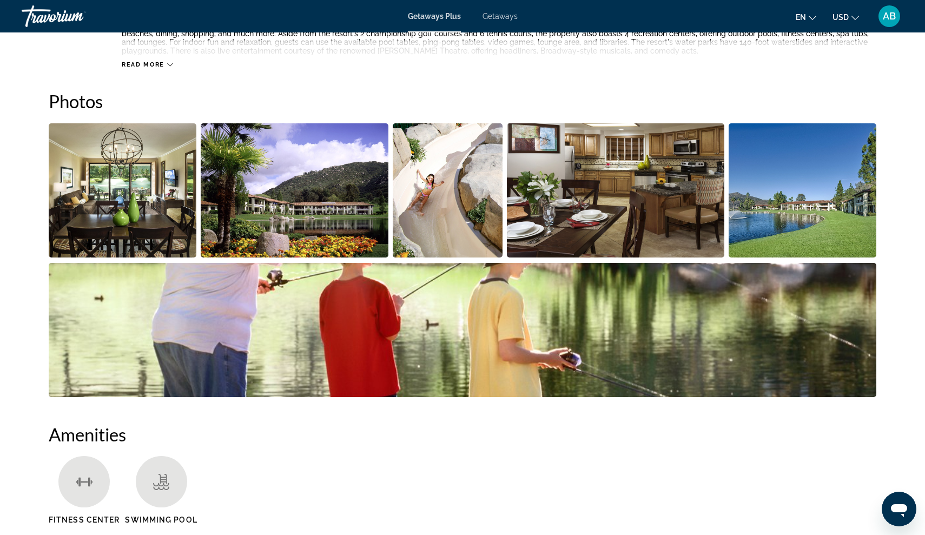
scroll to position [451, 0]
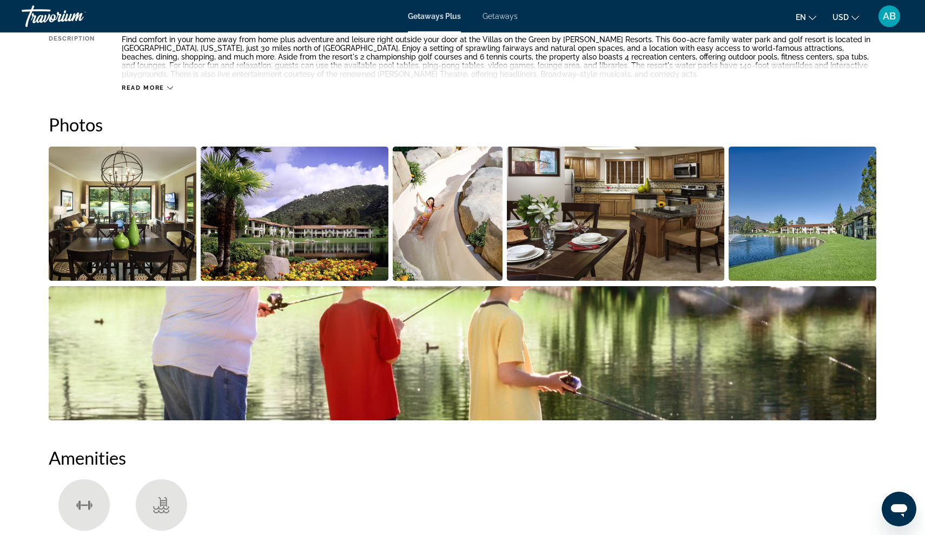
click at [103, 192] on img "Open full-screen image slider" at bounding box center [123, 214] width 148 height 134
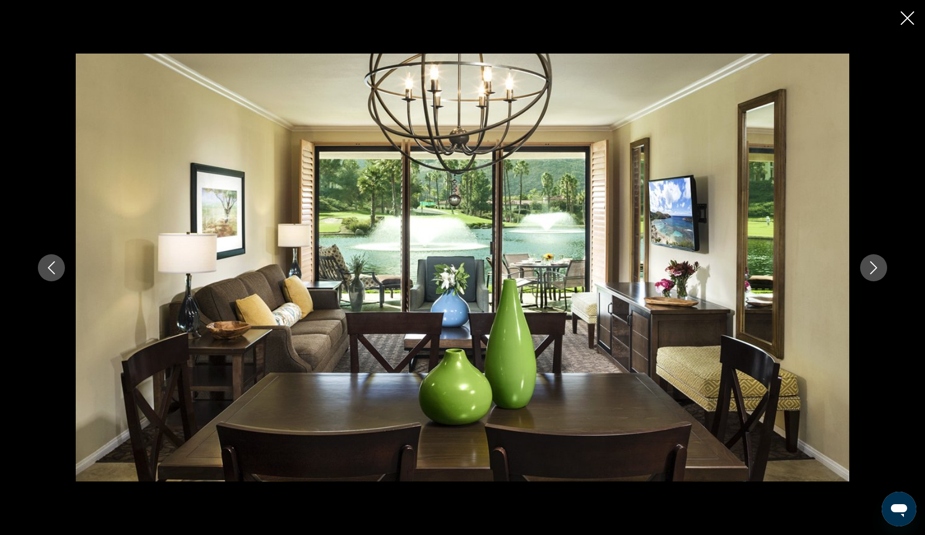
click at [869, 268] on icon "Next image" at bounding box center [873, 267] width 13 height 13
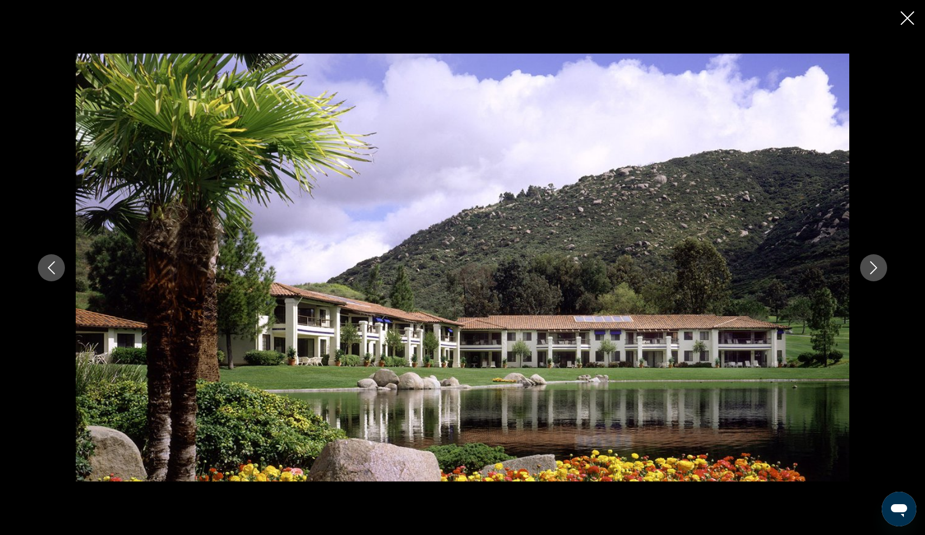
click at [869, 268] on icon "Next image" at bounding box center [873, 267] width 13 height 13
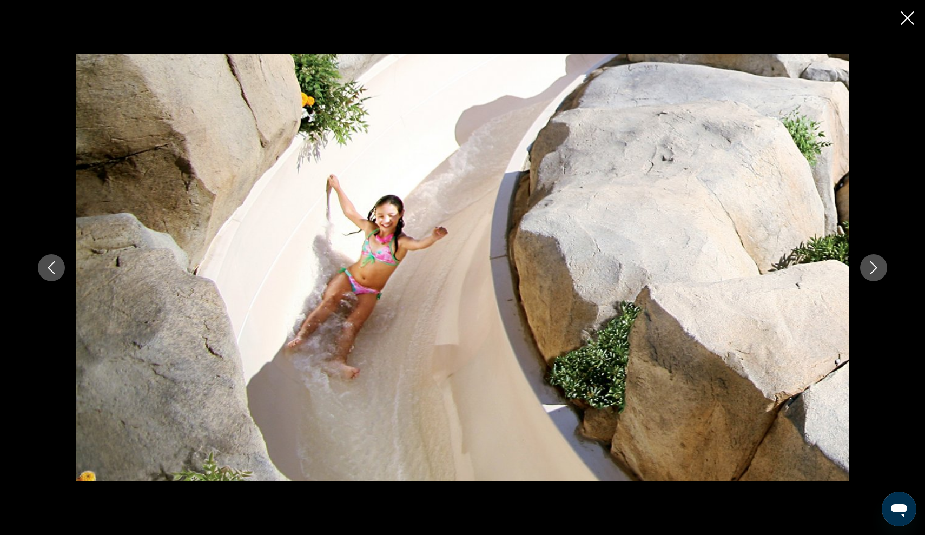
click at [869, 268] on icon "Next image" at bounding box center [873, 267] width 13 height 13
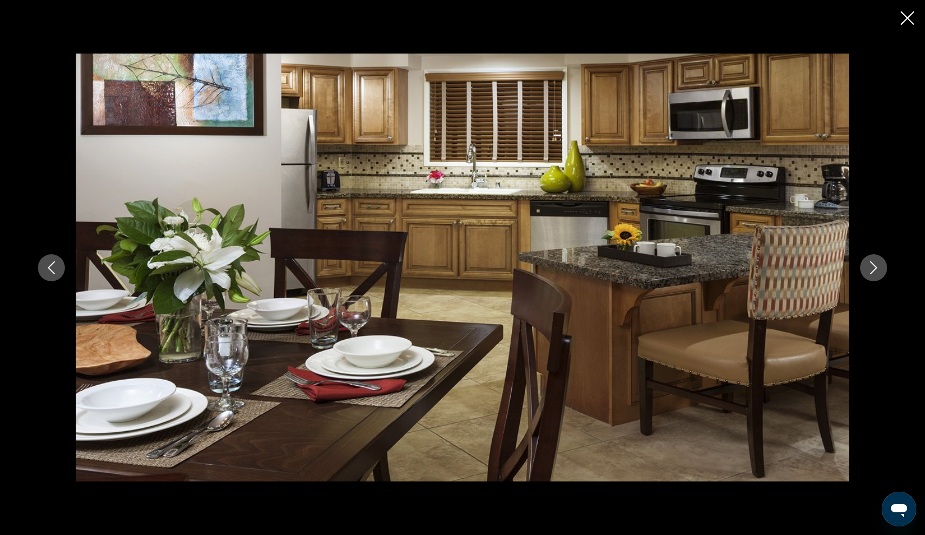
click at [869, 268] on icon "Next image" at bounding box center [873, 267] width 13 height 13
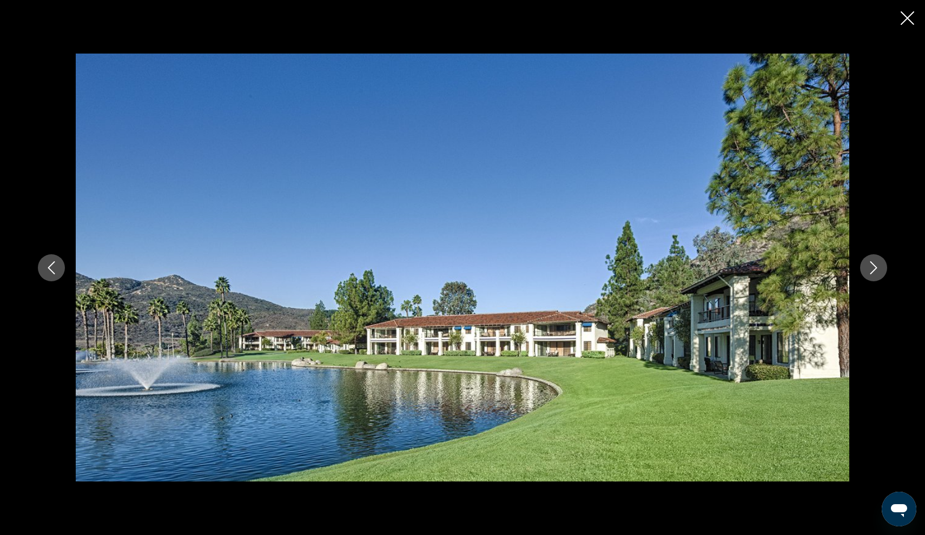
click at [869, 268] on icon "Next image" at bounding box center [873, 267] width 13 height 13
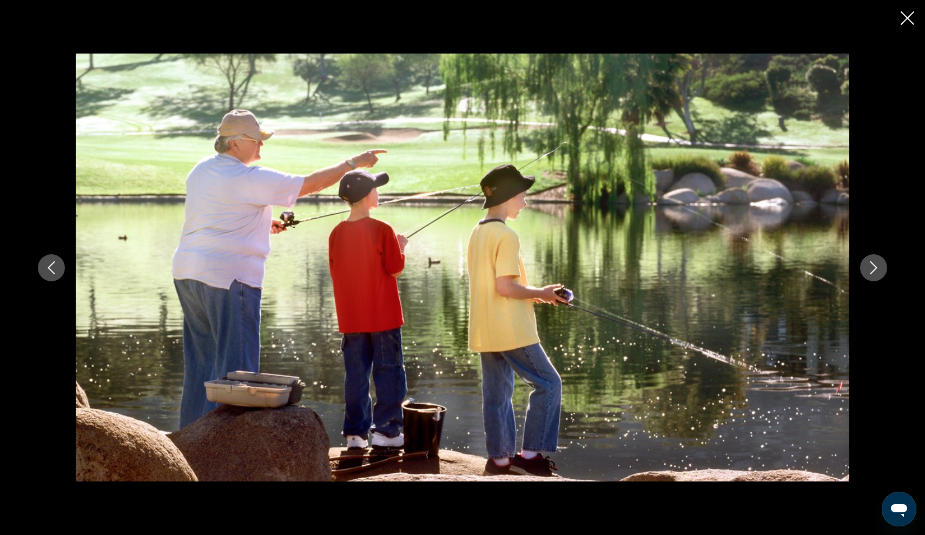
click at [869, 268] on icon "Next image" at bounding box center [873, 267] width 13 height 13
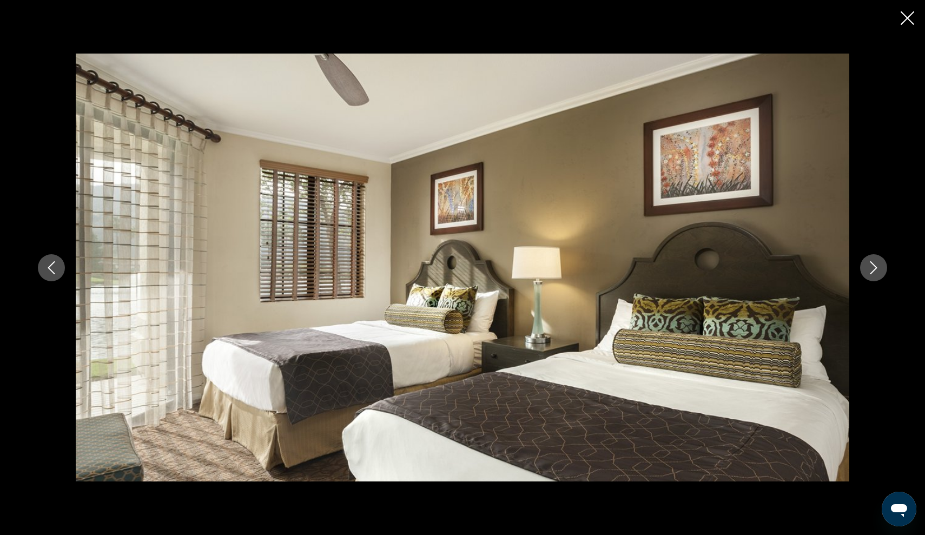
click at [869, 268] on icon "Next image" at bounding box center [873, 267] width 13 height 13
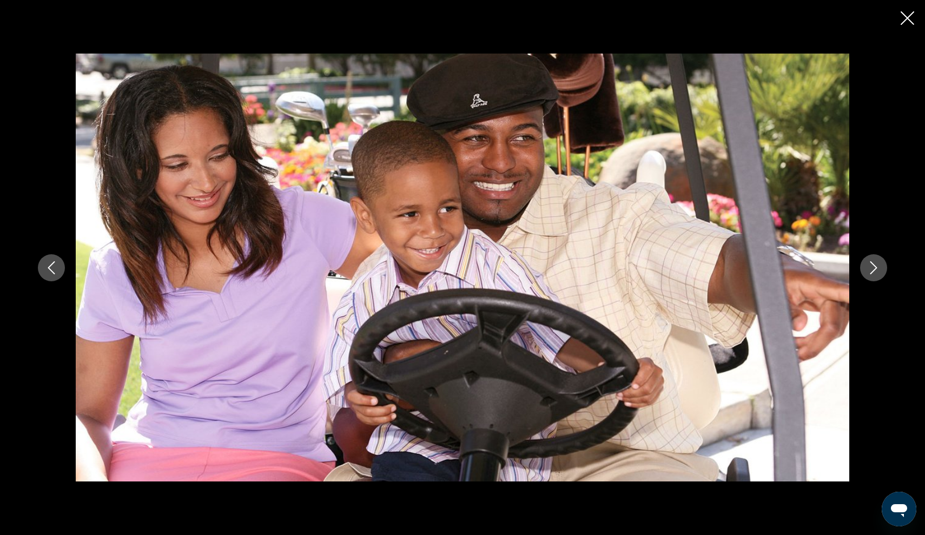
click at [869, 267] on icon "Next image" at bounding box center [873, 267] width 13 height 13
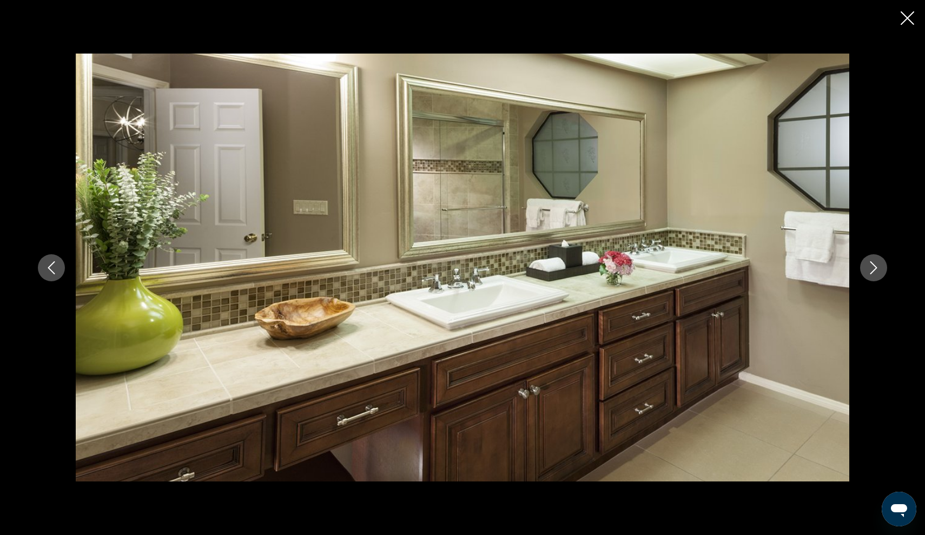
click at [869, 267] on icon "Next image" at bounding box center [873, 267] width 13 height 13
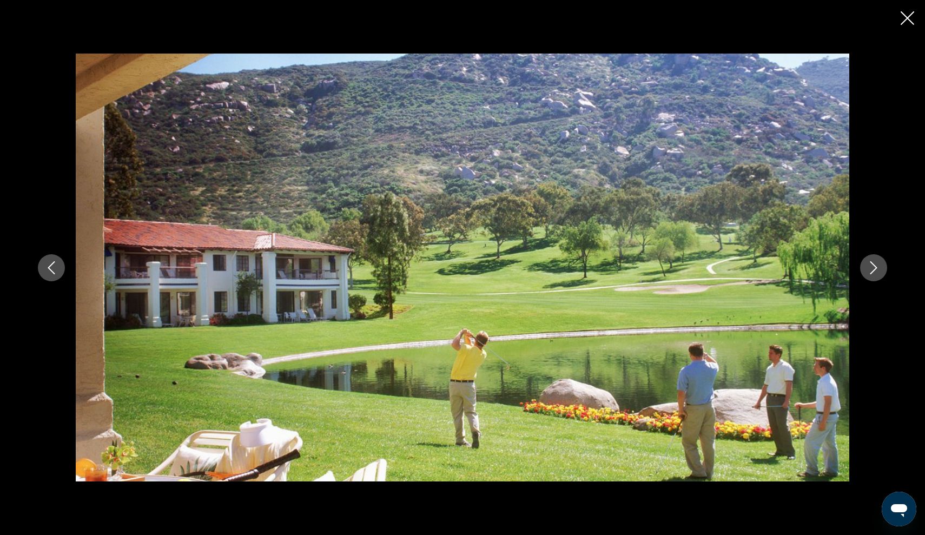
click at [869, 267] on icon "Next image" at bounding box center [873, 267] width 13 height 13
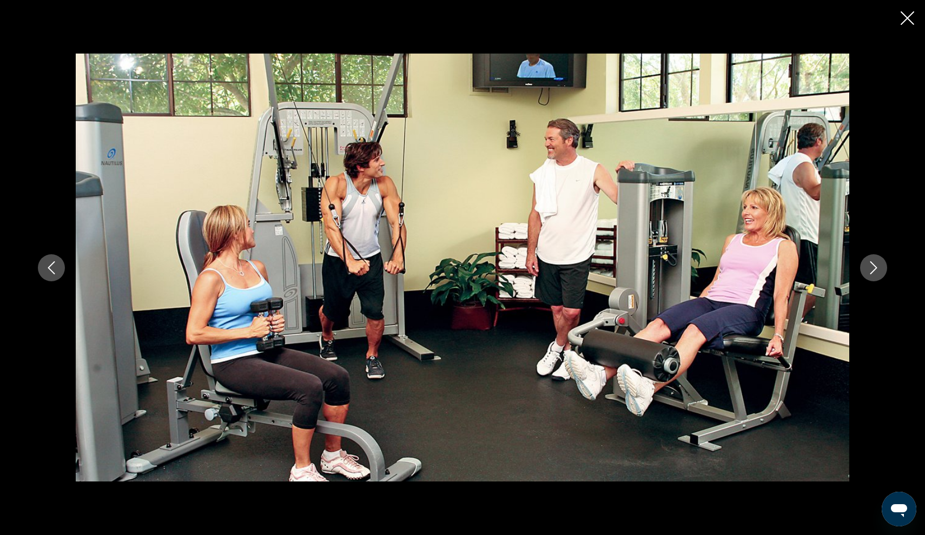
click at [869, 267] on icon "Next image" at bounding box center [873, 267] width 13 height 13
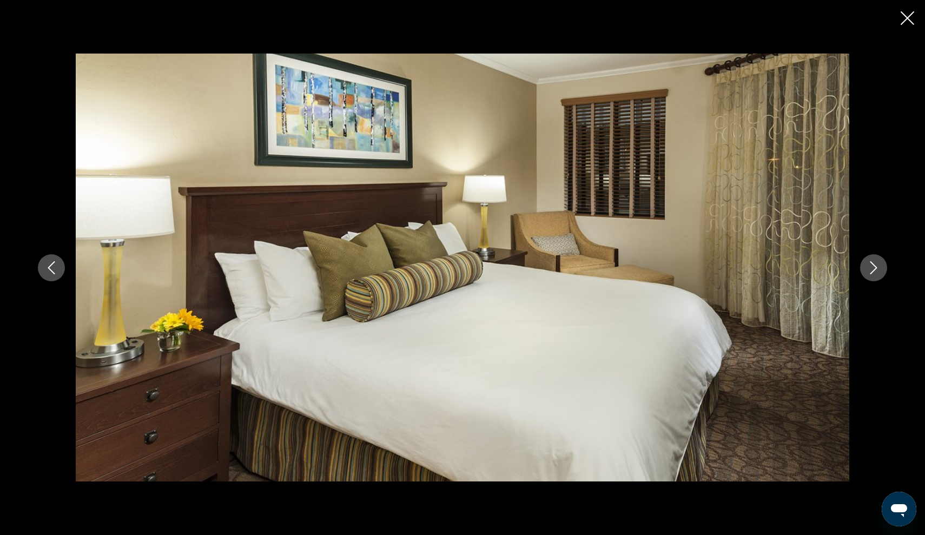
click at [869, 267] on icon "Next image" at bounding box center [873, 267] width 13 height 13
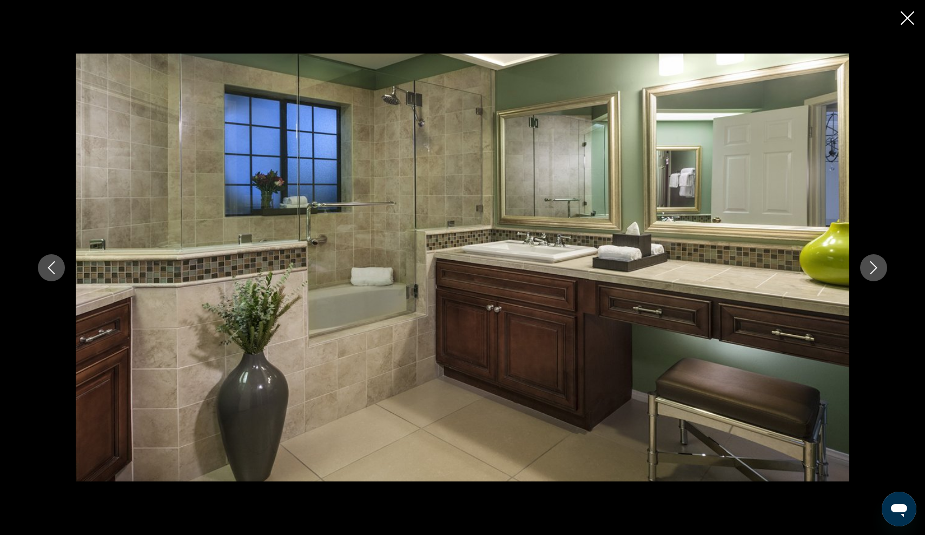
click at [869, 267] on icon "Next image" at bounding box center [873, 267] width 13 height 13
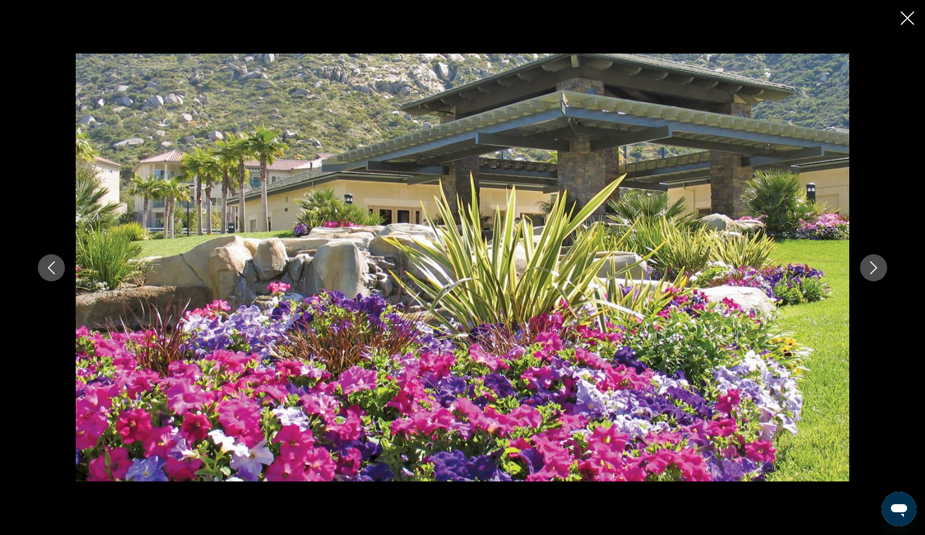
click at [869, 267] on icon "Next image" at bounding box center [873, 267] width 13 height 13
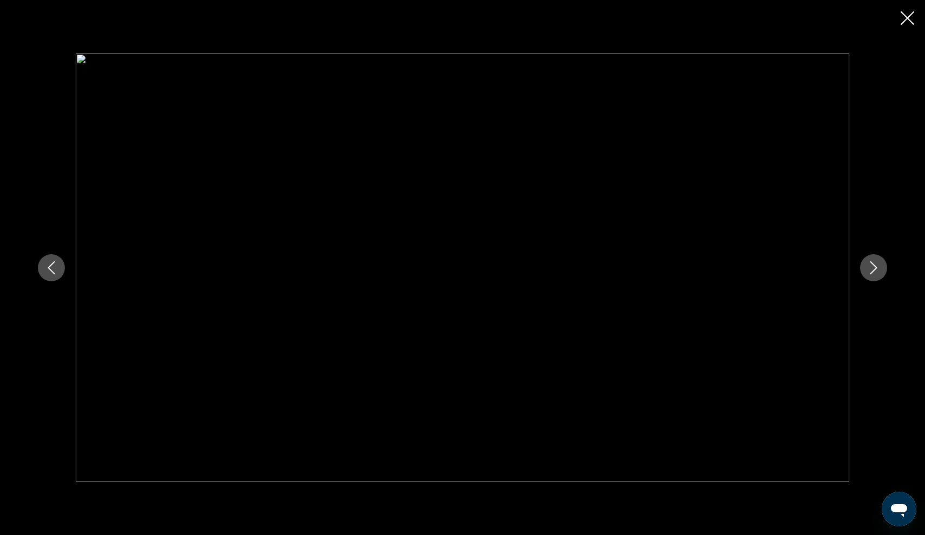
click at [912, 20] on icon "Close slideshow" at bounding box center [908, 18] width 14 height 14
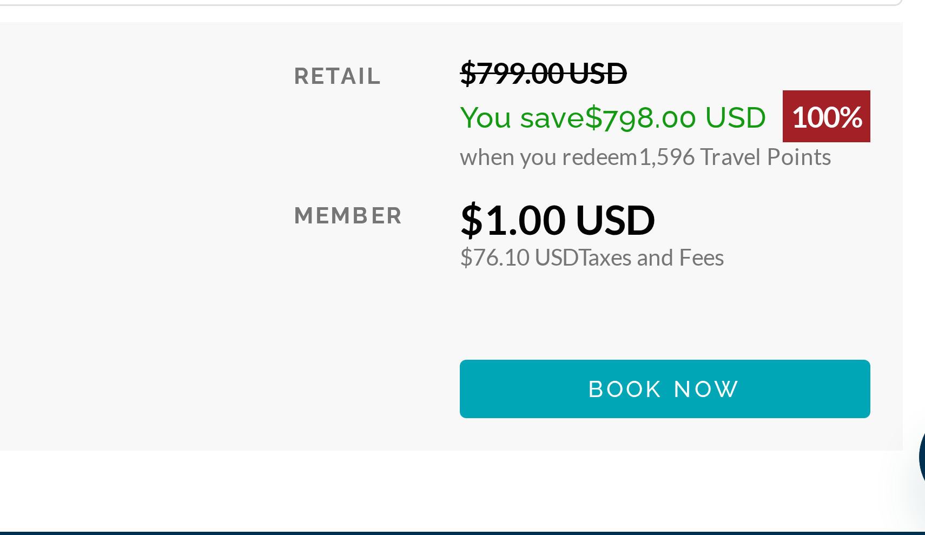
scroll to position [2074, 0]
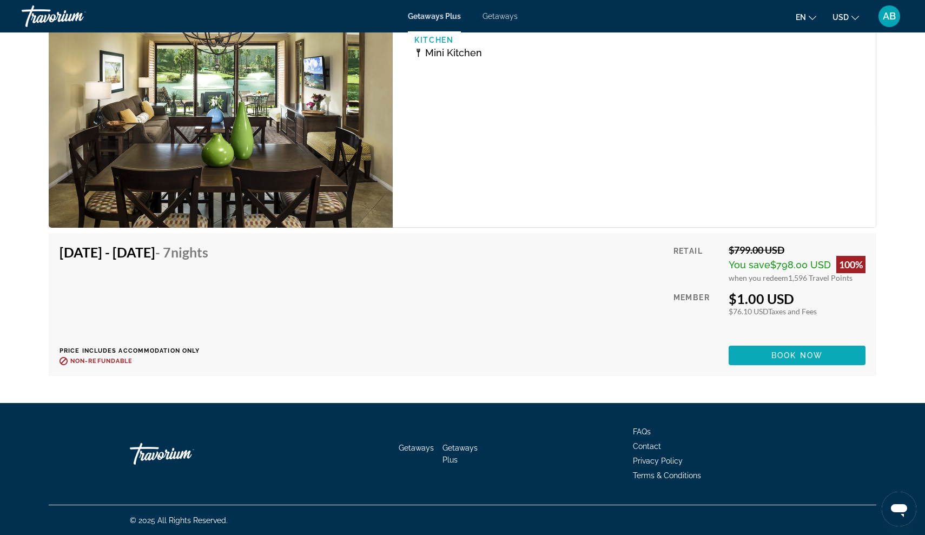
click at [765, 354] on span "Main content" at bounding box center [797, 355] width 137 height 26
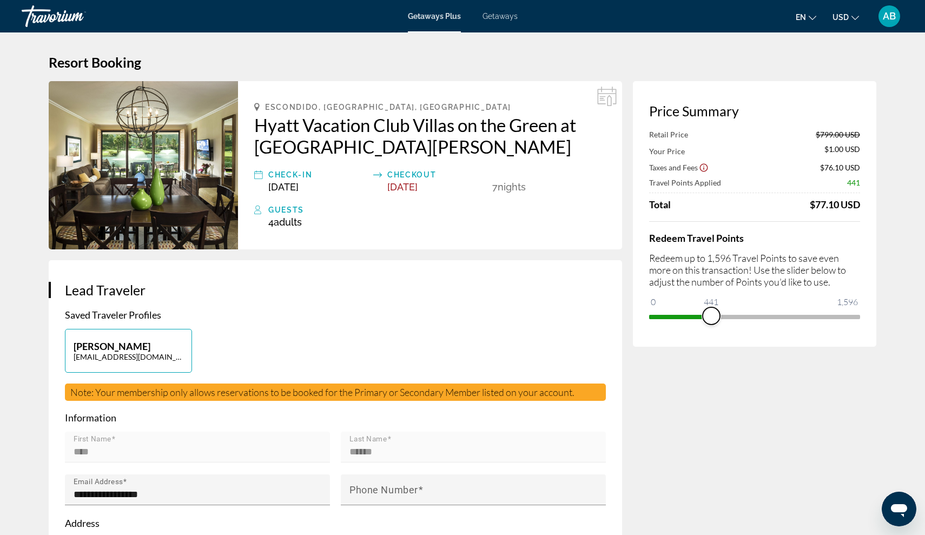
drag, startPoint x: 849, startPoint y: 318, endPoint x: 702, endPoint y: 329, distance: 148.1
click at [702, 329] on div "Price Summary Retail Price $799.00 USD Your Price $1.00 USD Taxes and Fees $76.…" at bounding box center [754, 214] width 243 height 266
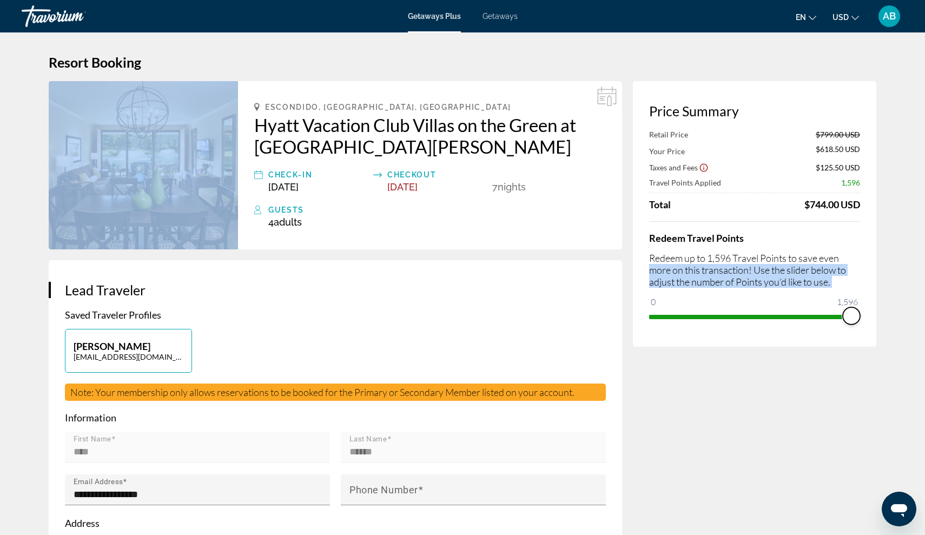
drag, startPoint x: 700, startPoint y: 316, endPoint x: 919, endPoint y: 293, distance: 219.8
click at [867, 276] on div "Price Summary Retail Price $799.00 USD Your Price $1.00 USD Taxes and Fees $76.…" at bounding box center [754, 214] width 243 height 266
